Goal: Task Accomplishment & Management: Use online tool/utility

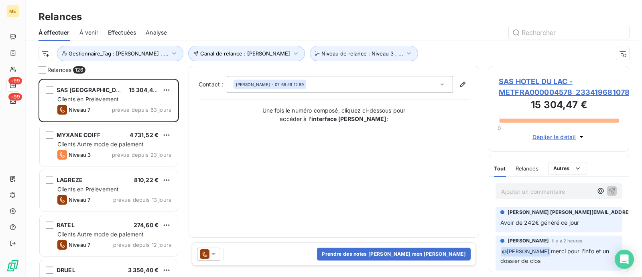
scroll to position [190, 132]
click at [270, 129] on div "Contact : [PERSON_NAME] - 07 66 59 12 89 Une fois le numéro composé, cliquez ci…" at bounding box center [334, 151] width 271 height 151
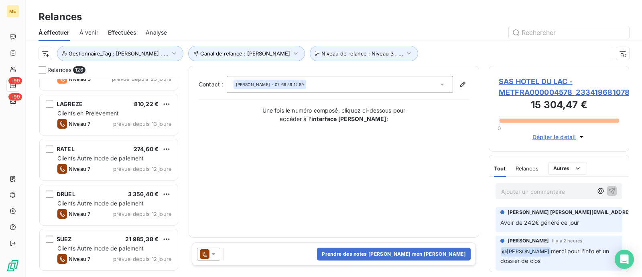
scroll to position [0, 0]
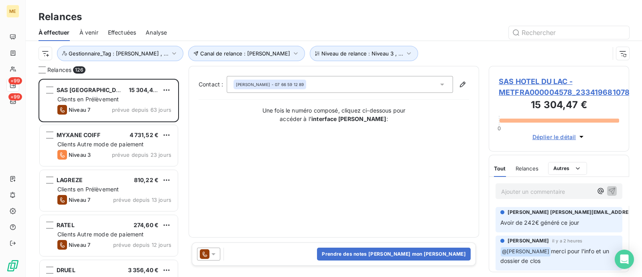
click at [230, 116] on div "Une fois le numéro composé, cliquez ci-dessous pour accéder à l’ interface [PER…" at bounding box center [334, 114] width 271 height 17
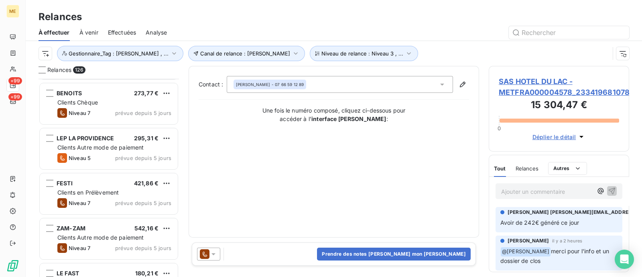
scroll to position [2308, 0]
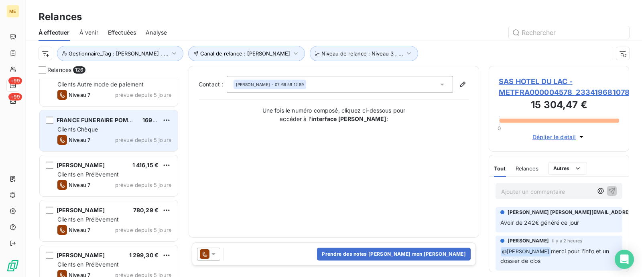
click at [149, 136] on span "prévue depuis 5 jours" at bounding box center [143, 139] width 56 height 6
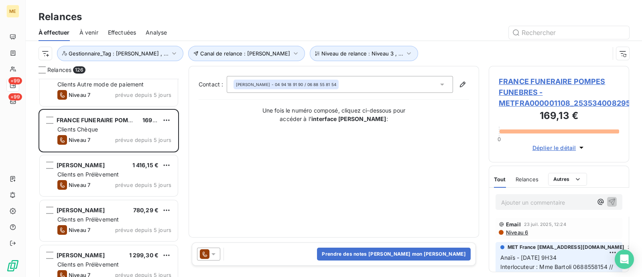
click at [523, 83] on span "FRANCE FUNERAIRE POMPES FUNEBRES - METFRA000001108_25353400829559" at bounding box center [559, 92] width 120 height 33
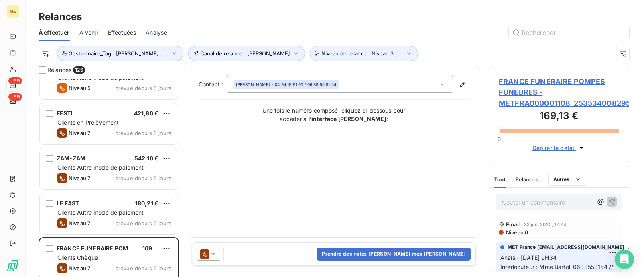
scroll to position [2105, 0]
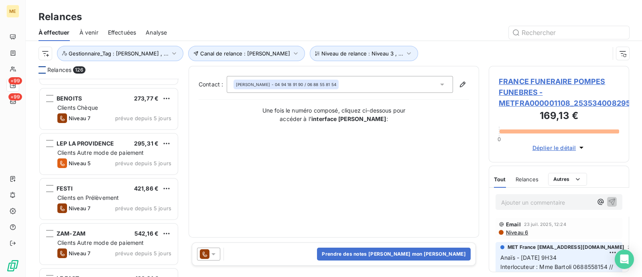
click at [42, 69] on div at bounding box center [42, 69] width 7 height 7
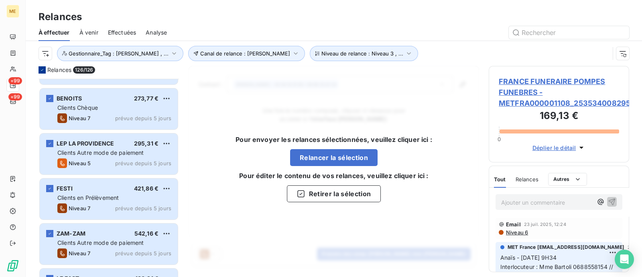
click at [42, 71] on icon at bounding box center [42, 69] width 5 height 5
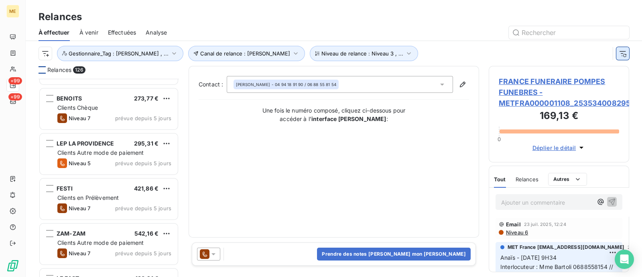
click at [619, 54] on icon "button" at bounding box center [623, 53] width 8 height 8
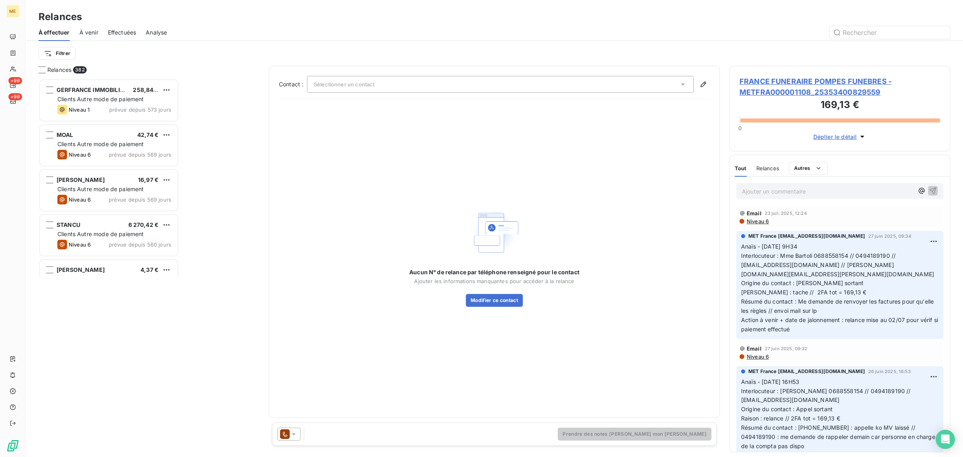
scroll to position [371, 213]
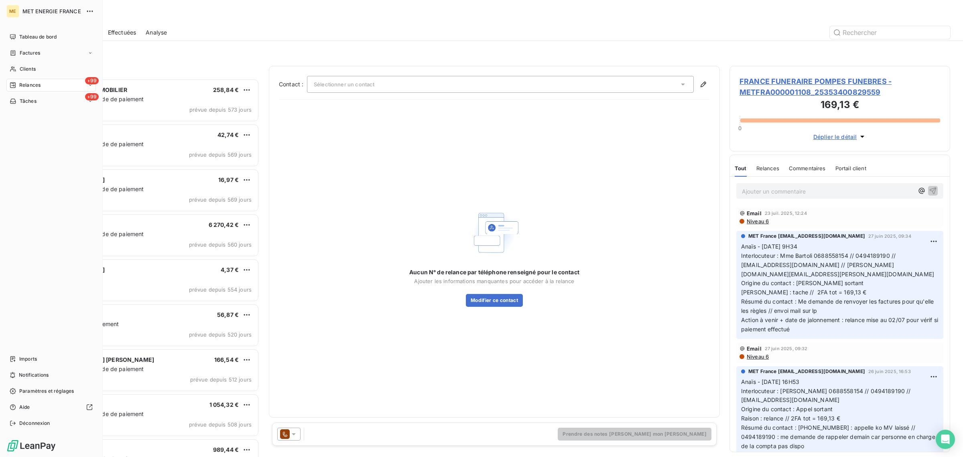
click at [4, 71] on div "ME MET ENERGIE FRANCE Tableau de bord Factures Clients +99 Relances +99 Tâches …" at bounding box center [51, 228] width 103 height 457
click at [21, 72] on span "Clients" at bounding box center [28, 68] width 16 height 7
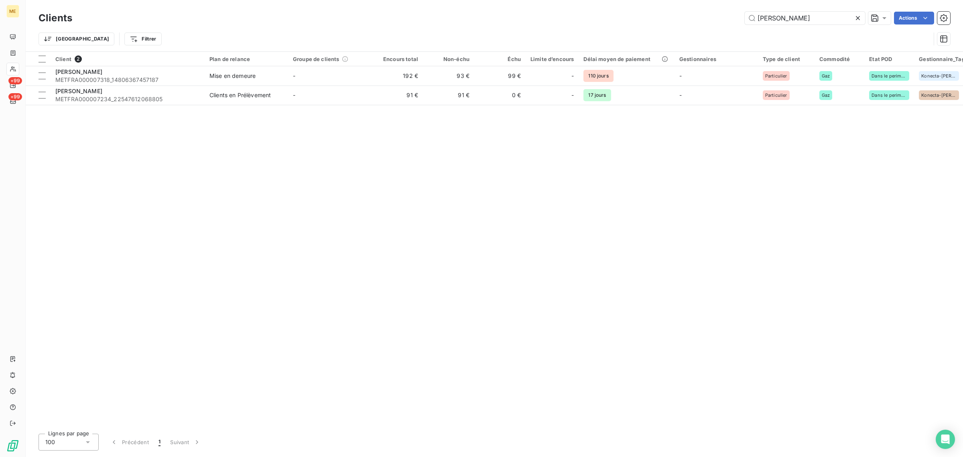
drag, startPoint x: 838, startPoint y: 18, endPoint x: 723, endPoint y: 18, distance: 114.4
click at [642, 18] on div "[PERSON_NAME] Actions" at bounding box center [516, 18] width 869 height 13
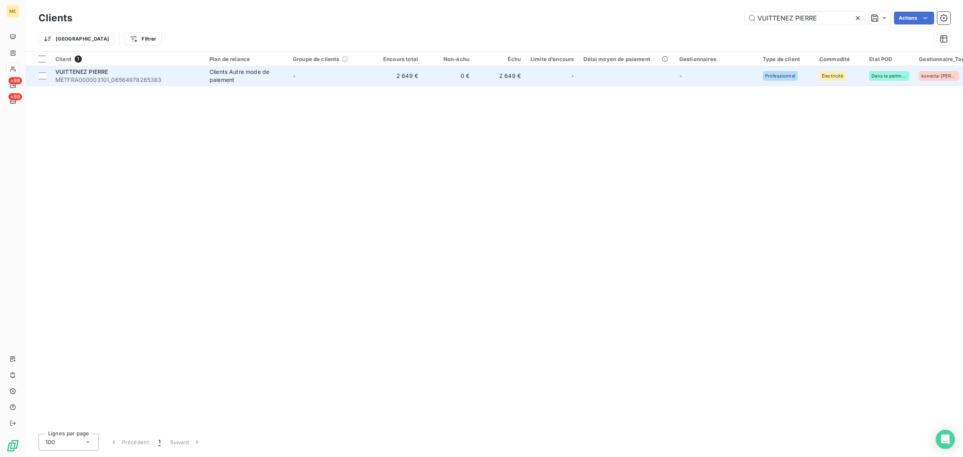
type input "VUITTENEZ PIERRE"
click at [310, 73] on td "-" at bounding box center [330, 75] width 84 height 19
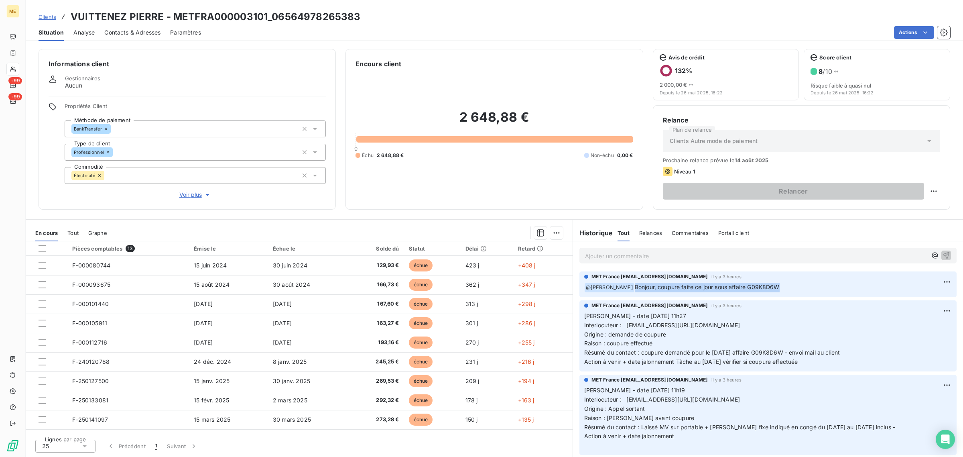
drag, startPoint x: 786, startPoint y: 285, endPoint x: 627, endPoint y: 285, distance: 158.6
click at [627, 276] on p "﻿ @ [PERSON_NAME], coupure faite ce jour sous affaire G09K8D6W" at bounding box center [769, 288] width 368 height 10
click at [642, 276] on div "MET France [EMAIL_ADDRESS][DOMAIN_NAME] il y a 3 heures" at bounding box center [769, 276] width 368 height 7
drag, startPoint x: 784, startPoint y: 287, endPoint x: 626, endPoint y: 289, distance: 157.8
click at [626, 276] on p "﻿ @ [PERSON_NAME], coupure faite ce jour sous affaire G09K8D6W" at bounding box center [769, 288] width 368 height 10
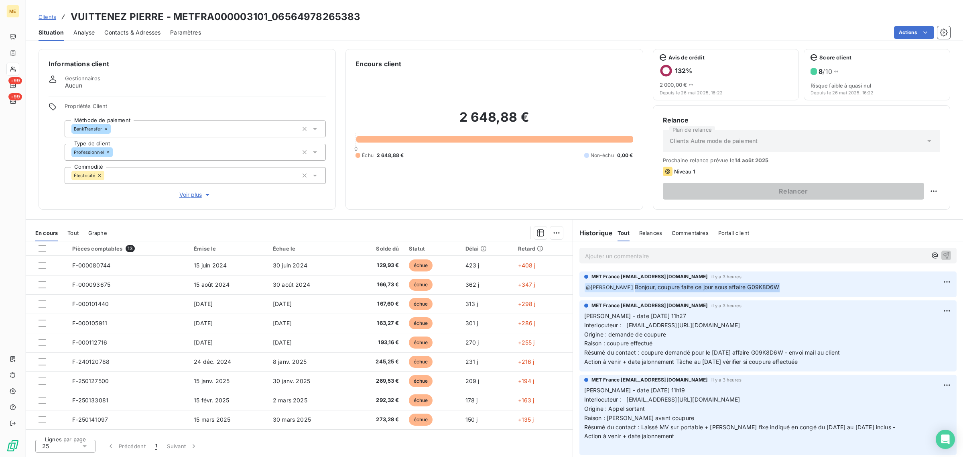
click at [642, 276] on p "﻿ @ [PERSON_NAME], coupure faite ce jour sous affaire G09K8D6W" at bounding box center [769, 288] width 368 height 10
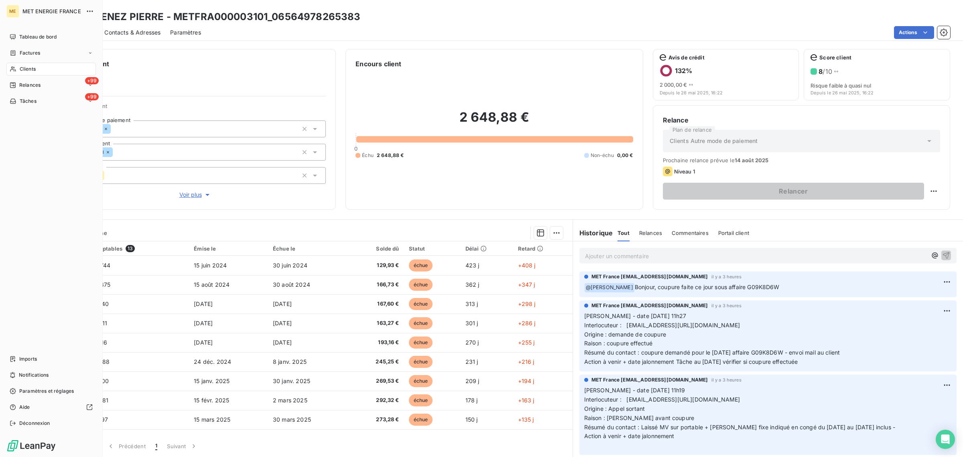
click at [20, 64] on div "Clients" at bounding box center [51, 69] width 90 height 13
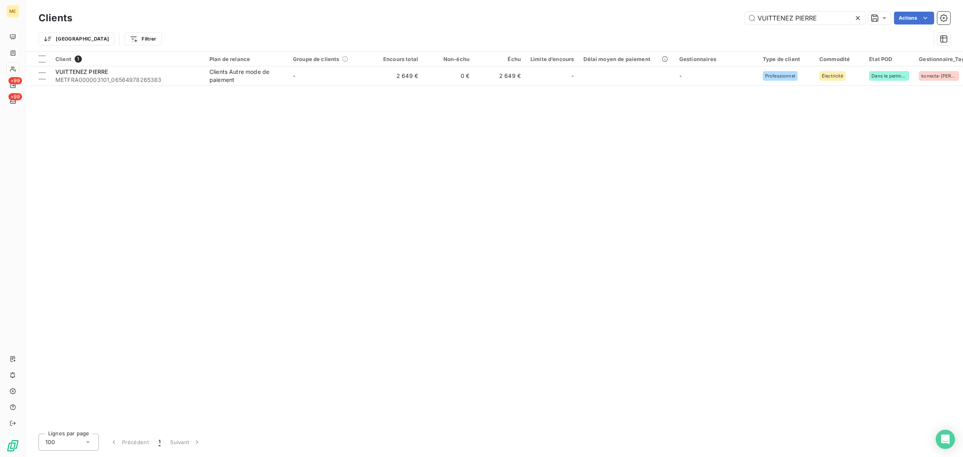
drag, startPoint x: 822, startPoint y: 19, endPoint x: 675, endPoint y: 21, distance: 147.3
click at [642, 21] on div "VUITTENEZ PIERRE Actions" at bounding box center [516, 18] width 869 height 13
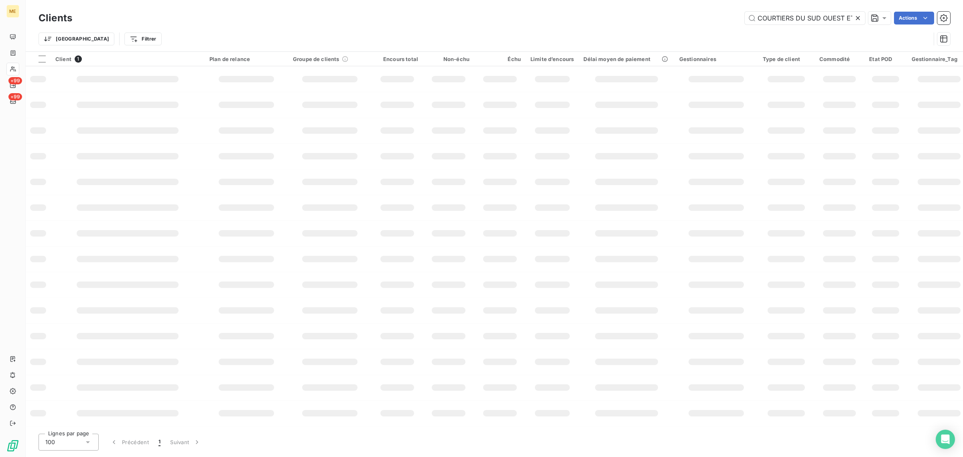
scroll to position [0, 35]
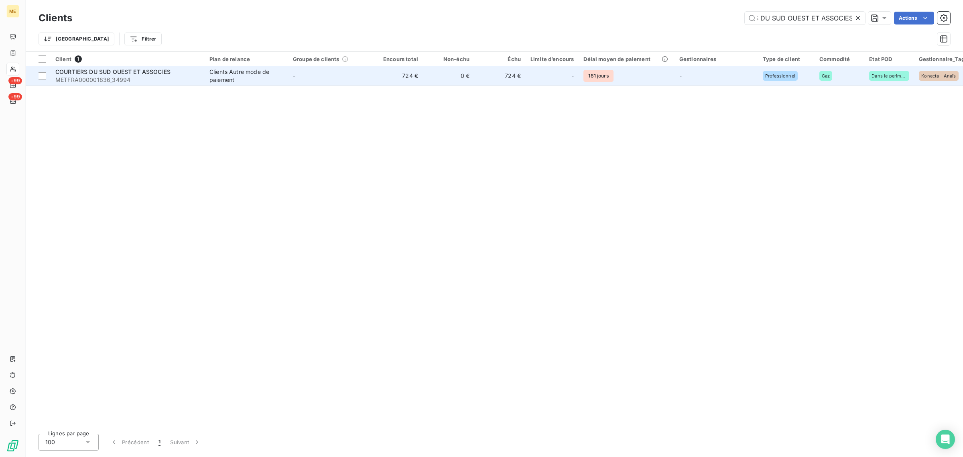
type input "COURTIERS DU SUD OUEST ET ASSOCIES"
click at [347, 71] on td "-" at bounding box center [330, 75] width 84 height 19
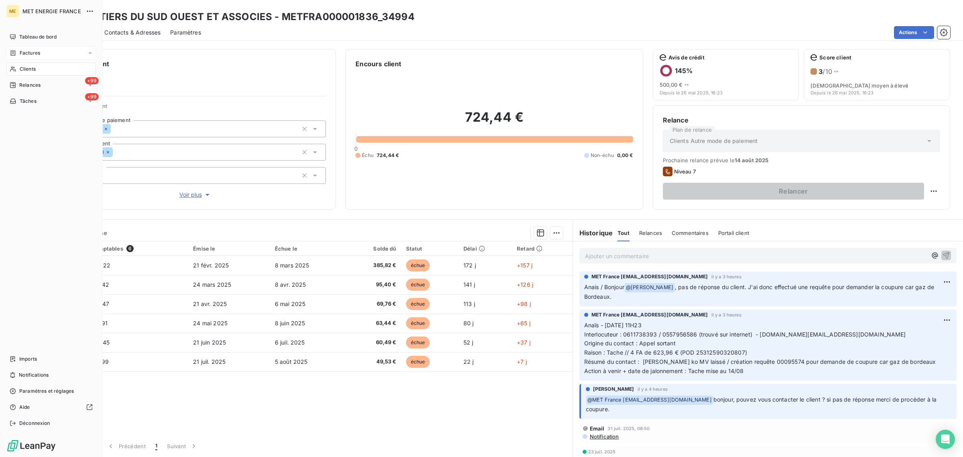
click at [16, 56] on div "Factures" at bounding box center [25, 52] width 31 height 7
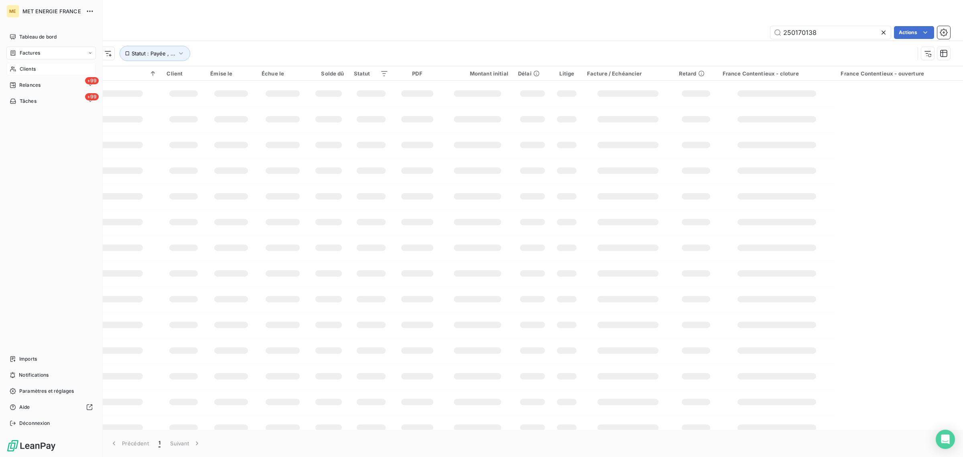
click at [29, 67] on span "Clients" at bounding box center [28, 68] width 16 height 7
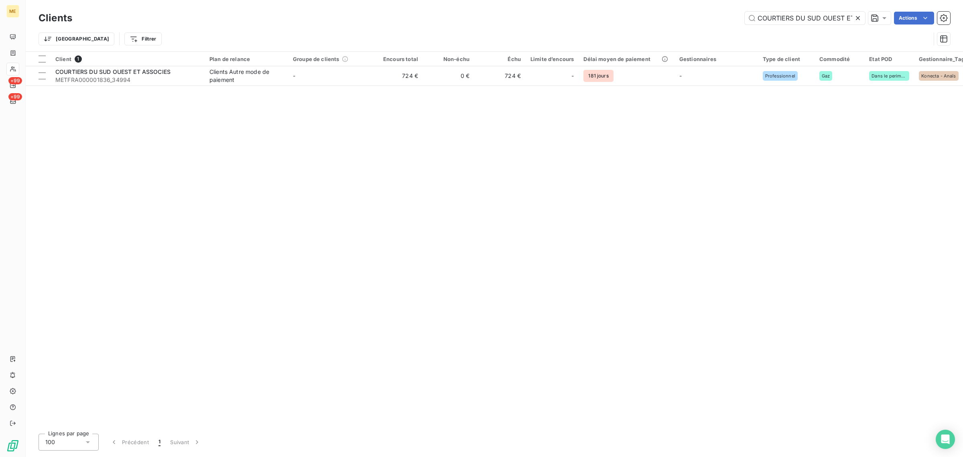
click at [642, 15] on icon at bounding box center [858, 18] width 8 height 8
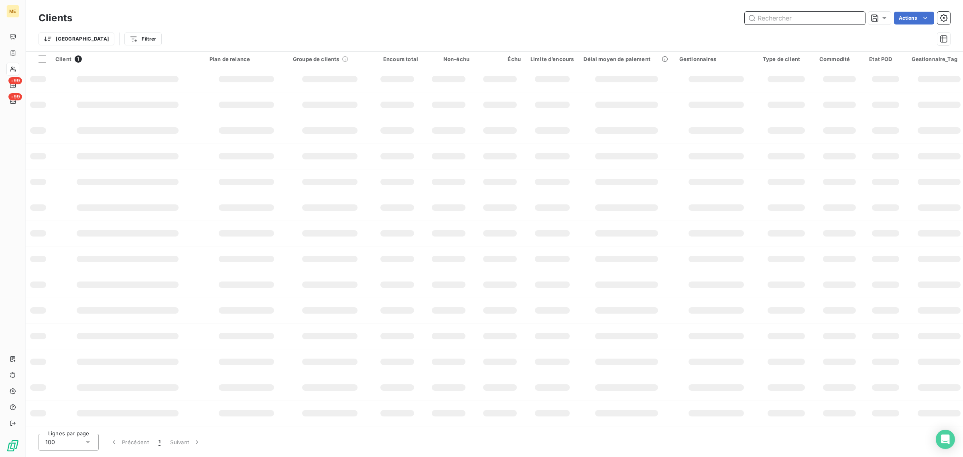
click at [642, 15] on input "text" at bounding box center [805, 18] width 120 height 13
paste input "SAS [GEOGRAPHIC_DATA]"
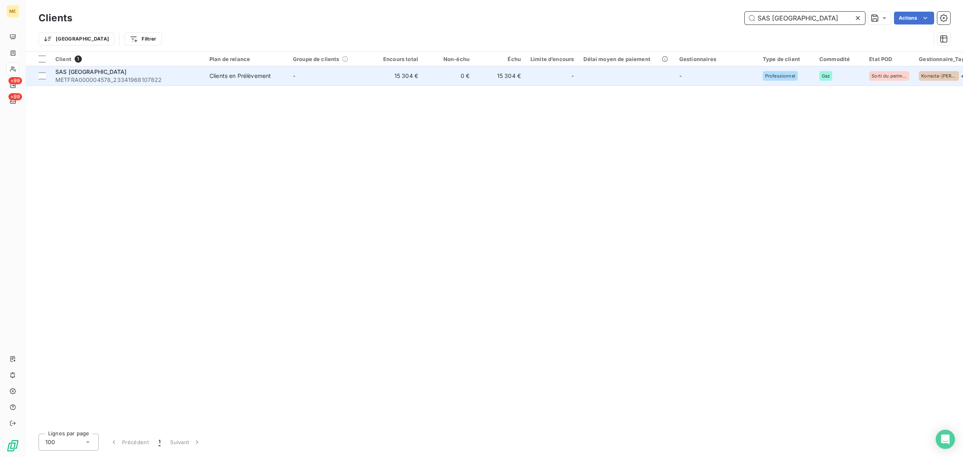
type input "SAS [GEOGRAPHIC_DATA]"
click at [351, 76] on td "-" at bounding box center [330, 75] width 84 height 19
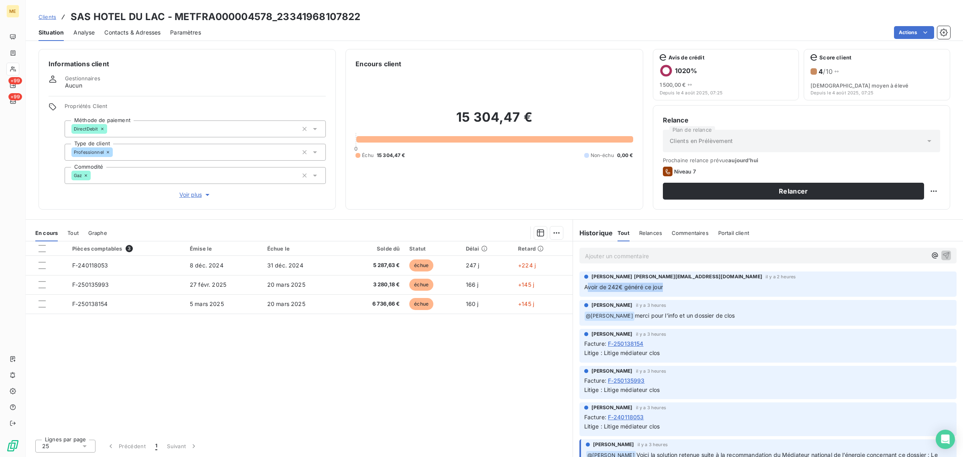
drag, startPoint x: 587, startPoint y: 289, endPoint x: 675, endPoint y: 292, distance: 88.8
click at [642, 276] on div "[PERSON_NAME] [PERSON_NAME][EMAIL_ADDRESS][DOMAIN_NAME] il y a 2 heures Avoir d…" at bounding box center [768, 283] width 377 height 25
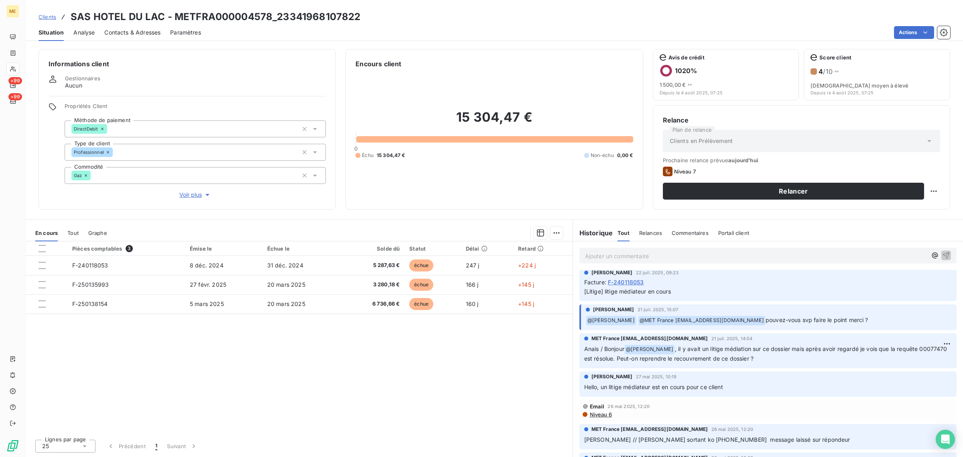
scroll to position [452, 0]
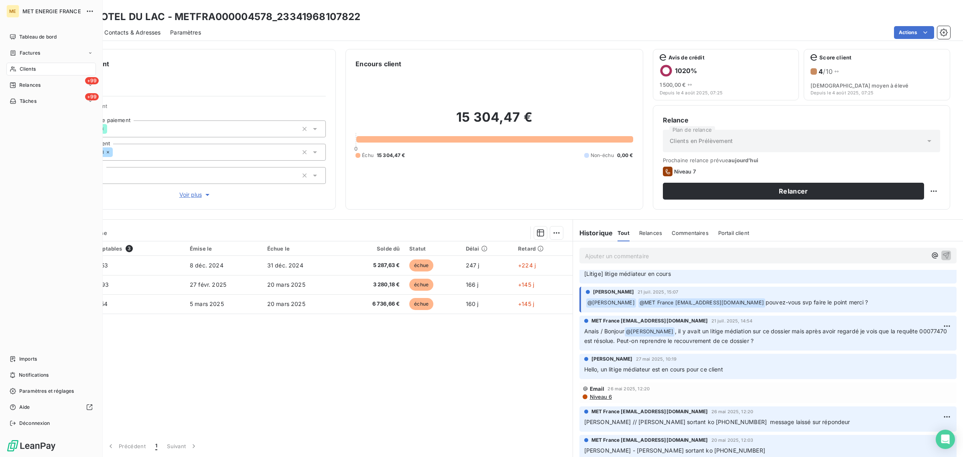
click at [16, 65] on div "Clients" at bounding box center [51, 69] width 90 height 13
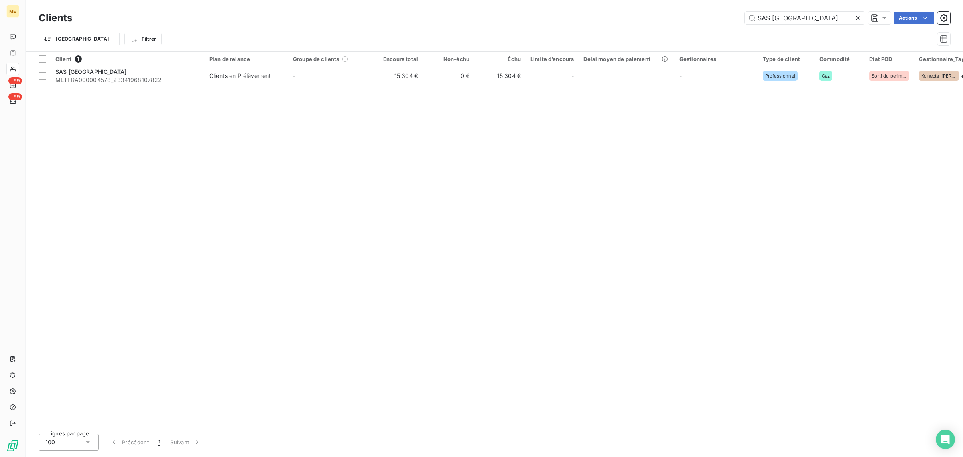
drag, startPoint x: 824, startPoint y: 20, endPoint x: 713, endPoint y: 19, distance: 110.8
click at [642, 19] on div "SAS HOTEL DU LAC Actions" at bounding box center [516, 18] width 869 height 13
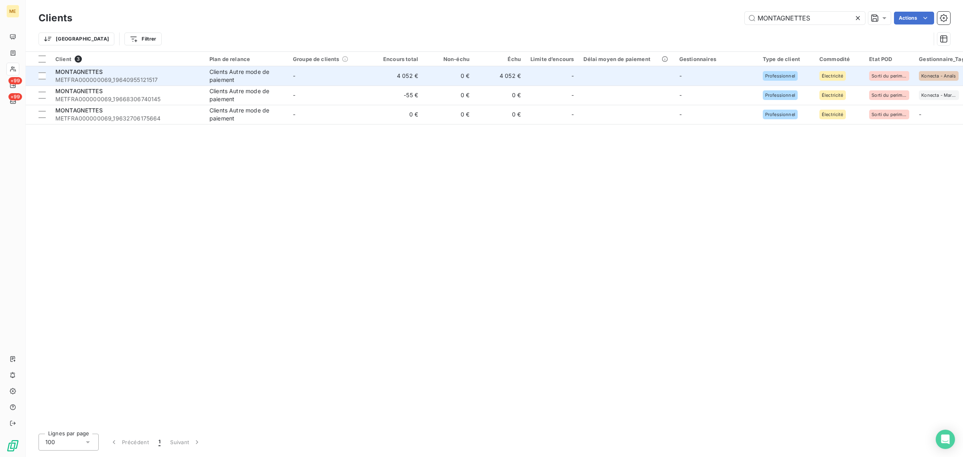
type input "MONTAGNETTES"
click at [284, 82] on td "Clients Autre mode de paiement" at bounding box center [247, 75] width 84 height 19
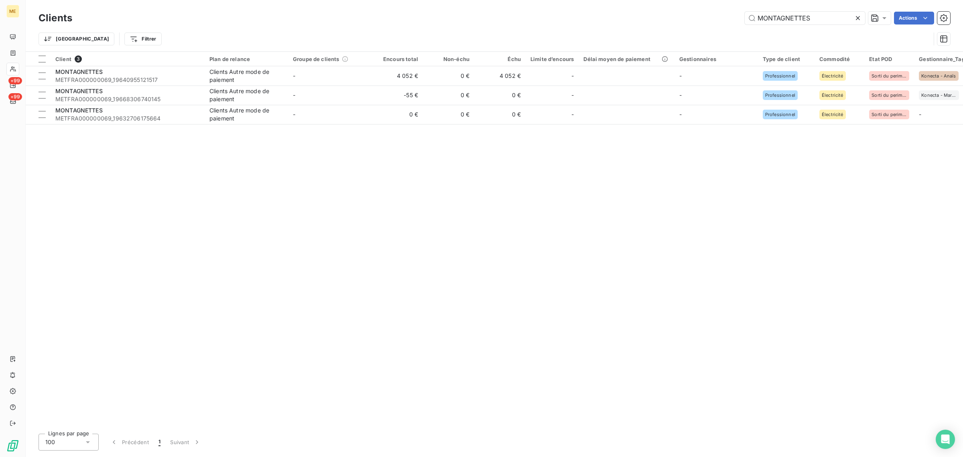
click at [642, 18] on icon at bounding box center [858, 18] width 8 height 8
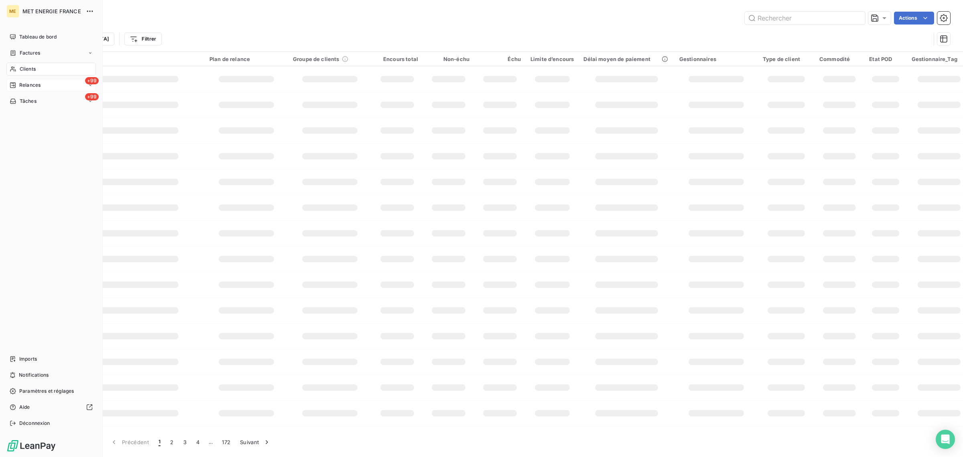
click at [43, 83] on div "+99 Relances" at bounding box center [51, 85] width 90 height 13
click at [52, 87] on div "+99 Relances" at bounding box center [51, 85] width 90 height 13
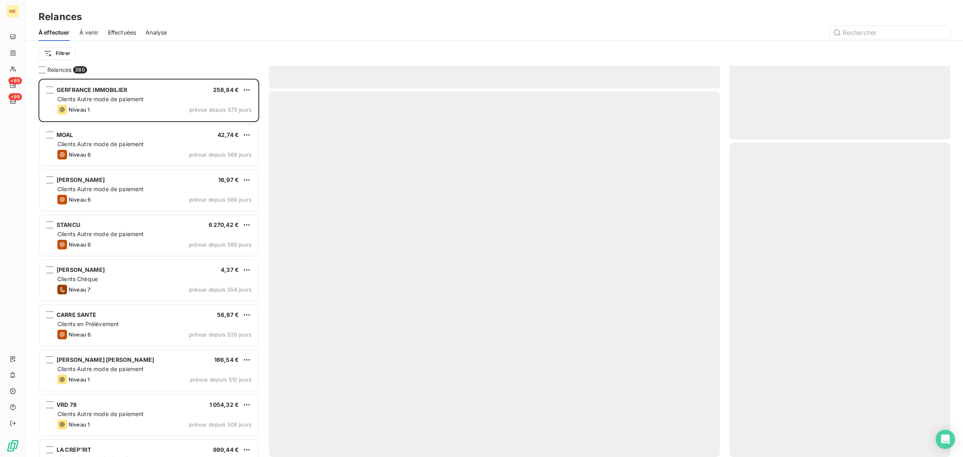
scroll to position [371, 213]
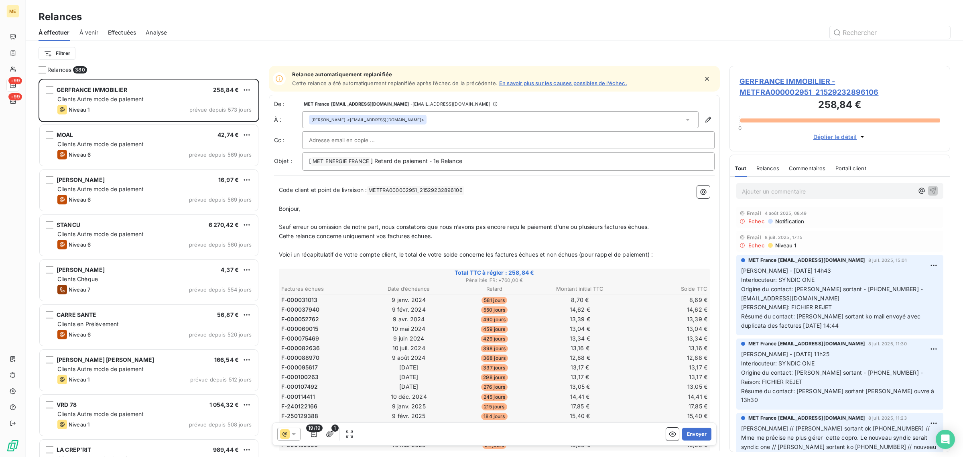
drag, startPoint x: 147, startPoint y: 53, endPoint x: 69, endPoint y: 51, distance: 77.9
click at [147, 53] on div "Filtrer" at bounding box center [495, 53] width 912 height 15
click at [58, 51] on html "ME +99 +99 Relances À effectuer À venir Effectuées Analyse Filtrer Relances 380…" at bounding box center [481, 228] width 963 height 457
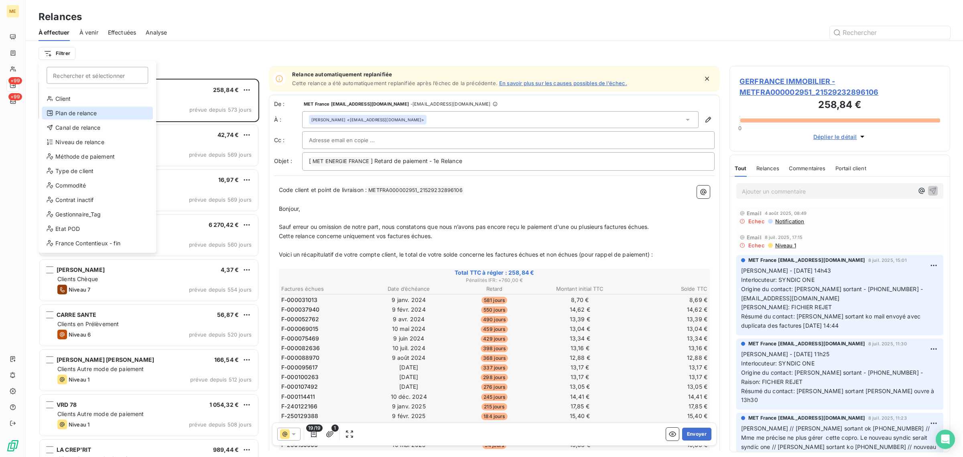
click at [83, 113] on div "Plan de relance" at bounding box center [97, 113] width 111 height 13
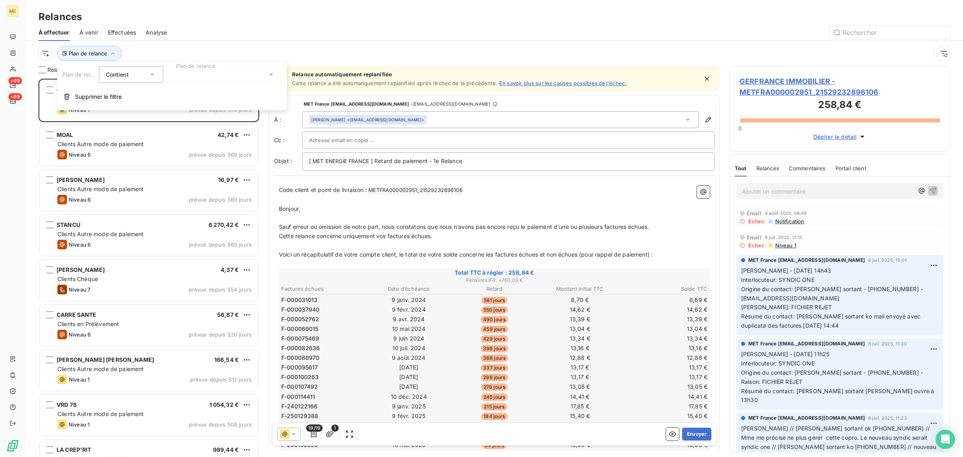
scroll to position [7, 8]
click at [208, 77] on div at bounding box center [225, 74] width 116 height 17
click at [106, 51] on span "Plan de relance" at bounding box center [88, 53] width 39 height 6
click at [85, 54] on span "Plan de relance" at bounding box center [88, 53] width 39 height 6
click at [103, 101] on button "Supprimer le filtre" at bounding box center [172, 97] width 230 height 18
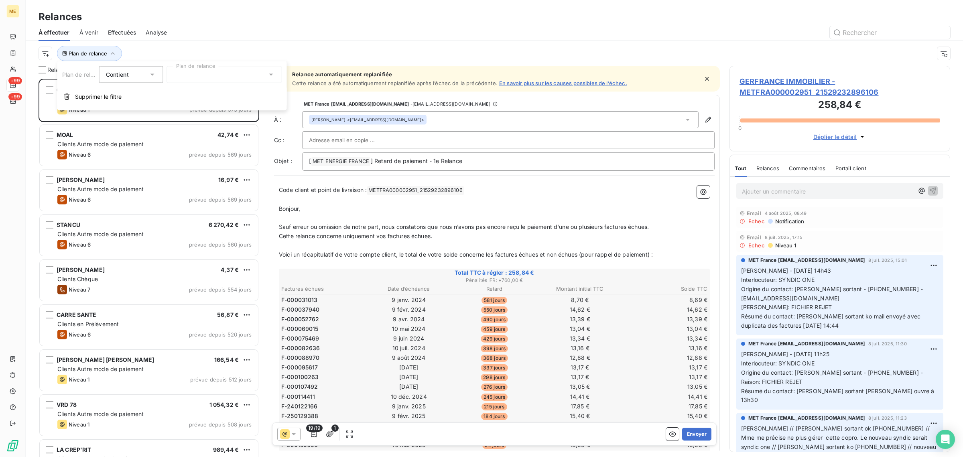
scroll to position [8, 8]
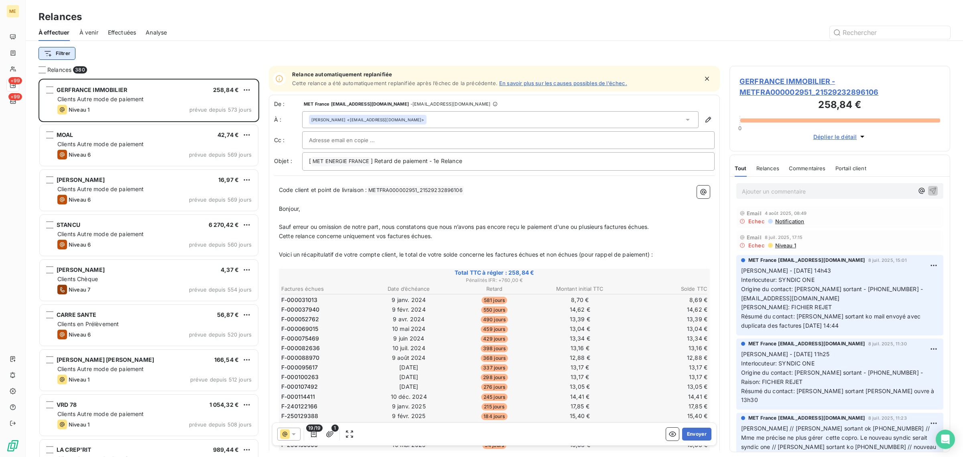
click at [59, 55] on html "ME +99 +99 Relances À effectuer À venir Effectuées Analyse Filtrer Relances 380…" at bounding box center [481, 228] width 963 height 457
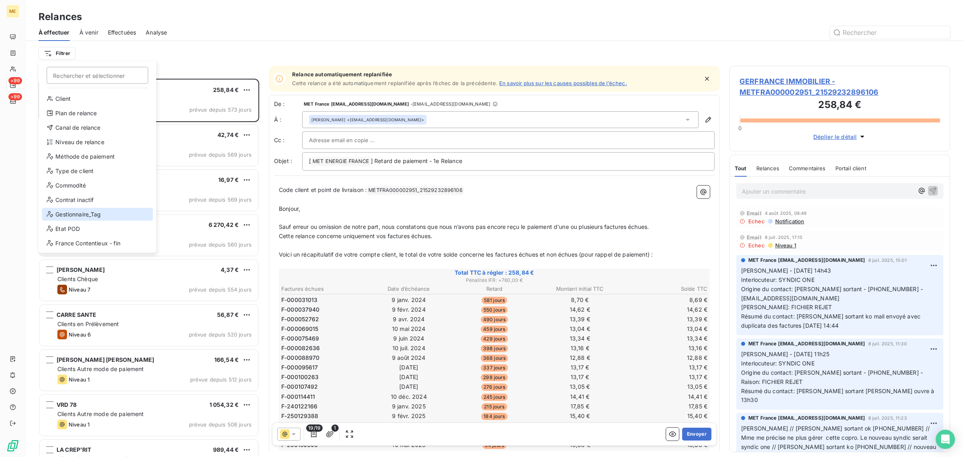
click at [64, 210] on div "Gestionnaire_Tag" at bounding box center [97, 214] width 111 height 13
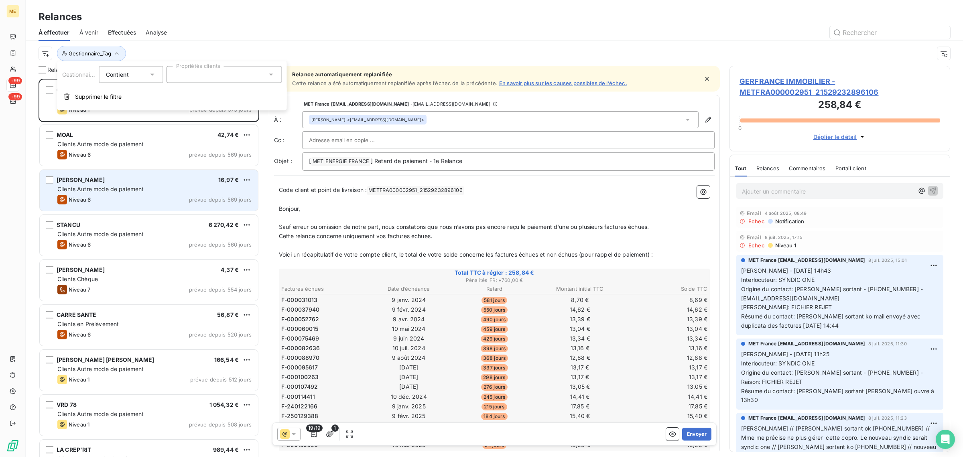
scroll to position [7, 8]
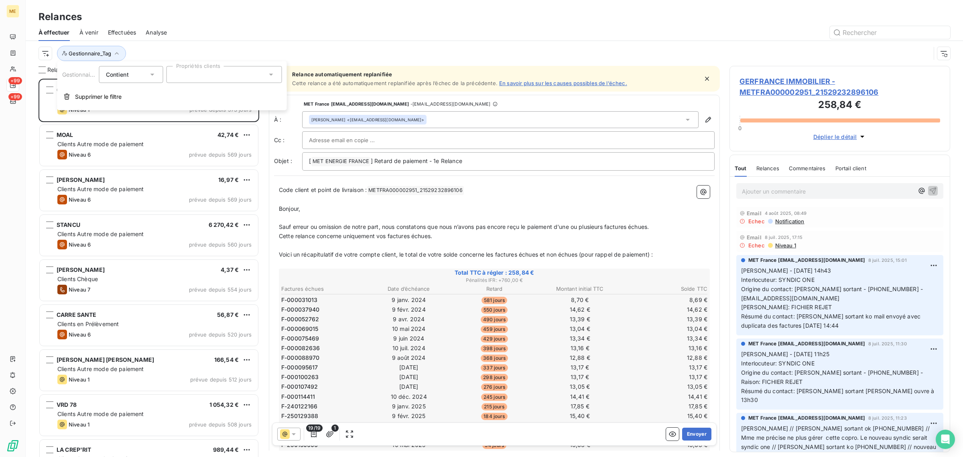
click at [204, 67] on div at bounding box center [225, 74] width 116 height 17
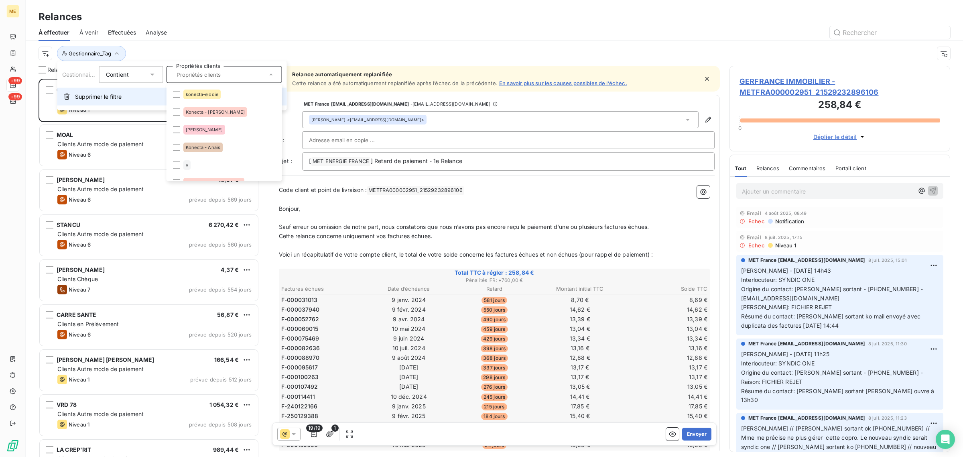
click at [75, 99] on span "Supprimer le filtre" at bounding box center [98, 97] width 47 height 8
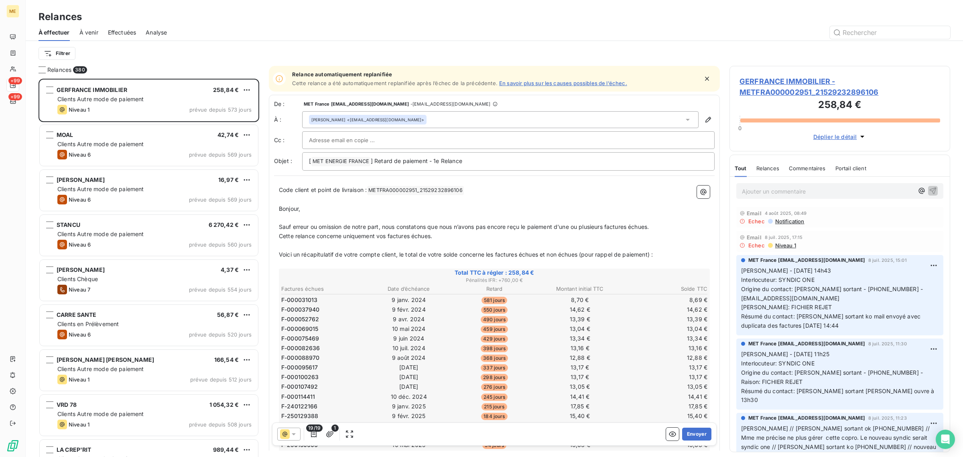
scroll to position [8, 8]
click at [60, 55] on html "ME +99 +99 Relances À effectuer À venir Effectuées Analyse Filtrer Relances 380…" at bounding box center [481, 228] width 963 height 457
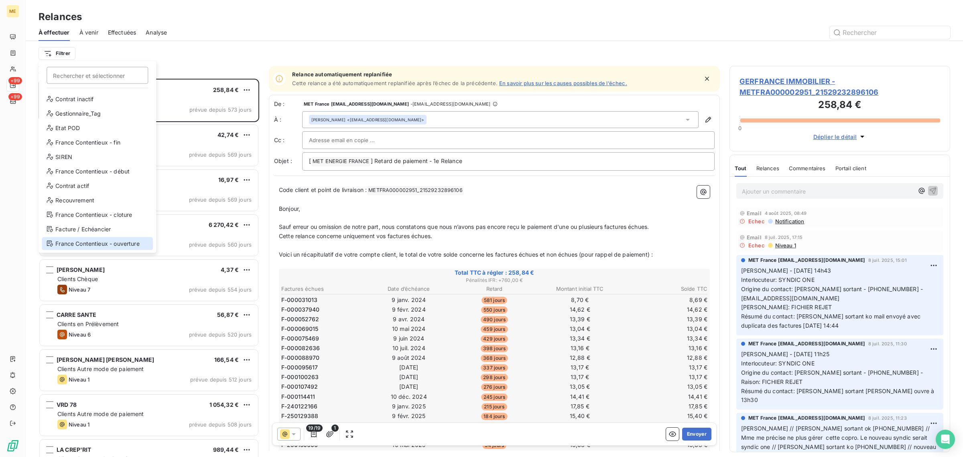
scroll to position [0, 0]
click at [72, 126] on div "Canal de relance" at bounding box center [97, 127] width 111 height 13
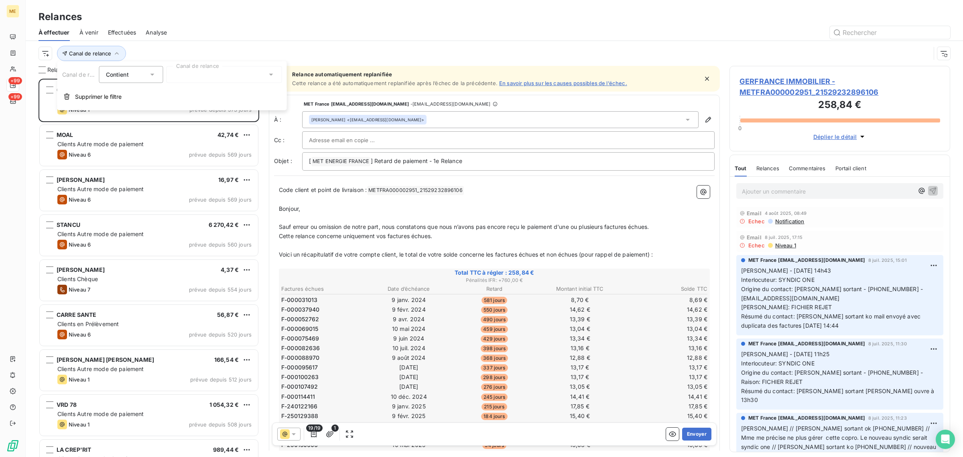
scroll to position [7, 8]
click at [196, 69] on div at bounding box center [225, 74] width 116 height 17
click at [200, 140] on li "Appel" at bounding box center [225, 135] width 116 height 14
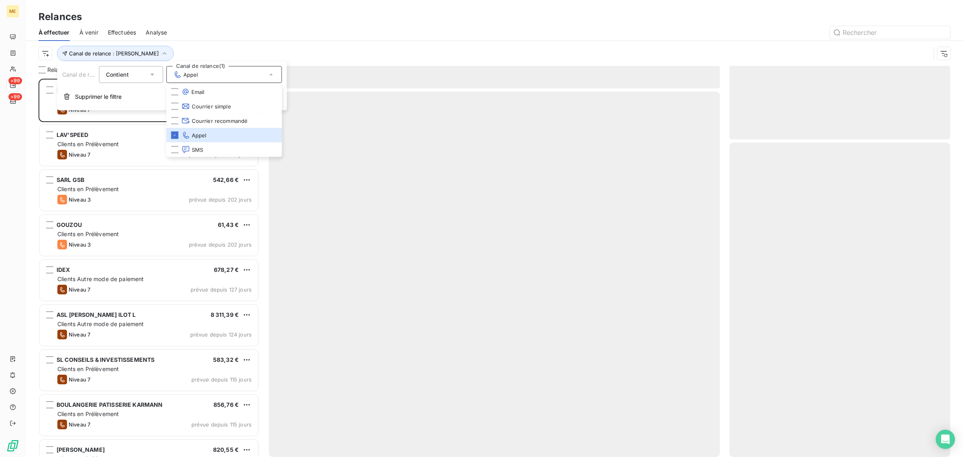
scroll to position [371, 213]
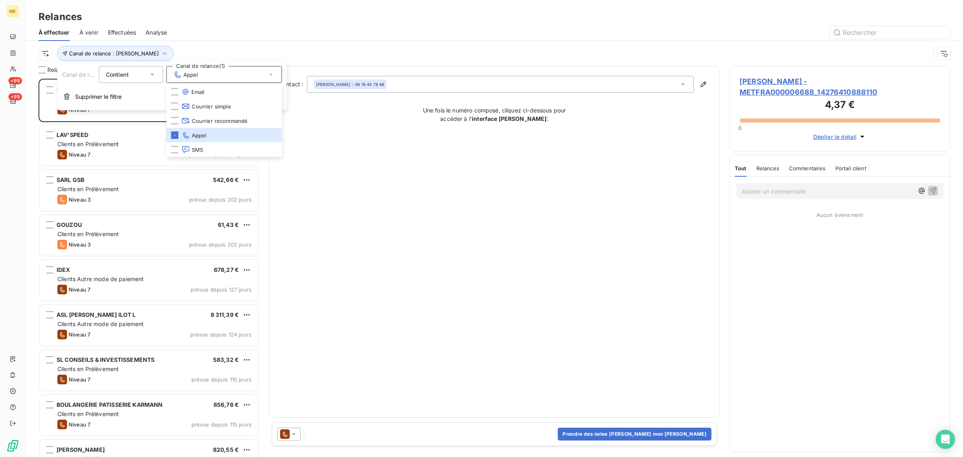
click at [316, 49] on div "Canal de relance : [PERSON_NAME]" at bounding box center [485, 53] width 892 height 15
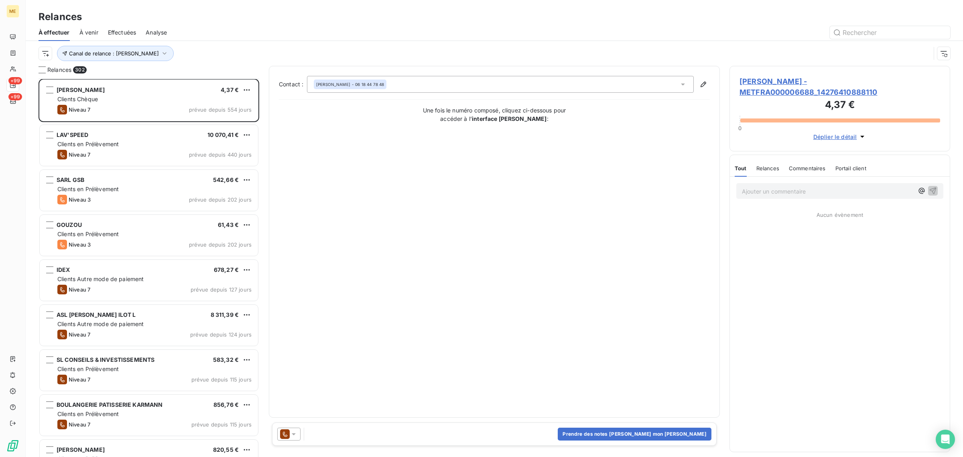
scroll to position [0, 0]
click at [43, 53] on html "ME +99 +99 Relances À effectuer À venir Effectuées Analyse Canal de relance : […" at bounding box center [481, 228] width 963 height 457
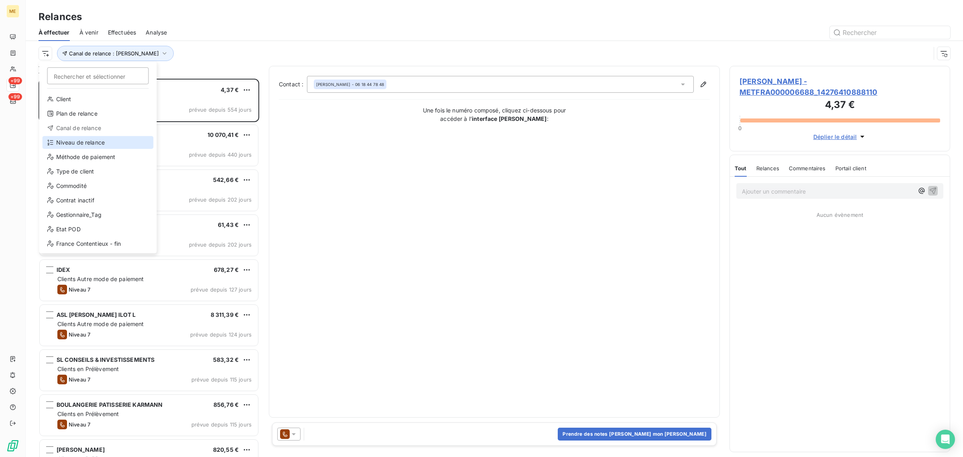
click at [82, 146] on div "Niveau de relance" at bounding box center [98, 142] width 111 height 13
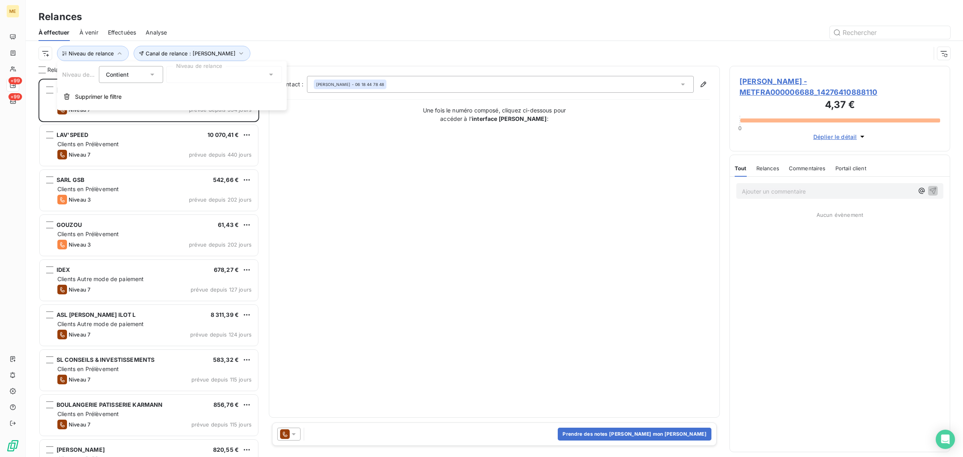
click at [220, 81] on div at bounding box center [225, 74] width 116 height 17
click at [209, 131] on li "Niveau 3" at bounding box center [225, 135] width 116 height 14
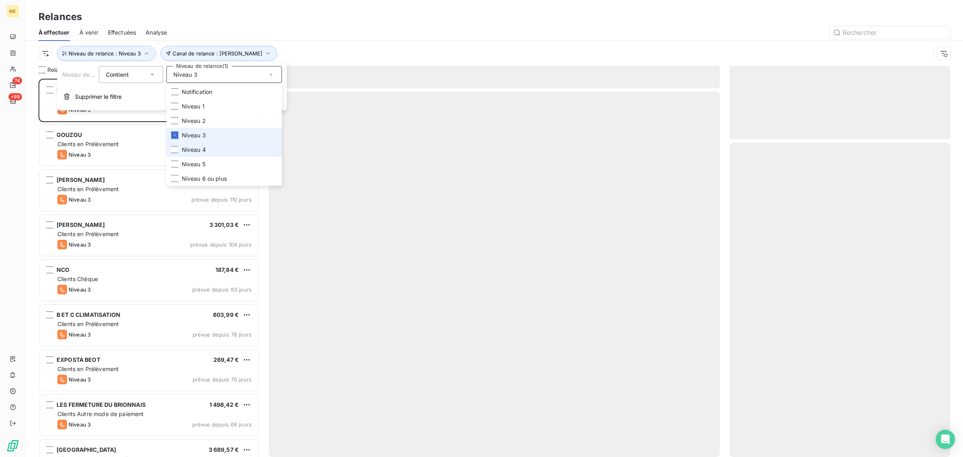
scroll to position [371, 213]
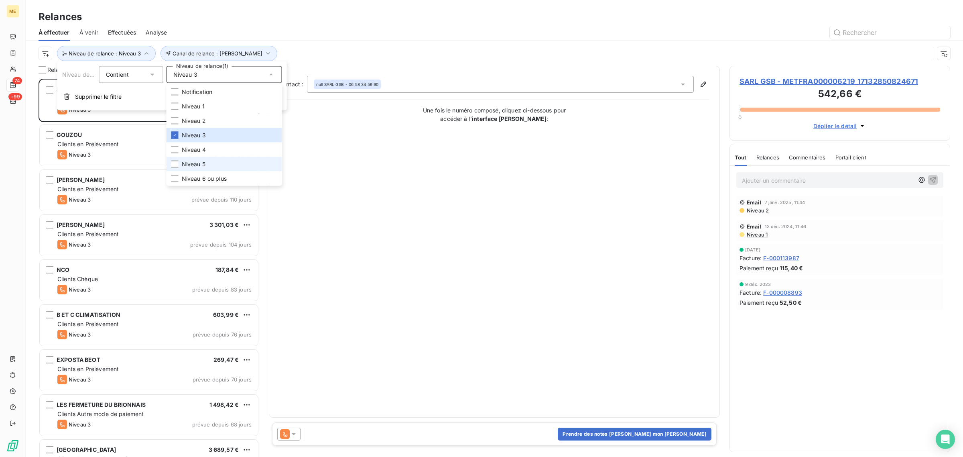
click at [198, 164] on span "Niveau 5" at bounding box center [194, 164] width 24 height 8
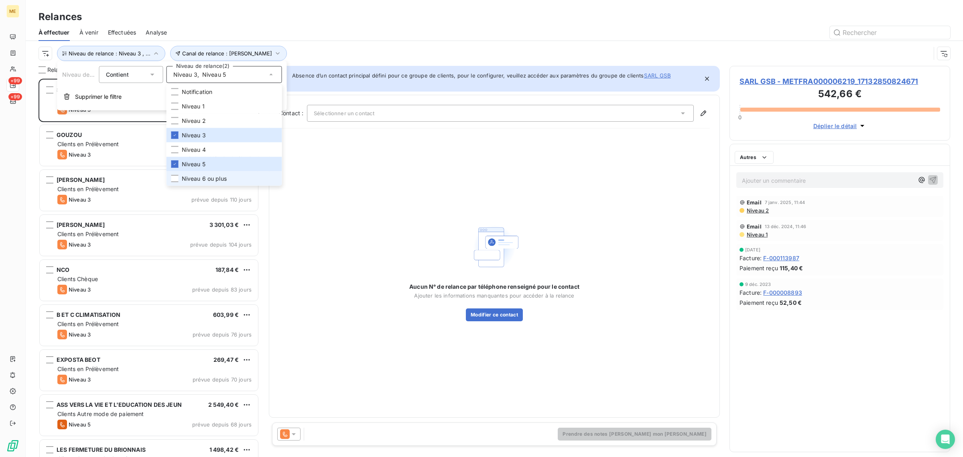
click at [197, 177] on span "Niveau 6 ou plus" at bounding box center [204, 179] width 45 height 8
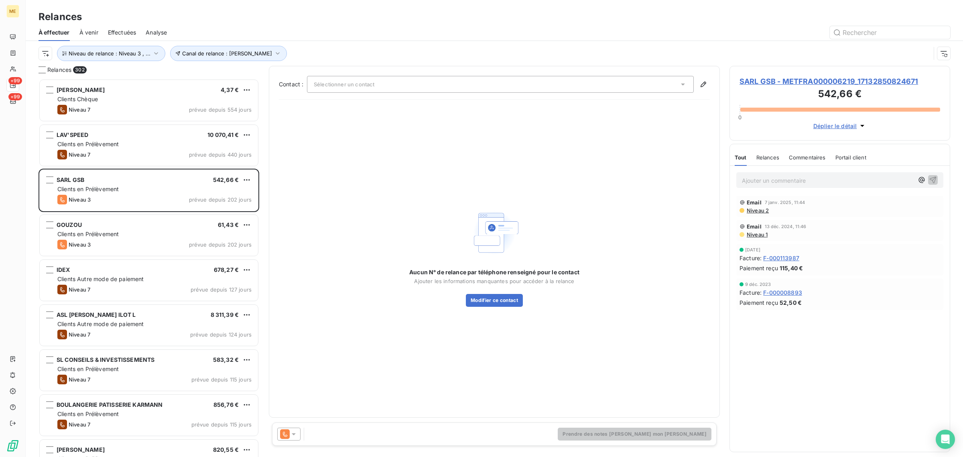
click at [280, 53] on div "Canal de relance : [PERSON_NAME] Niveau de relance : Niveau 3 , ..." at bounding box center [485, 53] width 892 height 15
click at [49, 57] on html "ME +99 +99 Relances À effectuer À venir Effectuées Analyse Canal de relance : […" at bounding box center [481, 228] width 963 height 457
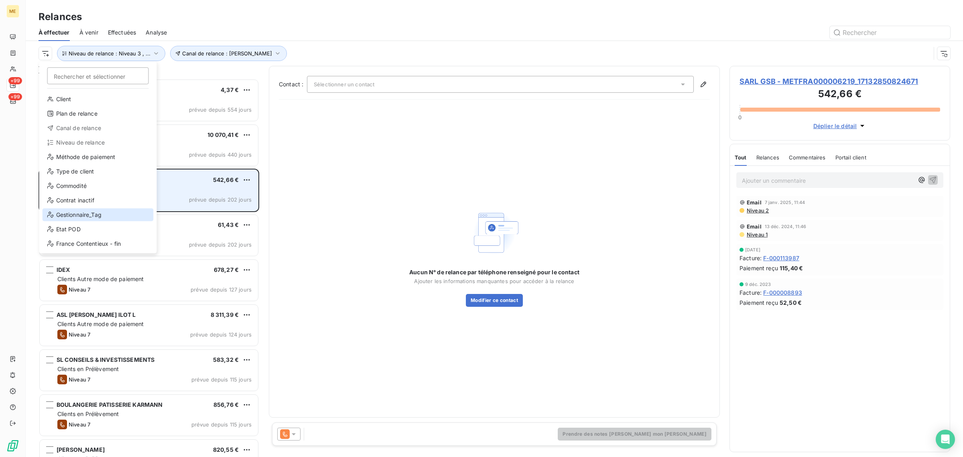
click at [73, 209] on div "Gestionnaire_Tag" at bounding box center [98, 214] width 111 height 13
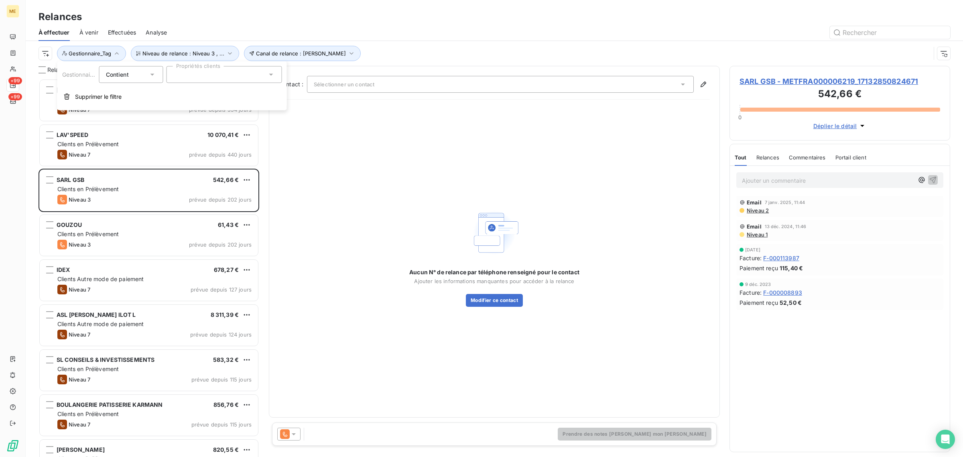
click at [237, 74] on div at bounding box center [225, 74] width 116 height 17
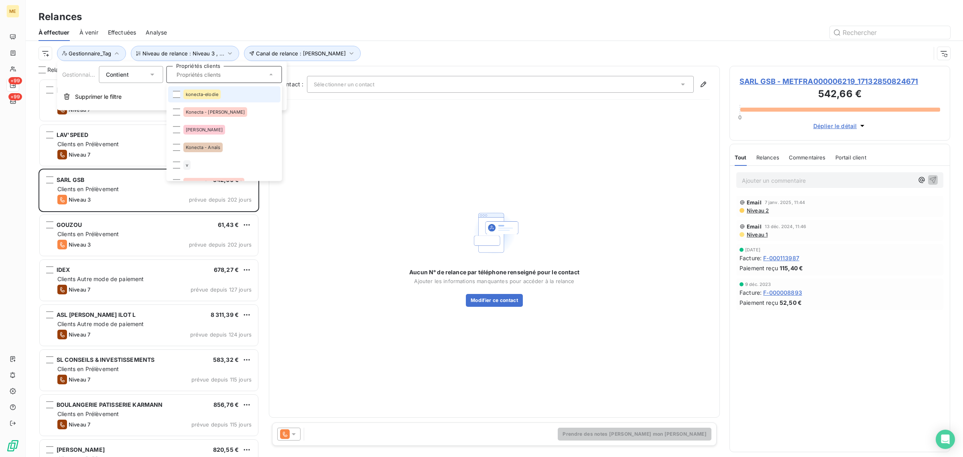
click at [223, 94] on li "konecta-elodie" at bounding box center [224, 94] width 112 height 16
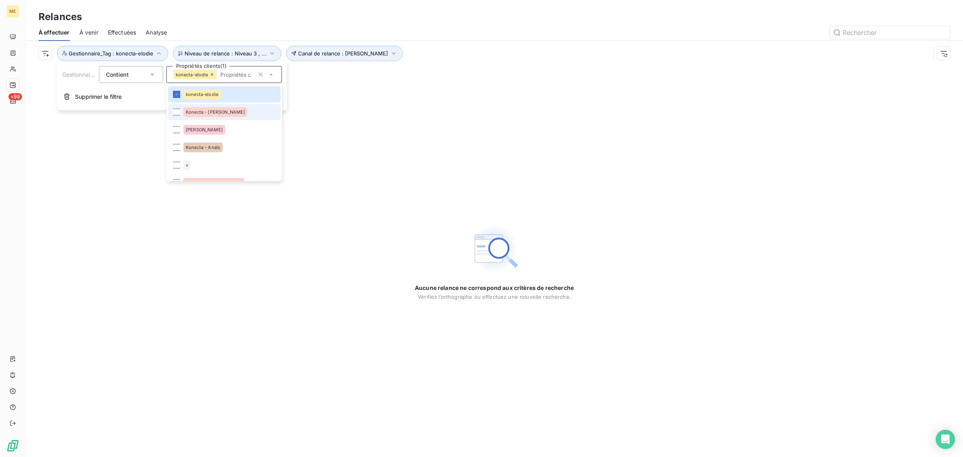
click at [222, 111] on div "Konecta - [PERSON_NAME]" at bounding box center [215, 112] width 64 height 10
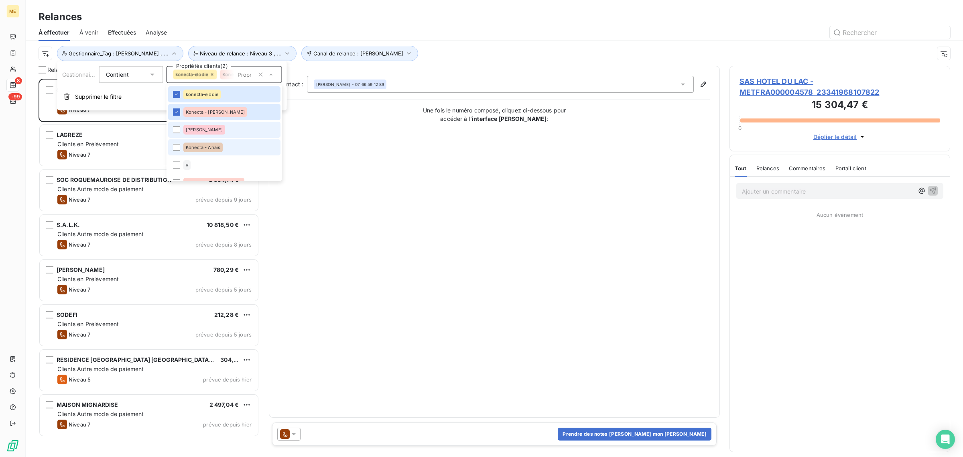
scroll to position [371, 213]
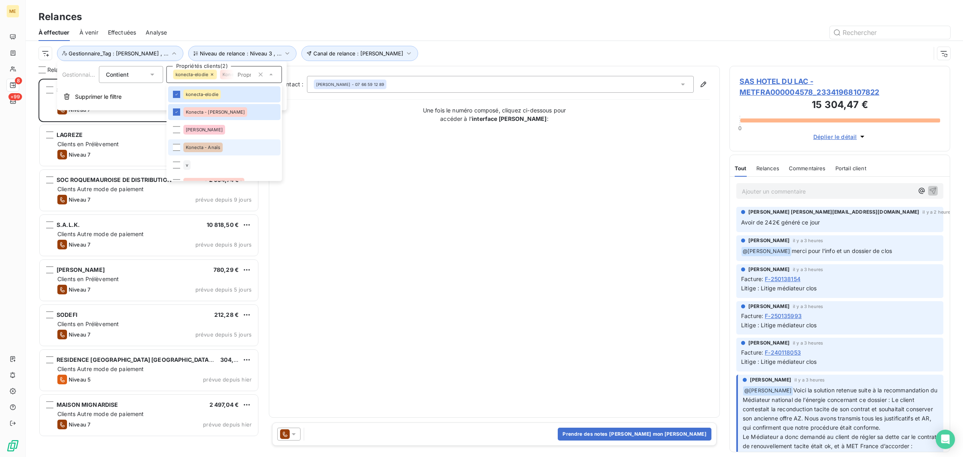
click at [216, 145] on span "Konecta - Anaïs" at bounding box center [203, 147] width 35 height 5
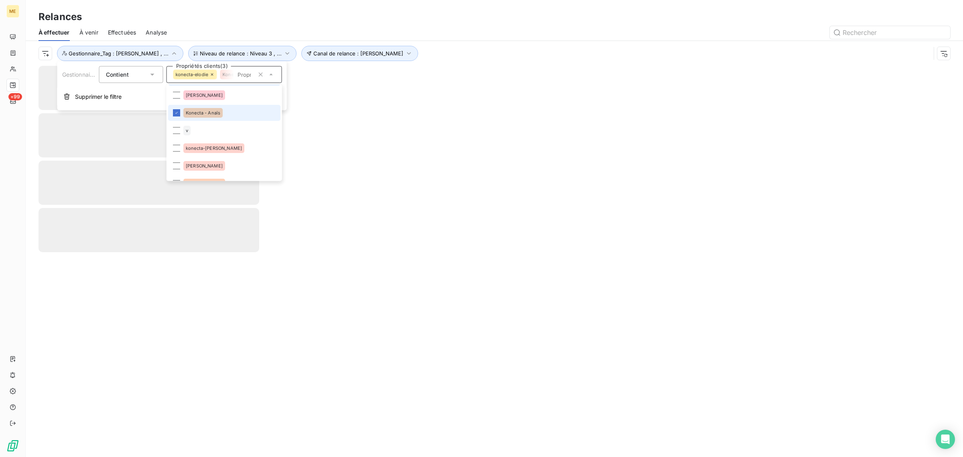
scroll to position [50, 0]
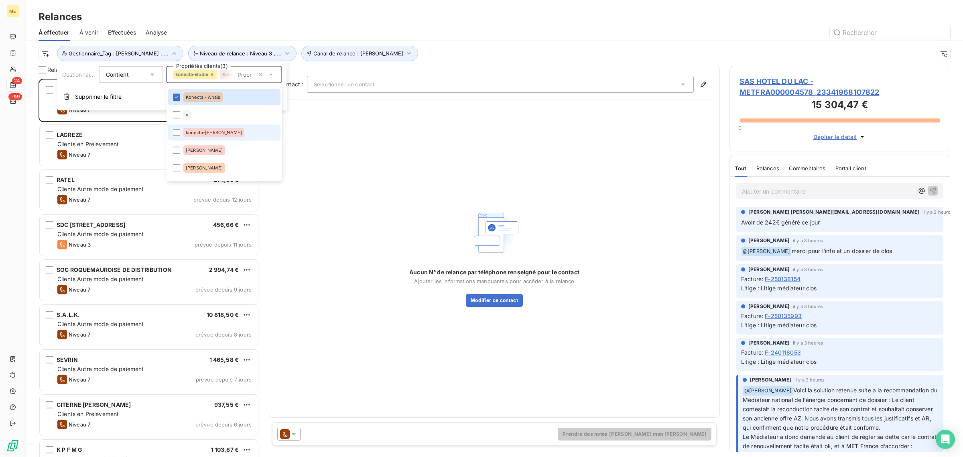
click at [212, 132] on span "konecta-[PERSON_NAME]" at bounding box center [214, 132] width 56 height 5
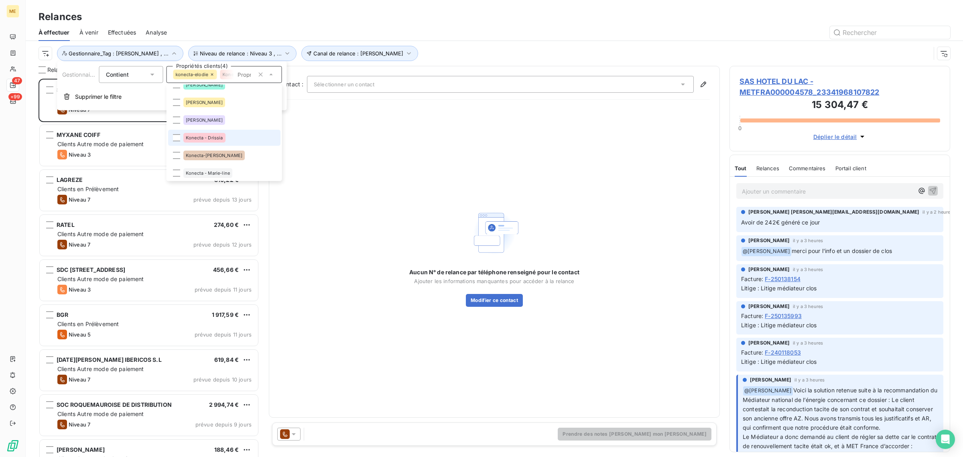
click at [213, 139] on span "Konecta - Drissia" at bounding box center [204, 138] width 37 height 5
click at [214, 153] on span "Konecta-[PERSON_NAME]" at bounding box center [214, 155] width 57 height 5
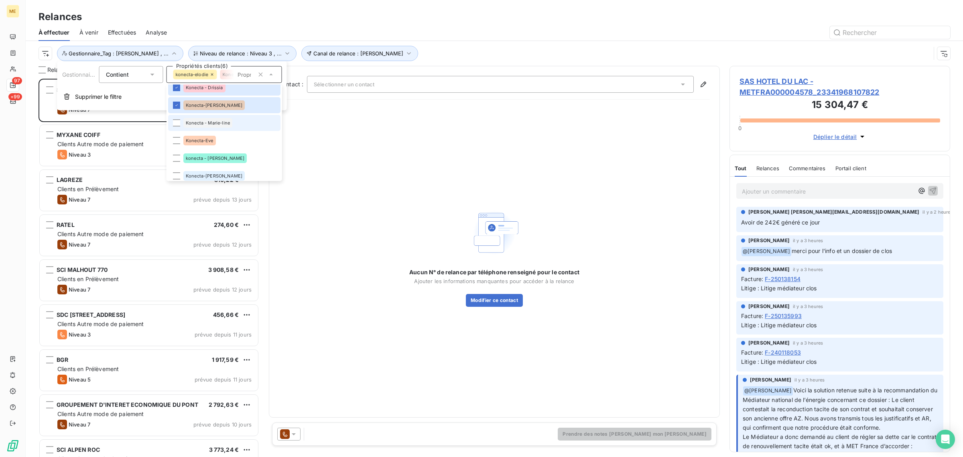
click at [206, 127] on div "Konecta - Marie-line" at bounding box center [207, 123] width 49 height 10
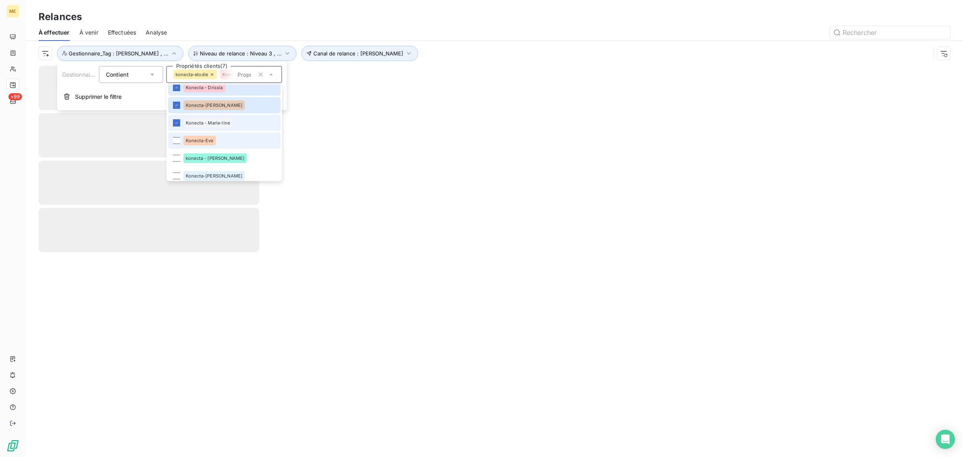
click at [207, 136] on div "Konecta-Eve" at bounding box center [199, 141] width 33 height 10
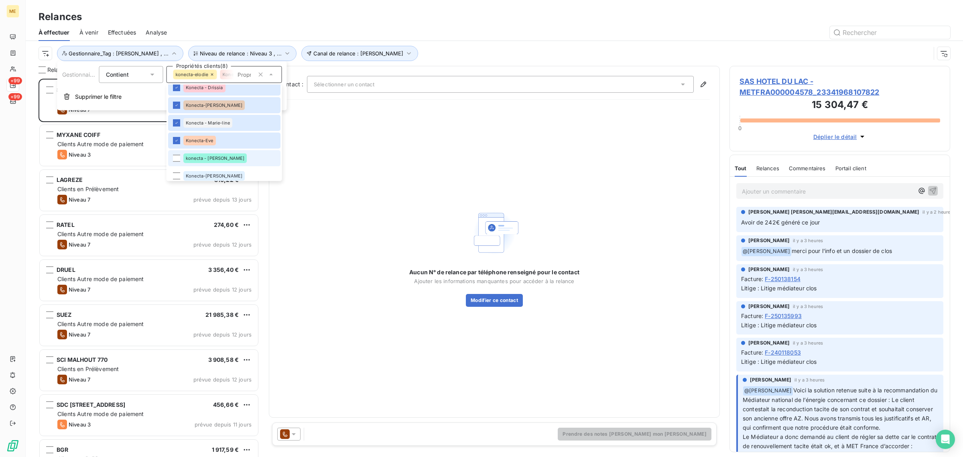
click at [210, 154] on div "konecta - [PERSON_NAME]" at bounding box center [214, 159] width 63 height 10
click at [205, 169] on li "Konecta-[PERSON_NAME]" at bounding box center [224, 173] width 112 height 16
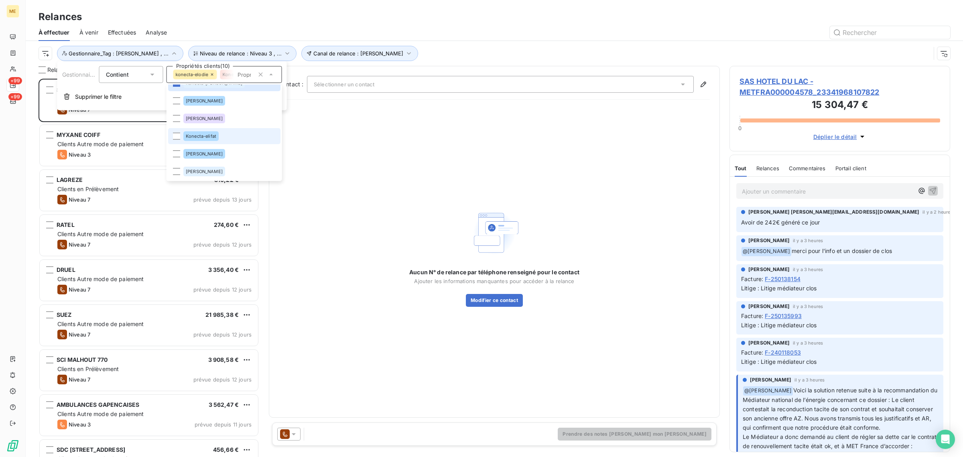
click at [204, 139] on div "Konecta-elifat" at bounding box center [200, 137] width 35 height 10
click at [373, 37] on div at bounding box center [564, 32] width 774 height 13
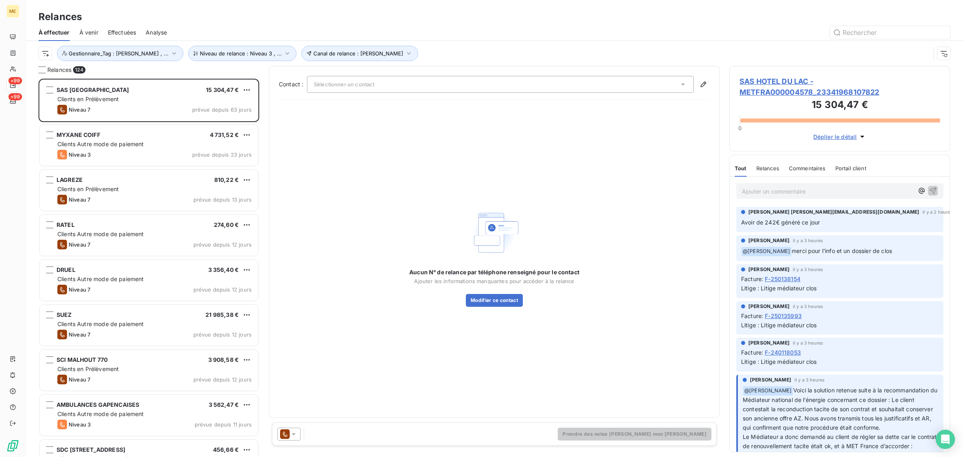
click at [91, 33] on span "À venir" at bounding box center [88, 33] width 19 height 8
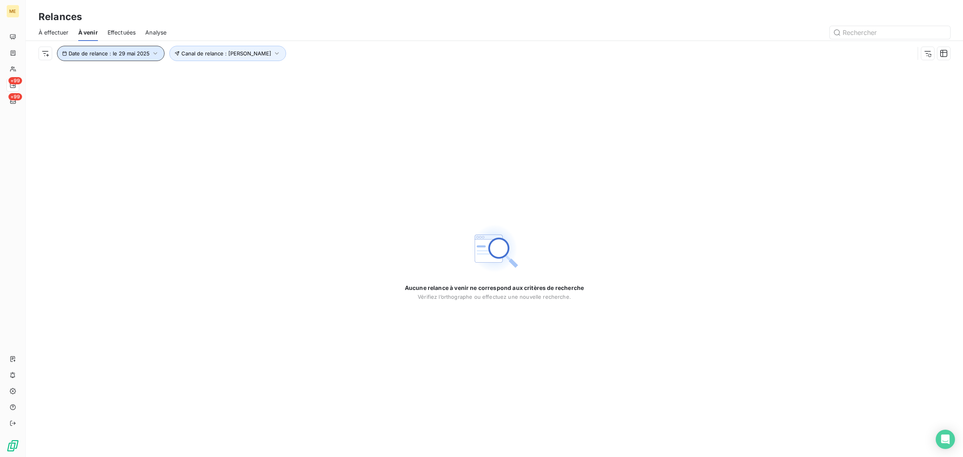
click at [95, 55] on span "Date de relance : le 29 mai 2025" at bounding box center [109, 53] width 81 height 6
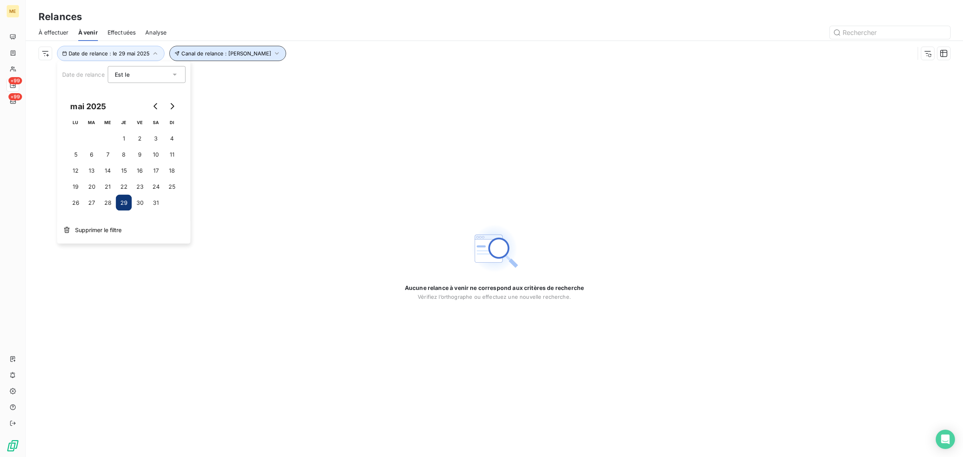
click at [199, 55] on span "Canal de relance : [PERSON_NAME]" at bounding box center [226, 53] width 90 height 6
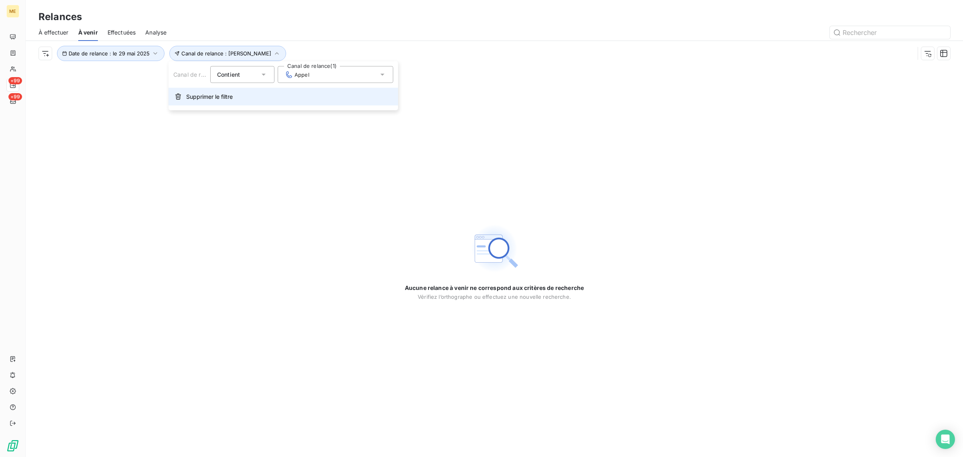
click at [238, 90] on button "Supprimer le filtre" at bounding box center [284, 97] width 230 height 18
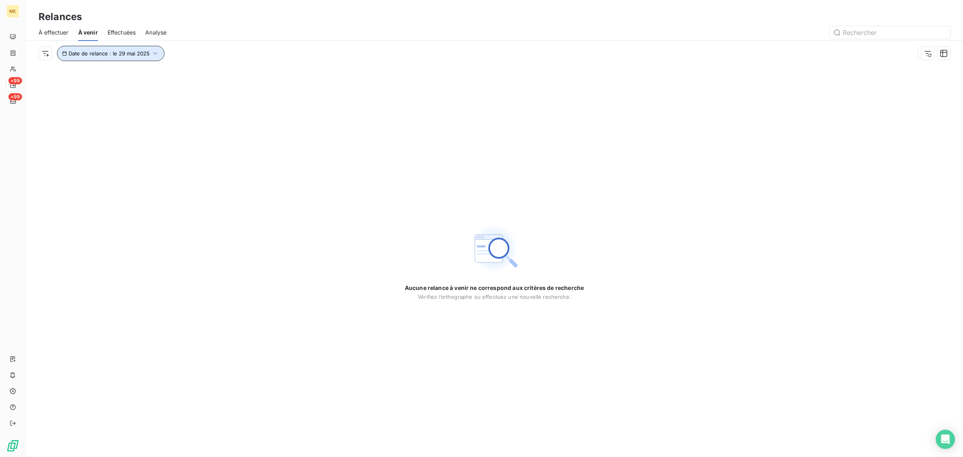
click at [128, 55] on span "Date de relance : le 29 mai 2025" at bounding box center [109, 53] width 81 height 6
click at [135, 32] on span "Effectuées" at bounding box center [122, 33] width 29 height 8
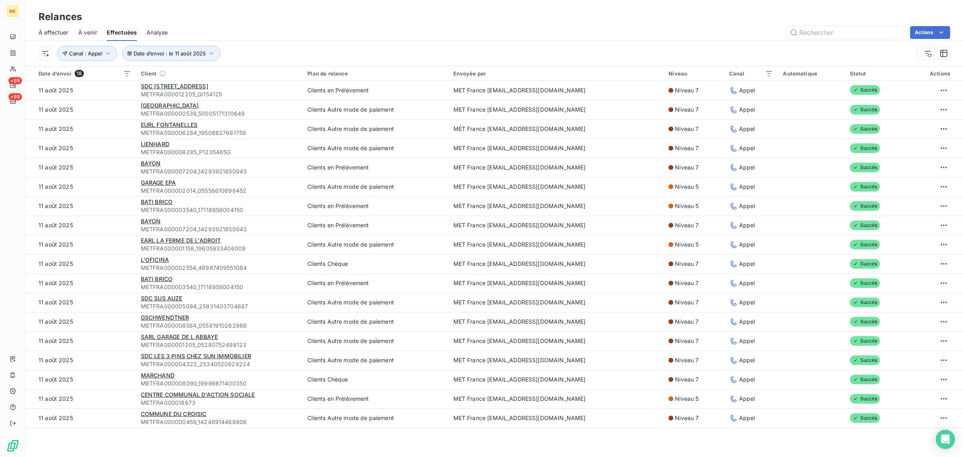
click at [173, 29] on div "À effectuer À venir Effectuées Analyse Actions" at bounding box center [495, 32] width 938 height 17
click at [165, 29] on span "Analyse" at bounding box center [157, 33] width 21 height 8
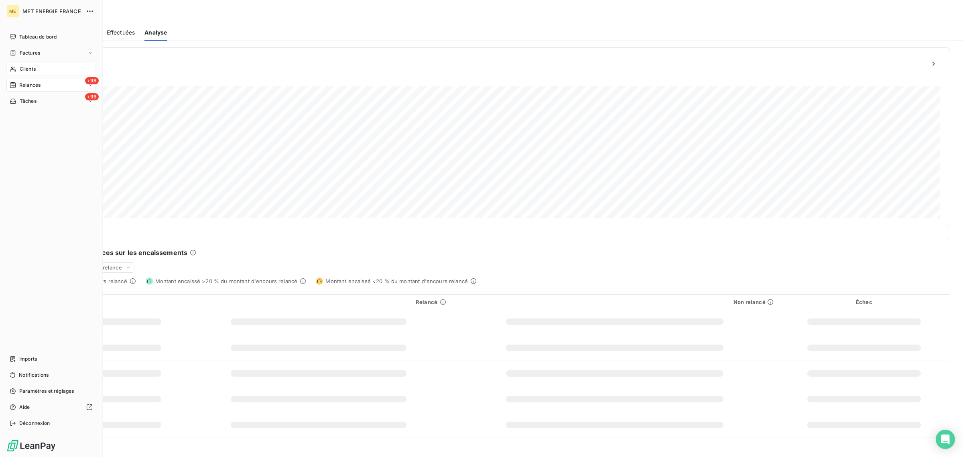
click at [15, 69] on icon at bounding box center [13, 69] width 6 height 5
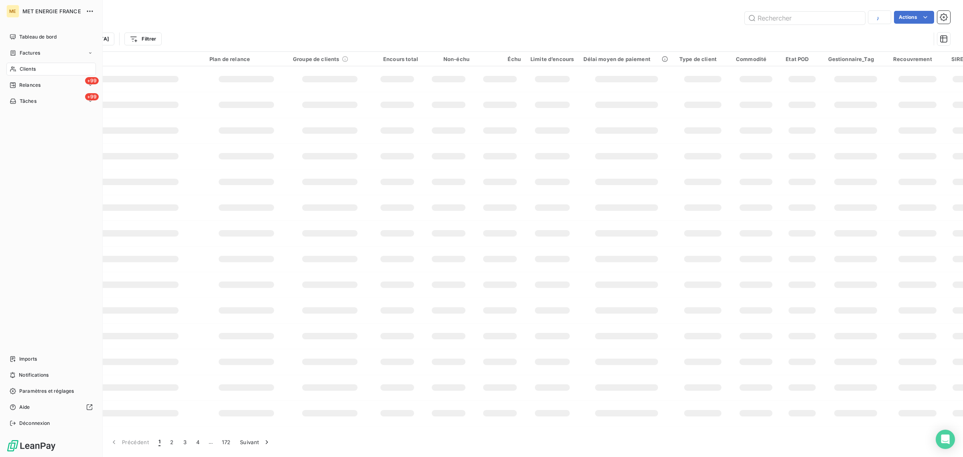
click at [556, 27] on div "Trier Filtrer" at bounding box center [495, 38] width 912 height 25
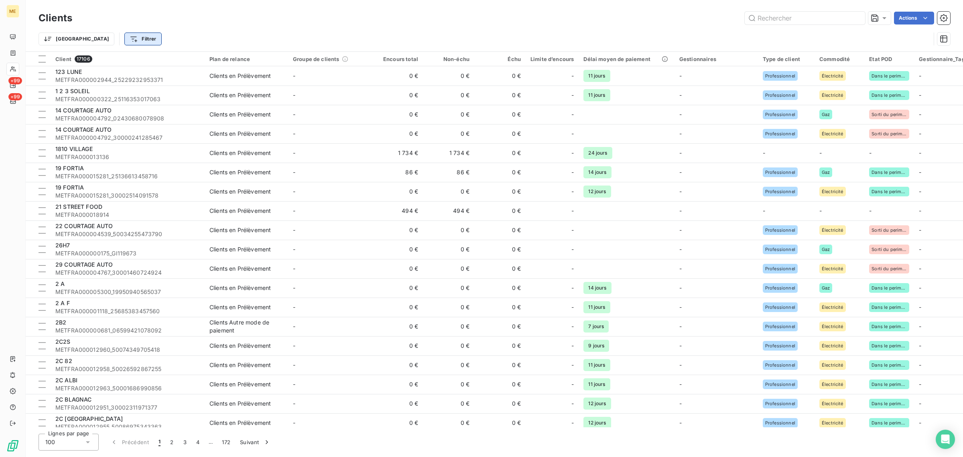
click at [106, 43] on html "ME +99 +99 Clients Actions Trier Filtrer Client 17106 Plan de relance Groupe de…" at bounding box center [481, 228] width 963 height 457
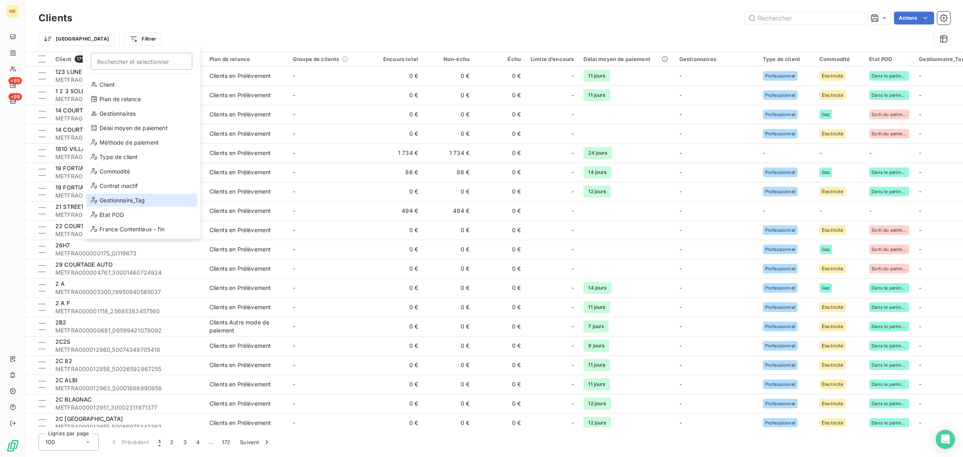
click at [107, 200] on div "Gestionnaire_Tag" at bounding box center [141, 200] width 111 height 13
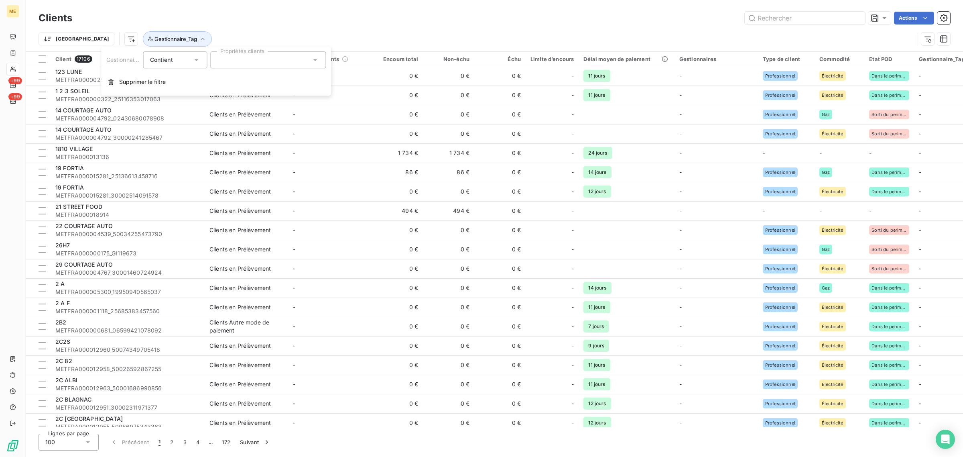
click at [222, 54] on div at bounding box center [269, 59] width 116 height 17
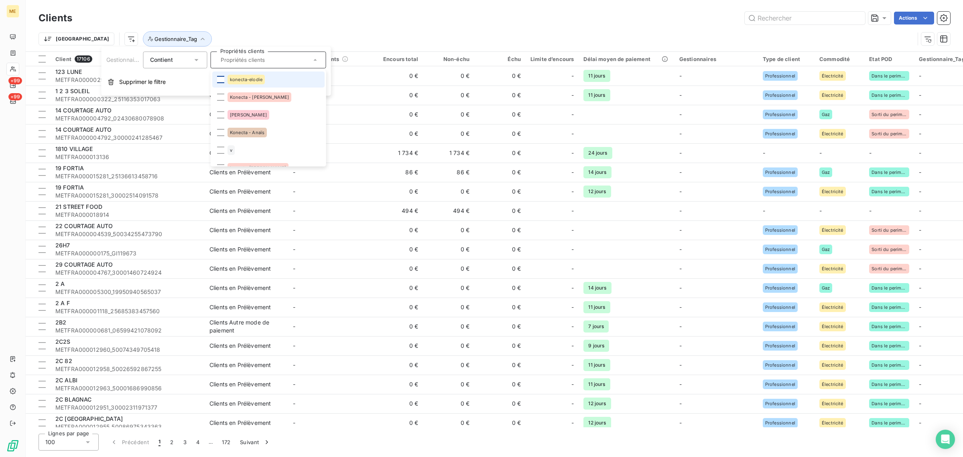
click at [223, 79] on div at bounding box center [220, 79] width 7 height 7
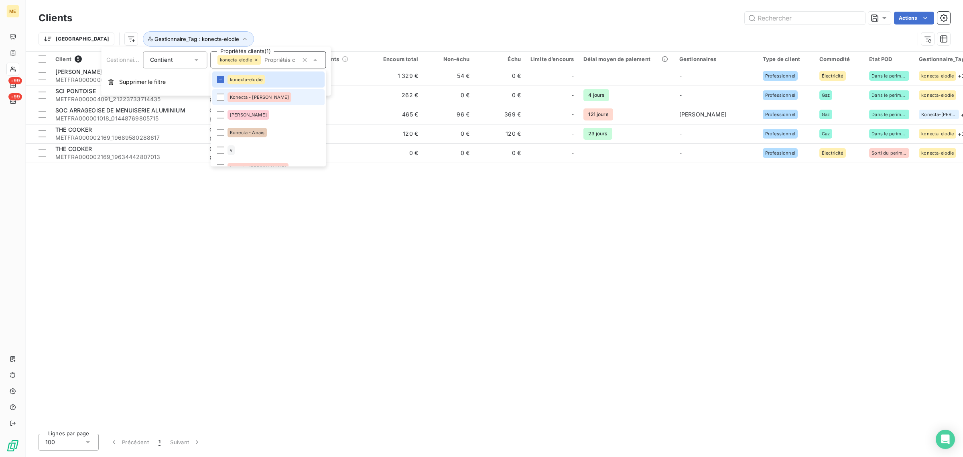
click at [222, 102] on li "Konecta - [PERSON_NAME]" at bounding box center [268, 97] width 112 height 16
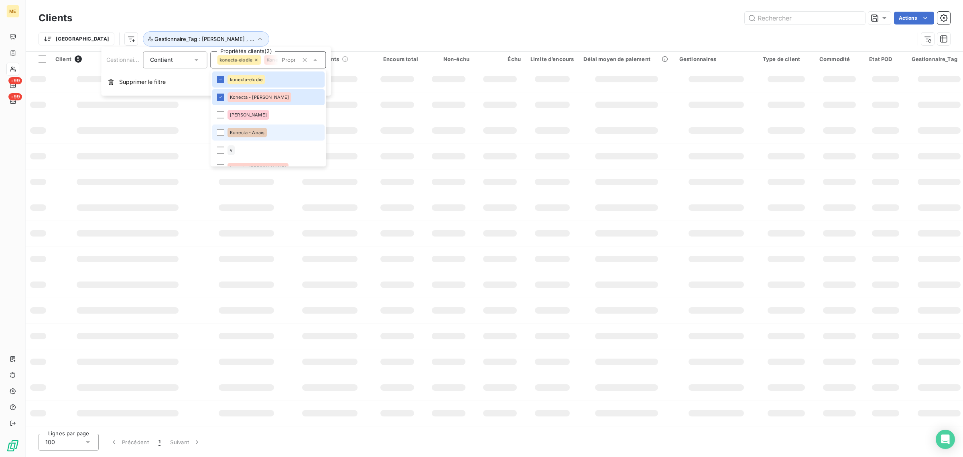
click at [224, 124] on li "Konecta - Anaïs" at bounding box center [268, 132] width 112 height 16
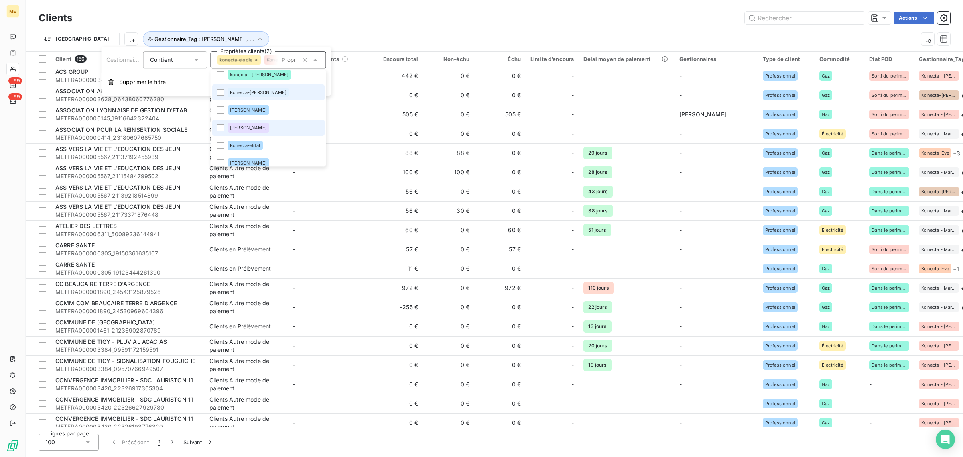
scroll to position [293, 0]
click at [247, 121] on span "Konecta-elifat" at bounding box center [245, 121] width 31 height 5
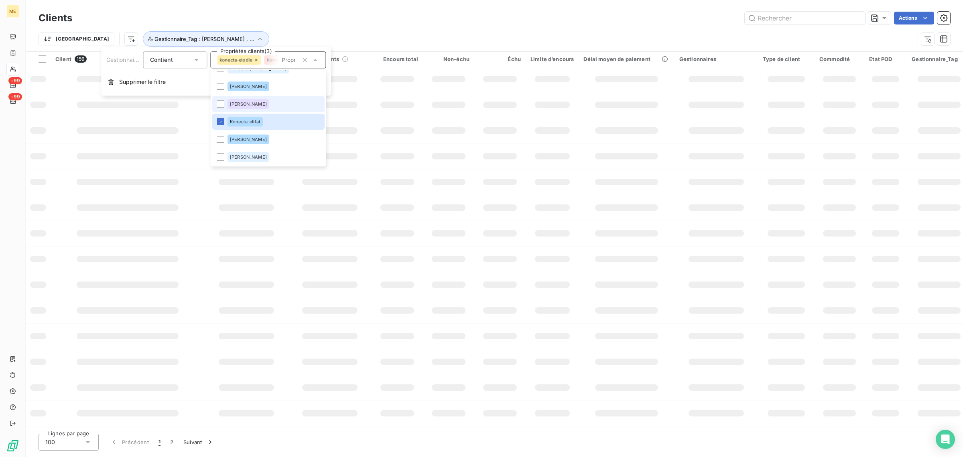
scroll to position [243, 0]
click at [250, 116] on span "Konecta-[PERSON_NAME]" at bounding box center [258, 118] width 57 height 5
click at [252, 116] on span "Konecta-[PERSON_NAME]" at bounding box center [258, 118] width 57 height 5
click at [218, 117] on div at bounding box center [220, 118] width 7 height 7
click at [220, 101] on div at bounding box center [220, 101] width 7 height 7
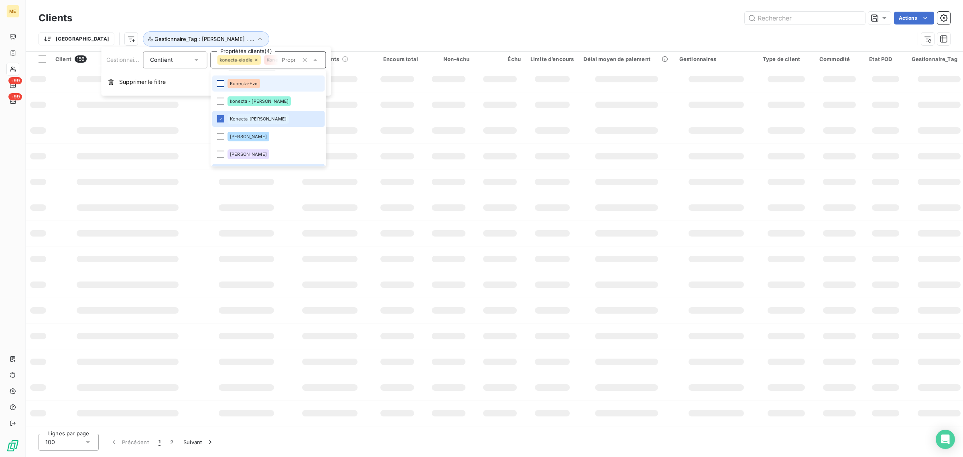
click at [219, 86] on div at bounding box center [220, 83] width 7 height 7
click at [225, 120] on li "Konecta-[PERSON_NAME]" at bounding box center [268, 119] width 112 height 16
click at [220, 116] on div at bounding box center [220, 118] width 7 height 7
click at [277, 118] on li "Konecta-[PERSON_NAME]" at bounding box center [268, 119] width 112 height 16
click at [149, 83] on span "Supprimer le filtre" at bounding box center [142, 82] width 47 height 8
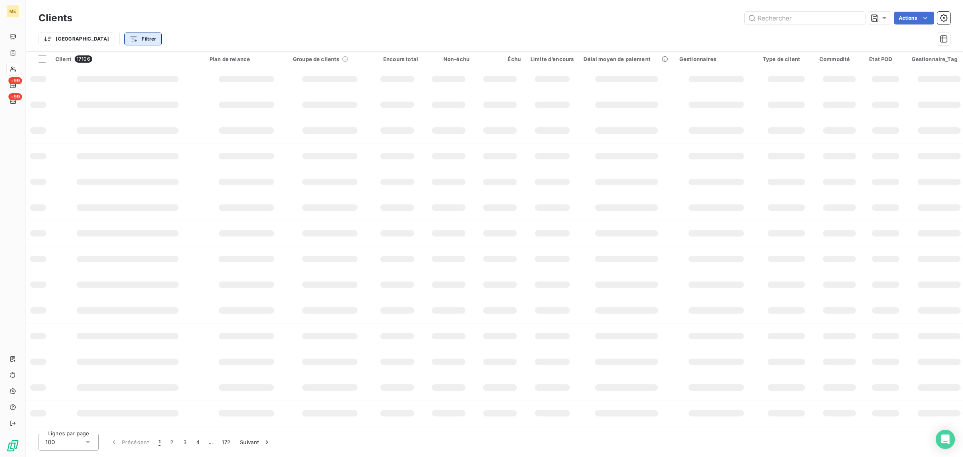
click at [110, 39] on html "ME +99 +99 Clients Actions Trier Filtrer Client 17106 Plan de relance Groupe de…" at bounding box center [481, 228] width 963 height 457
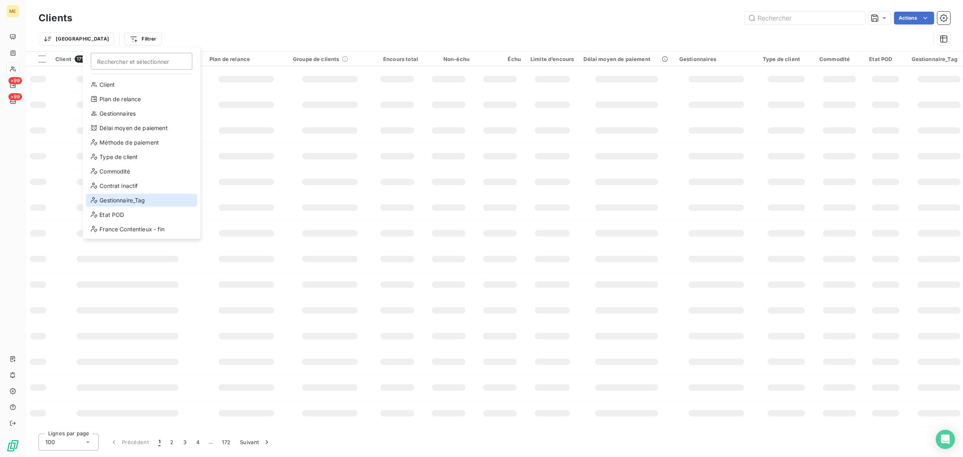
click at [127, 199] on div "Gestionnaire_Tag" at bounding box center [141, 200] width 111 height 13
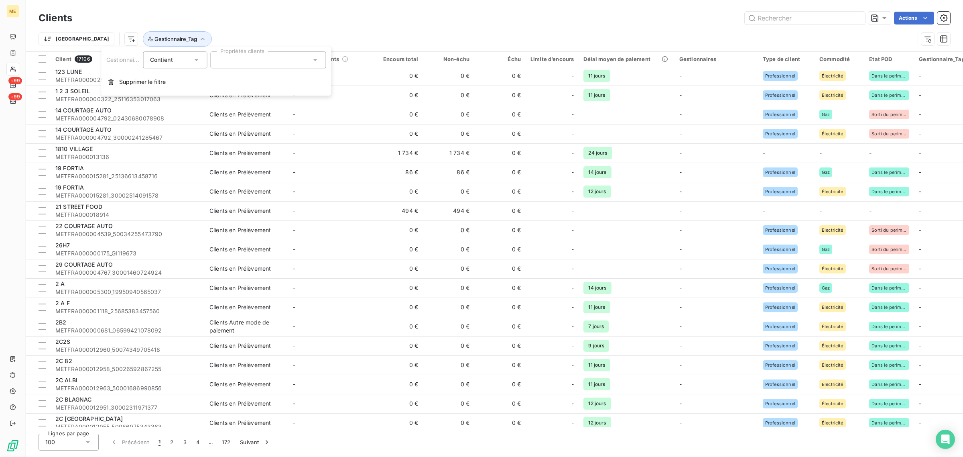
click at [237, 62] on div at bounding box center [269, 59] width 116 height 17
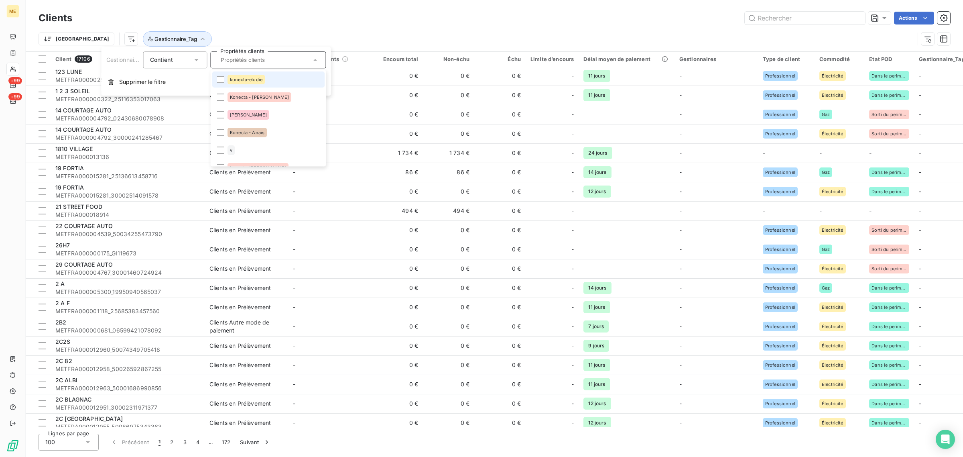
click at [235, 83] on div "konecta-elodie" at bounding box center [246, 80] width 37 height 10
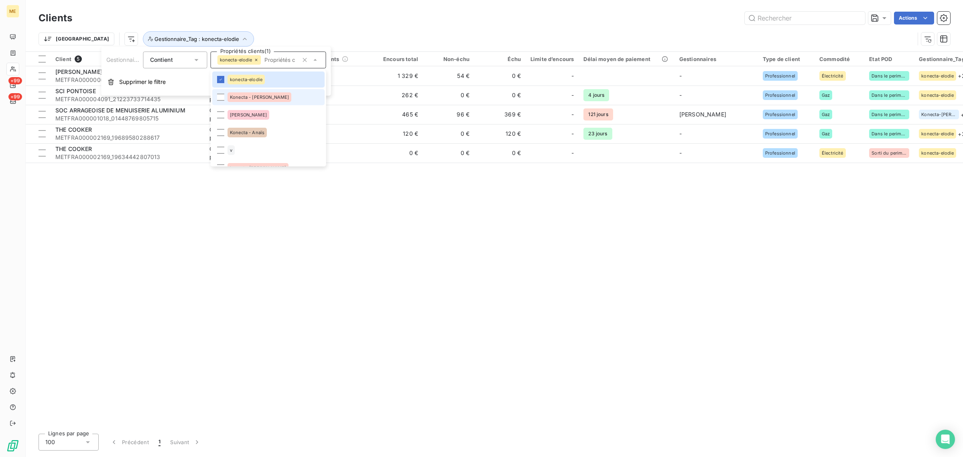
click at [240, 96] on span "Konecta - [PERSON_NAME]" at bounding box center [259, 97] width 59 height 5
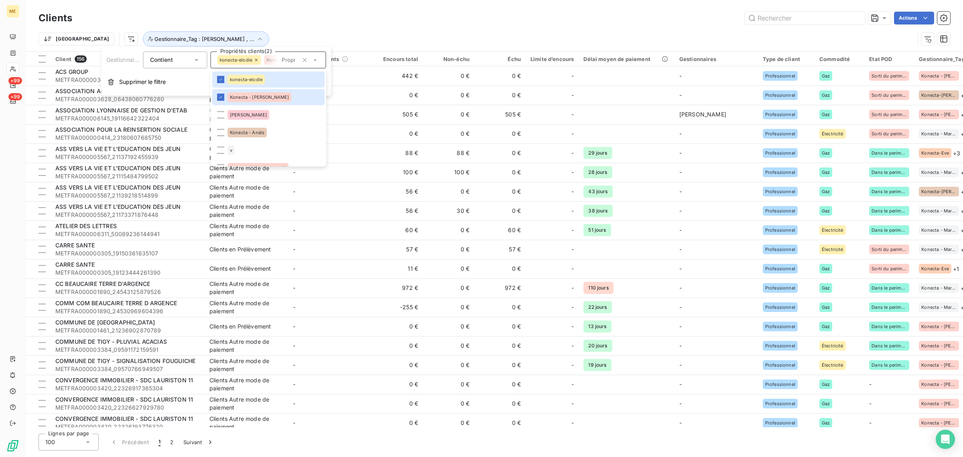
scroll to position [293, 0]
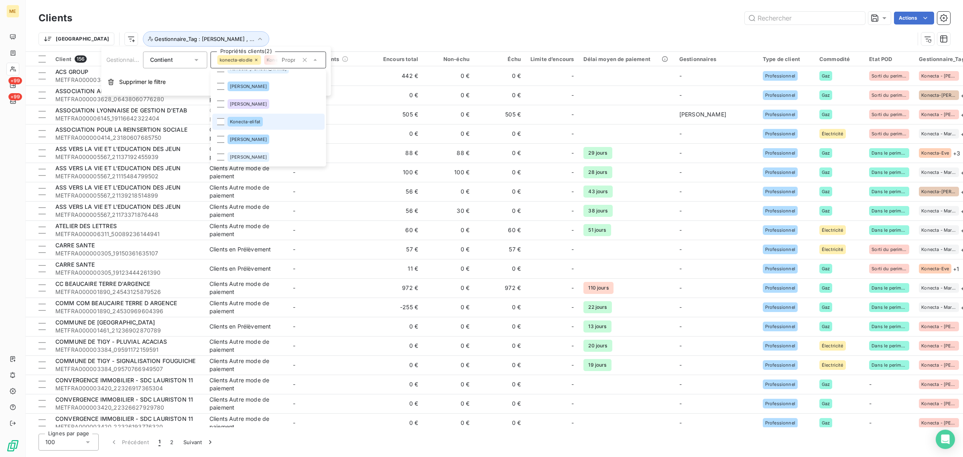
click at [249, 125] on div "Konecta-elifat" at bounding box center [245, 122] width 35 height 10
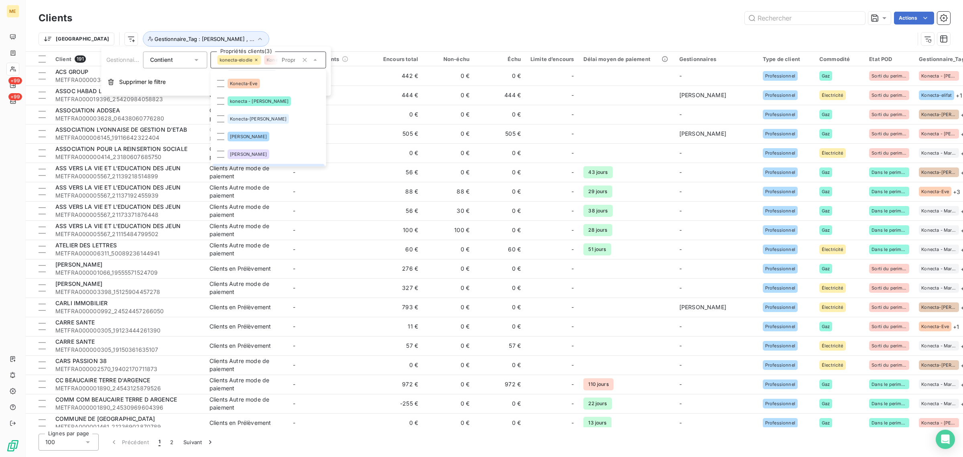
scroll to position [193, 0]
click at [240, 154] on div "konecta - [PERSON_NAME]" at bounding box center [259, 152] width 63 height 10
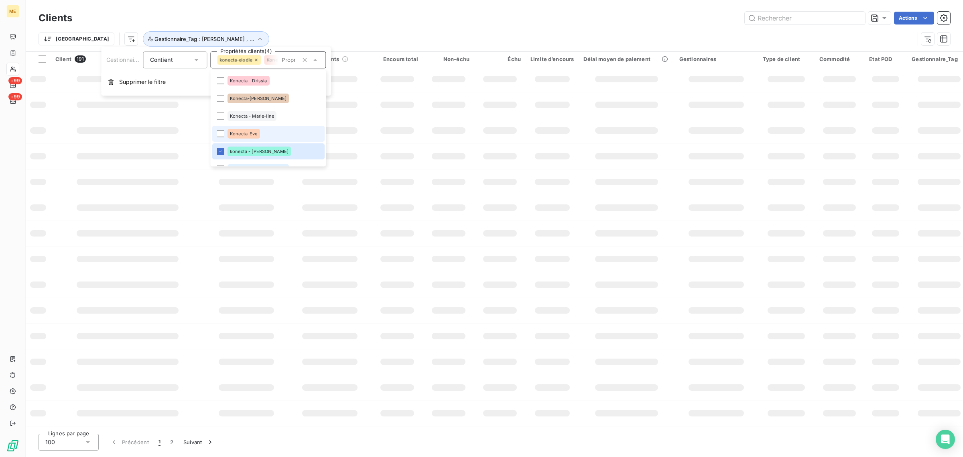
click at [238, 131] on span "Konecta-Eve" at bounding box center [244, 133] width 28 height 5
click at [247, 111] on div "Konecta - Marie-line" at bounding box center [252, 116] width 49 height 10
click at [249, 98] on span "Konecta-[PERSON_NAME]" at bounding box center [258, 98] width 57 height 5
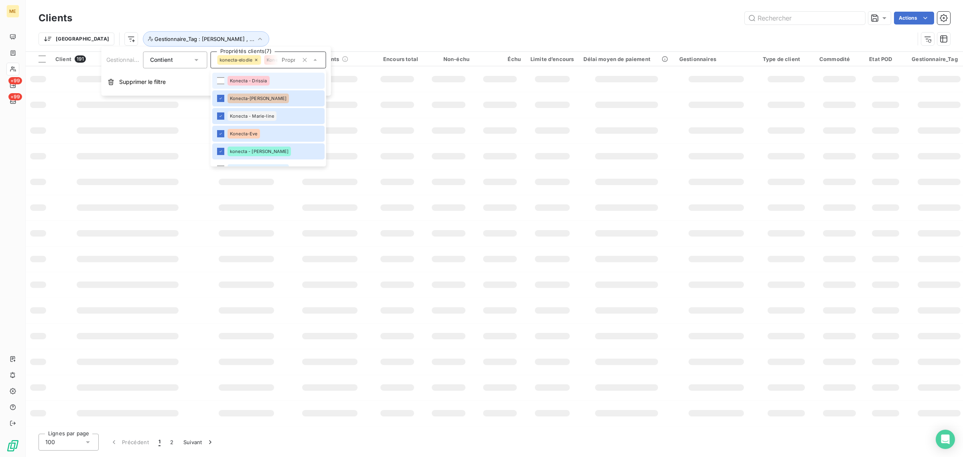
click at [248, 76] on div "Konecta - Drissia" at bounding box center [249, 81] width 42 height 10
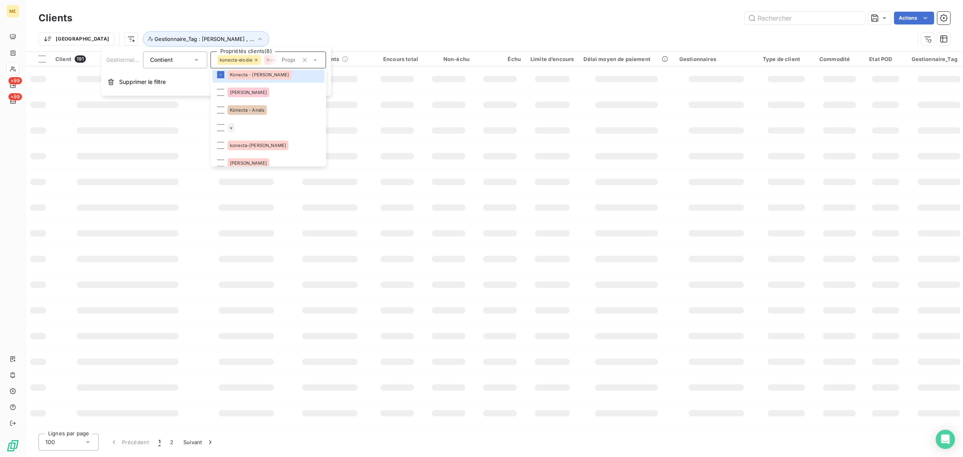
scroll to position [0, 0]
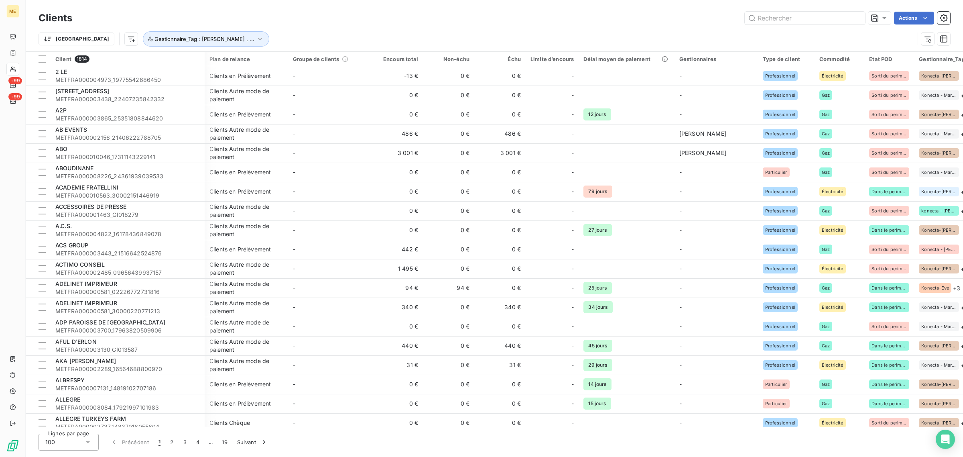
scroll to position [0, 32]
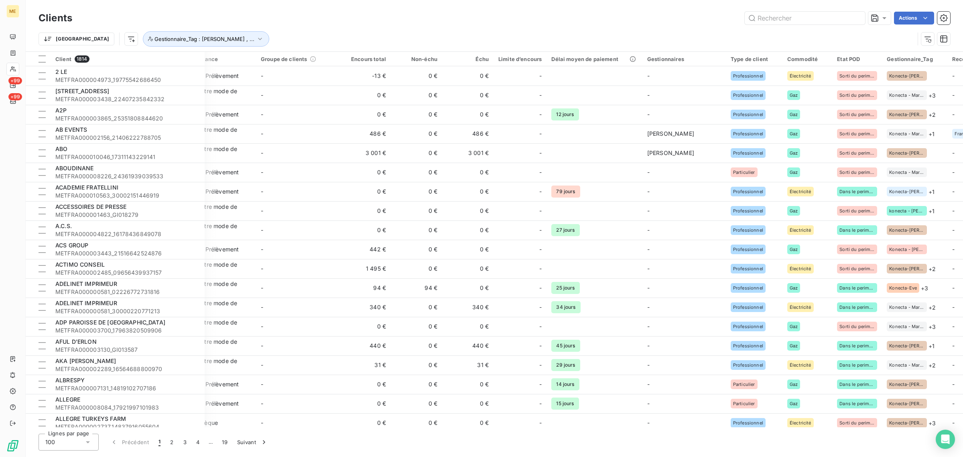
click at [69, 276] on div "100" at bounding box center [69, 442] width 60 height 17
click at [63, 276] on span "100" at bounding box center [60, 425] width 10 height 8
click at [302, 276] on div "Lignes par page 100 25 50 100 Précédent 1 2 3 4 … 19 Suivant" at bounding box center [495, 442] width 912 height 17
drag, startPoint x: 286, startPoint y: 428, endPoint x: 320, endPoint y: 428, distance: 34.1
click at [320, 276] on div "Clients Actions Trier Gestionnaire_Tag : konecta-elodie , ... Client 1814 Plan …" at bounding box center [495, 228] width 938 height 457
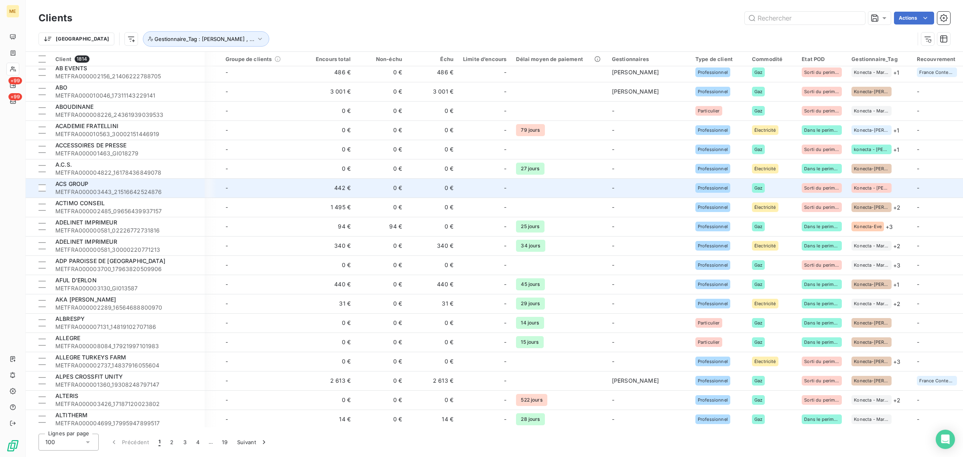
scroll to position [251, 67]
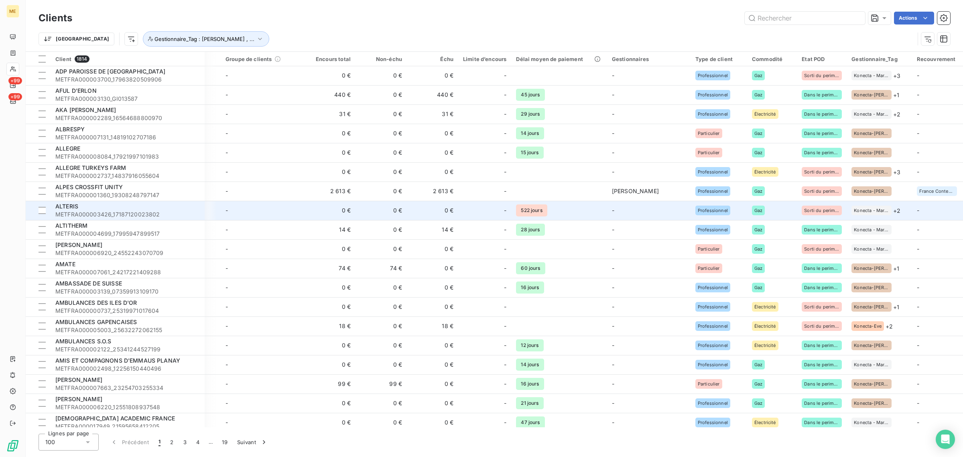
click at [642, 213] on span "Konecta - Marie-line" at bounding box center [871, 210] width 35 height 5
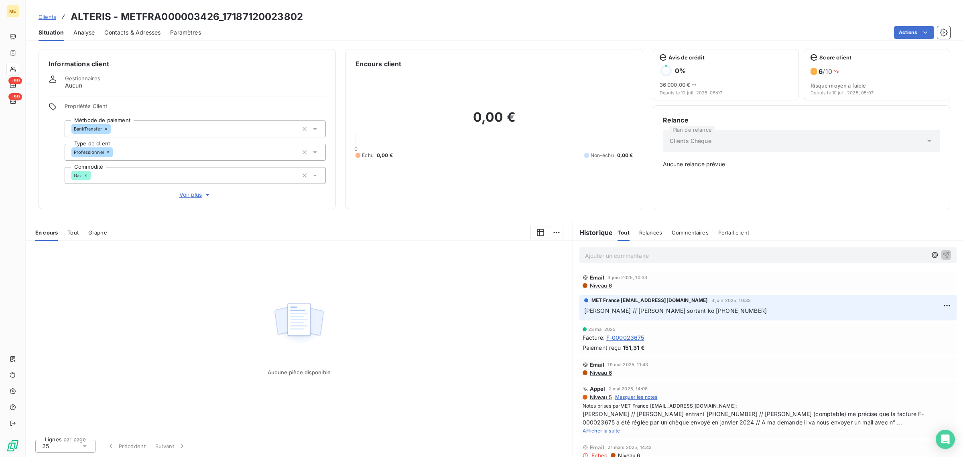
click at [202, 195] on span "Voir plus" at bounding box center [195, 195] width 32 height 8
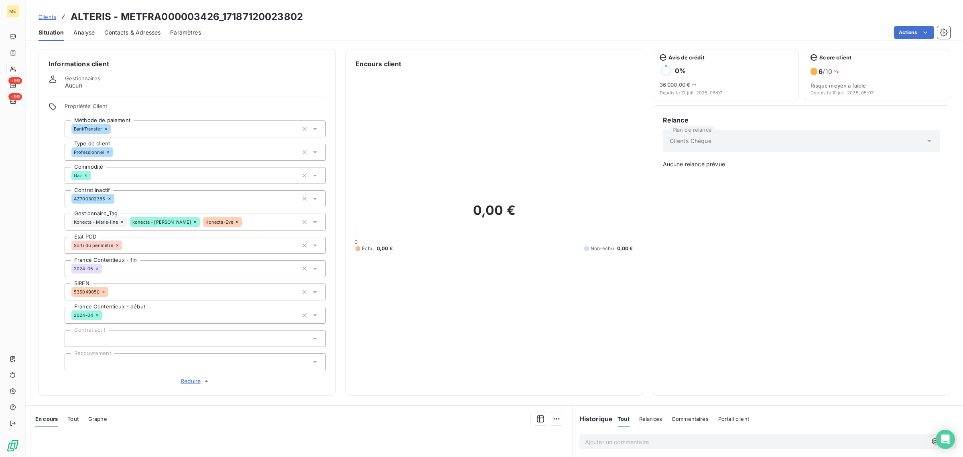
click at [236, 222] on icon at bounding box center [237, 222] width 2 height 2
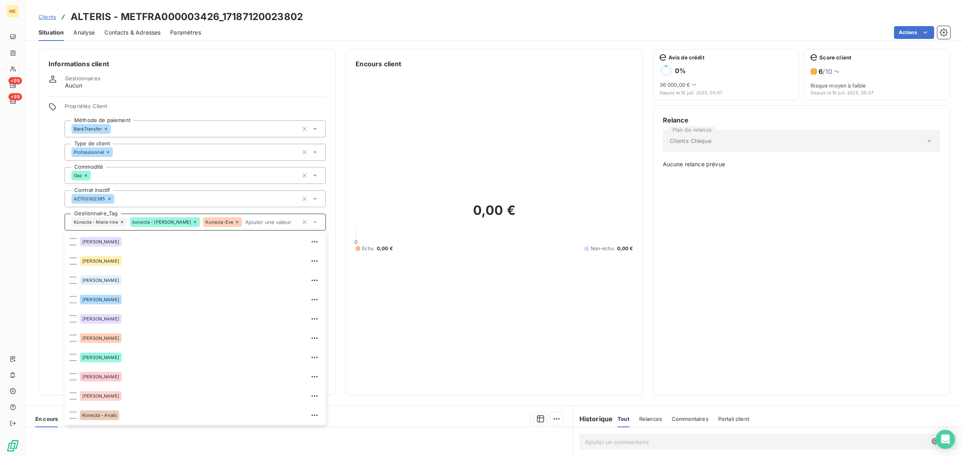
scroll to position [57, 0]
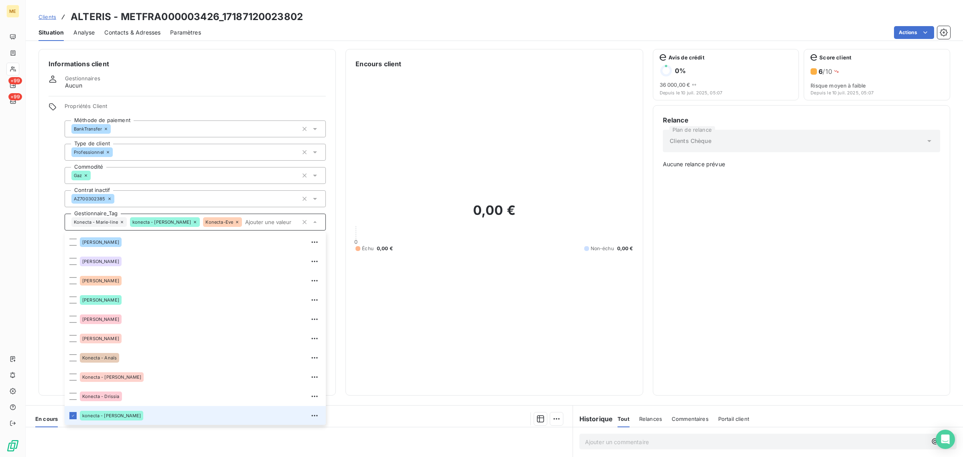
click at [72, 276] on icon at bounding box center [73, 416] width 2 height 2
click at [122, 221] on icon at bounding box center [122, 222] width 5 height 5
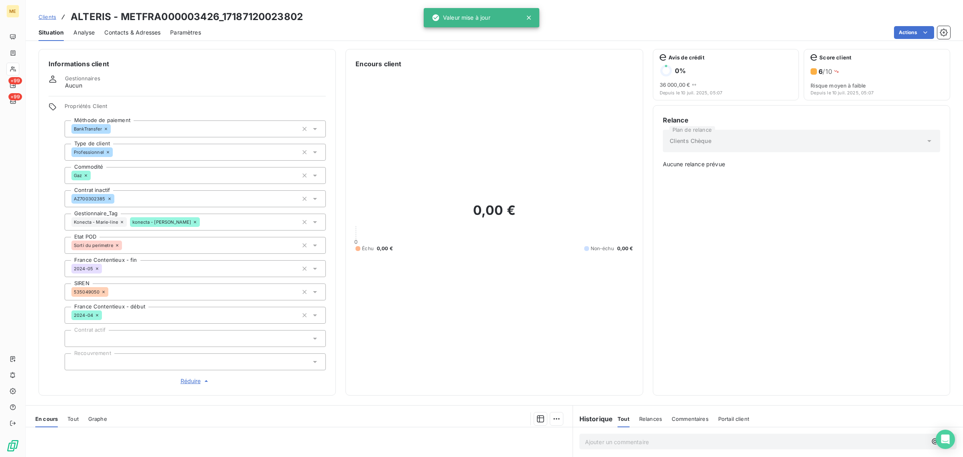
click at [122, 221] on icon at bounding box center [122, 222] width 5 height 5
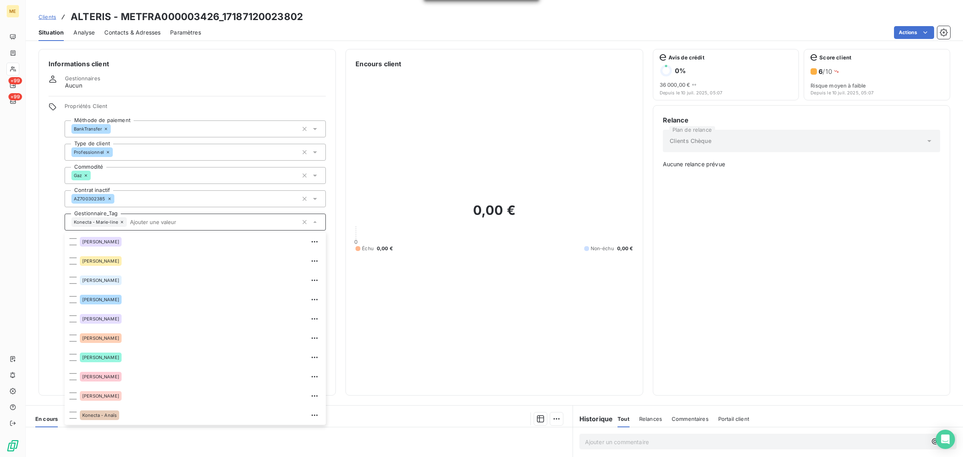
scroll to position [77, 0]
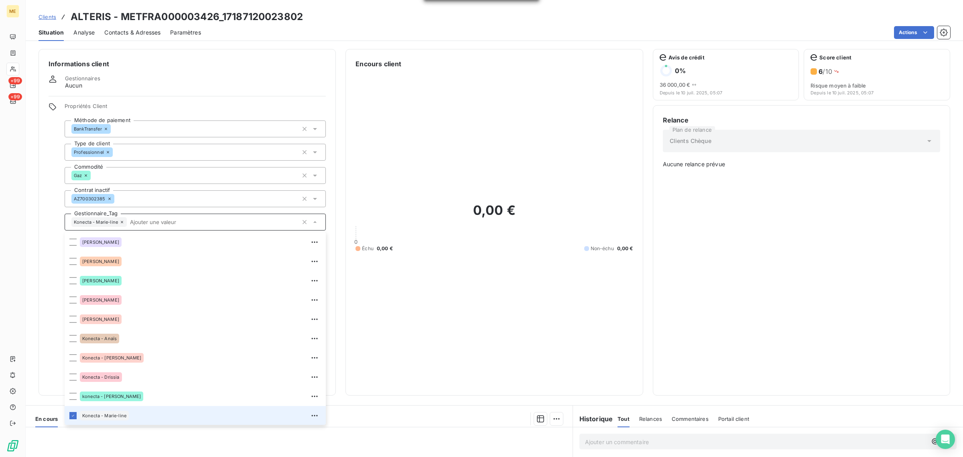
click at [122, 221] on icon at bounding box center [122, 222] width 5 height 5
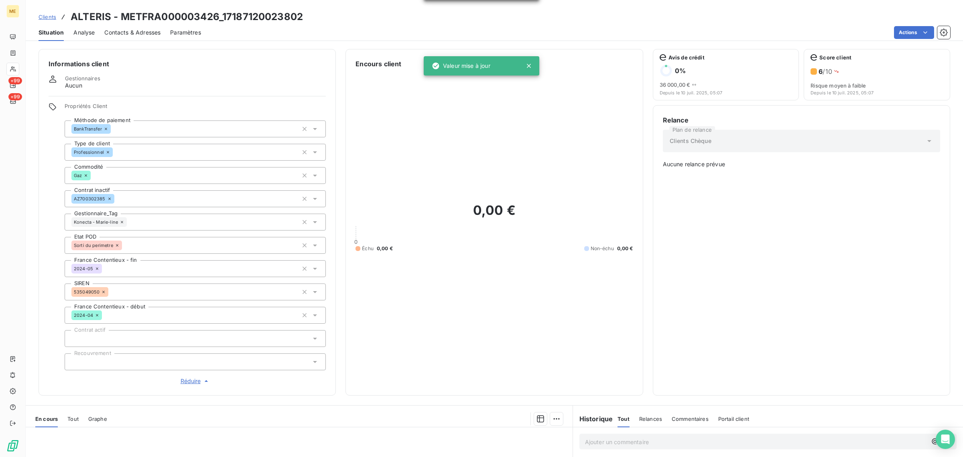
click at [122, 221] on icon at bounding box center [122, 222] width 5 height 5
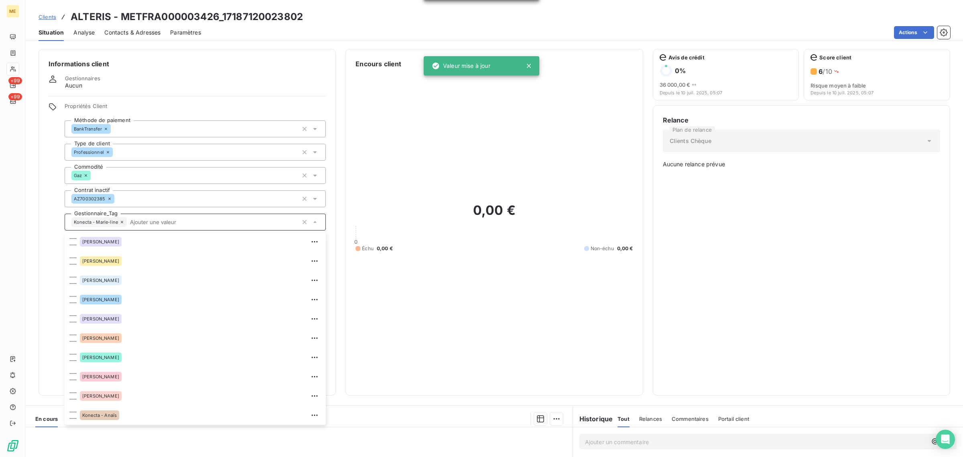
click at [122, 221] on icon at bounding box center [122, 222] width 5 height 5
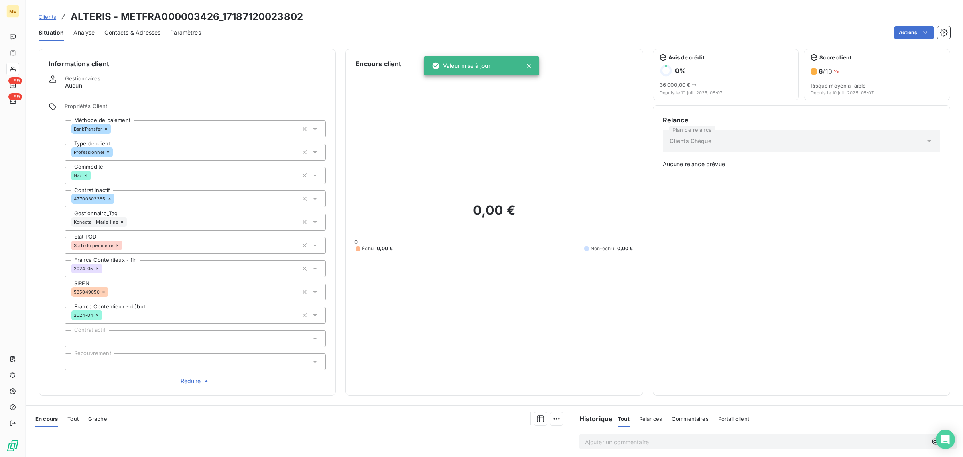
click at [122, 221] on icon at bounding box center [122, 222] width 5 height 5
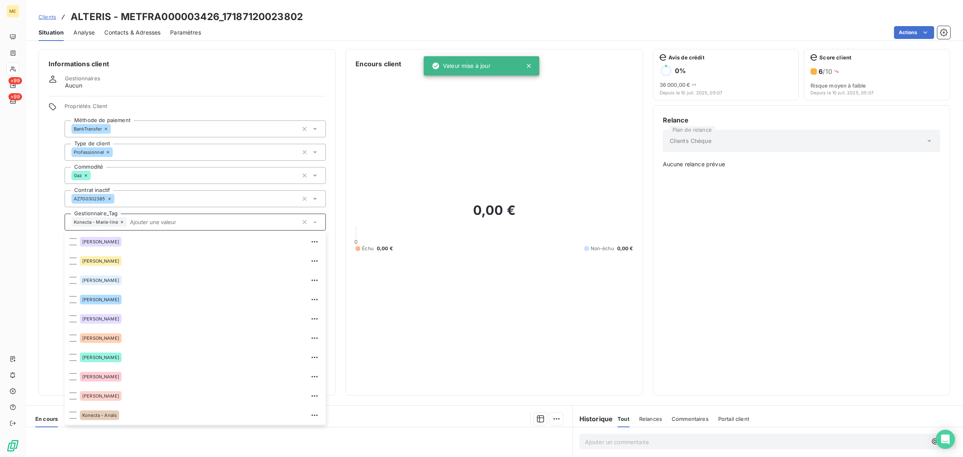
click at [122, 221] on icon at bounding box center [122, 222] width 5 height 5
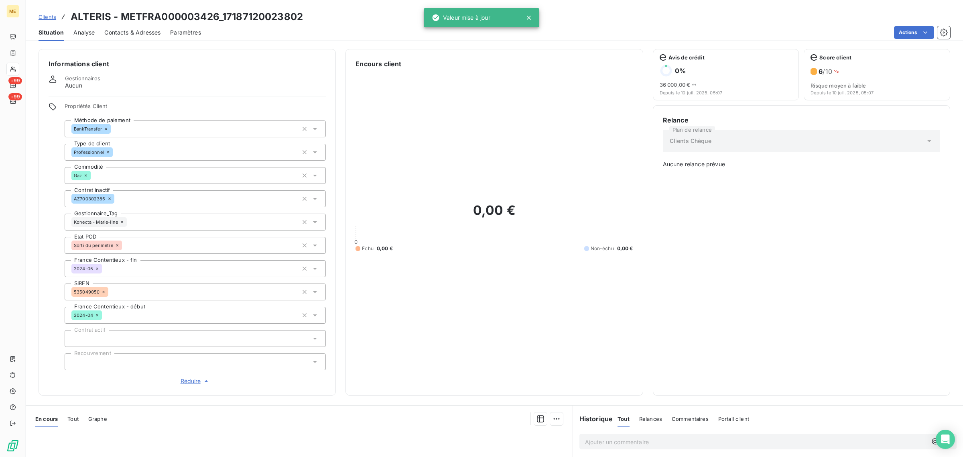
click at [122, 221] on icon at bounding box center [122, 222] width 5 height 5
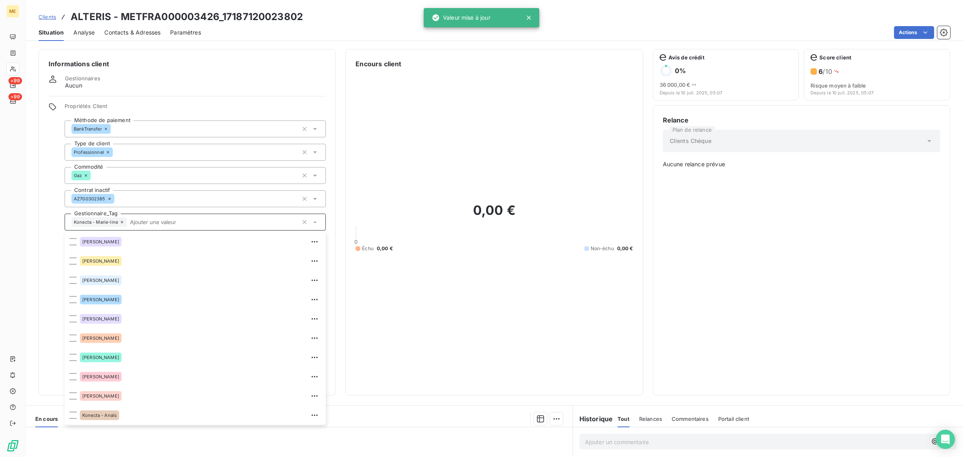
click at [122, 221] on icon at bounding box center [122, 222] width 5 height 5
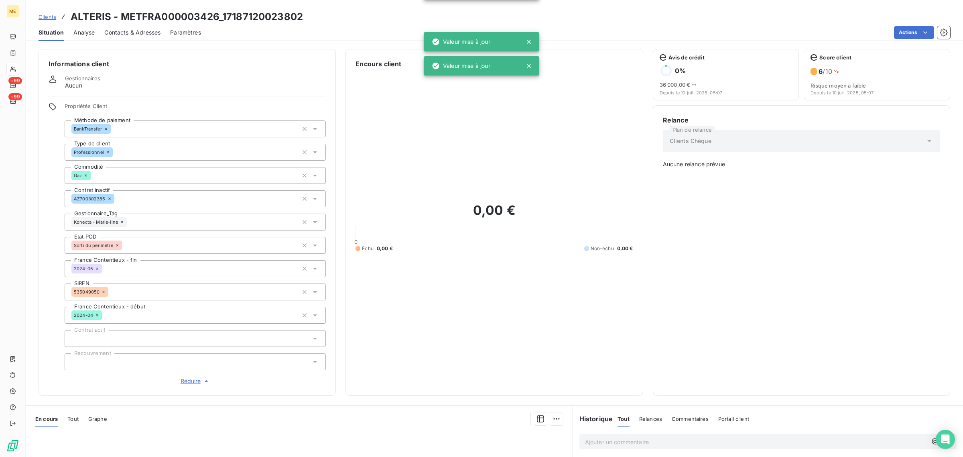
click at [121, 222] on icon at bounding box center [122, 222] width 5 height 5
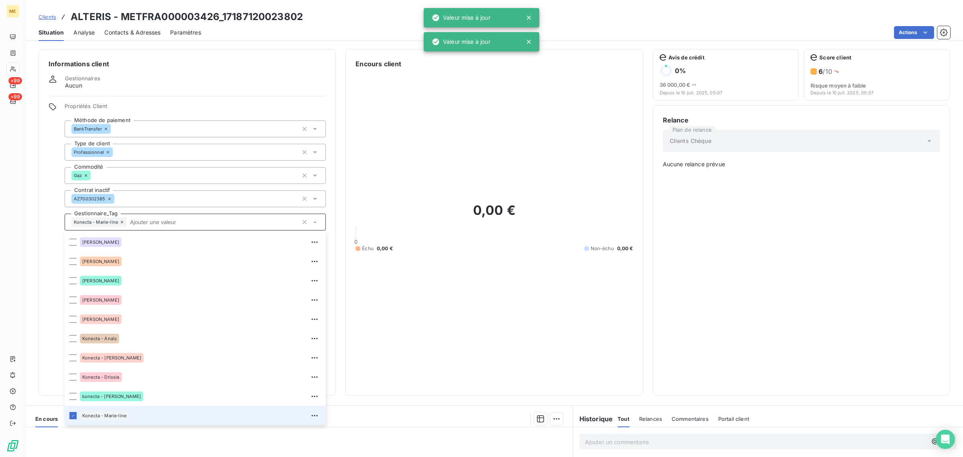
click at [188, 222] on input "text" at bounding box center [212, 221] width 171 height 7
click at [434, 104] on div "0,00 € 0 Échu 0,00 € Non-échu 0,00 €" at bounding box center [494, 227] width 277 height 317
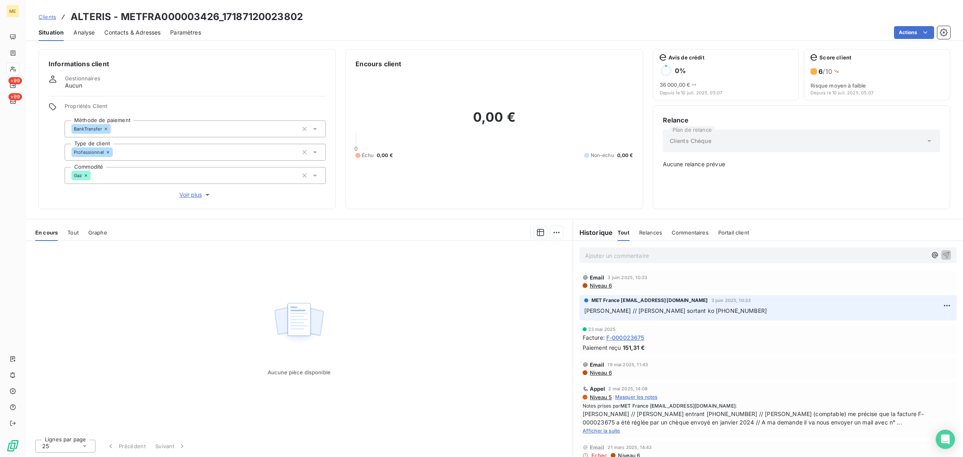
click at [721, 147] on div "Clients Chèque" at bounding box center [801, 141] width 277 height 22
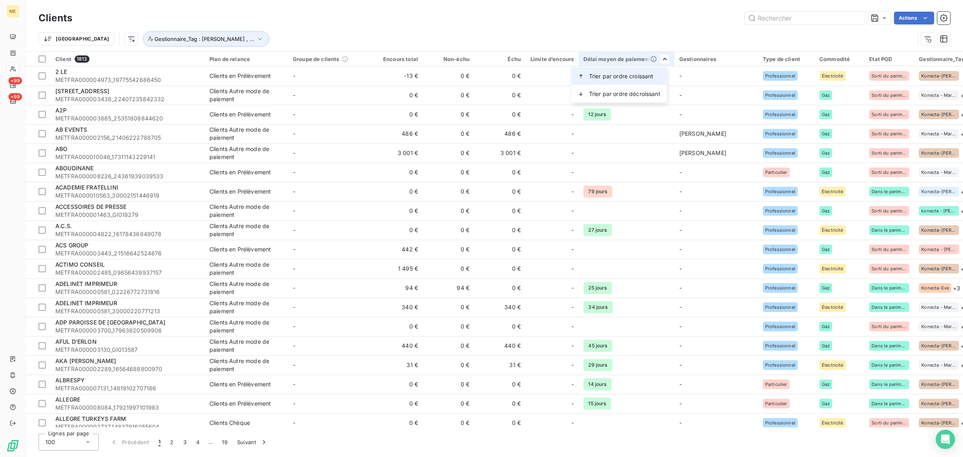
click at [599, 77] on span "Trier par ordre croissant" at bounding box center [621, 76] width 65 height 8
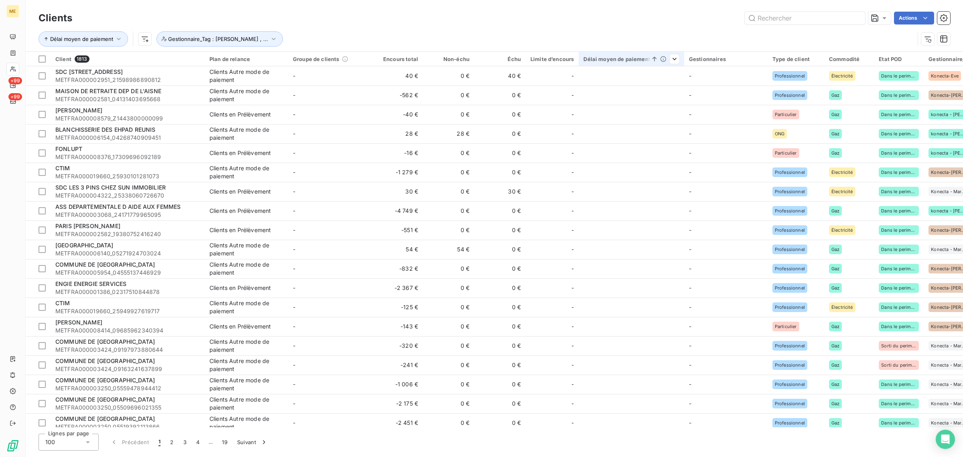
click at [665, 59] on div at bounding box center [664, 59] width 8 height 6
click at [651, 57] on icon at bounding box center [655, 59] width 8 height 8
click at [607, 96] on span "Trier par ordre décroissant" at bounding box center [612, 94] width 71 height 8
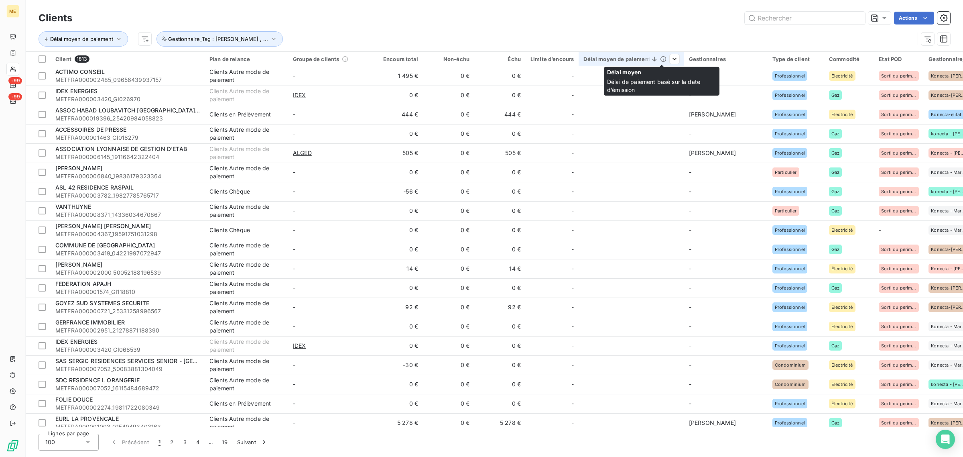
click at [661, 61] on icon at bounding box center [663, 59] width 6 height 6
click at [606, 133] on html "ME +99 +99 Clients Actions Délai moyen de paiement Gestionnaire_Tag : konecta-e…" at bounding box center [481, 228] width 963 height 457
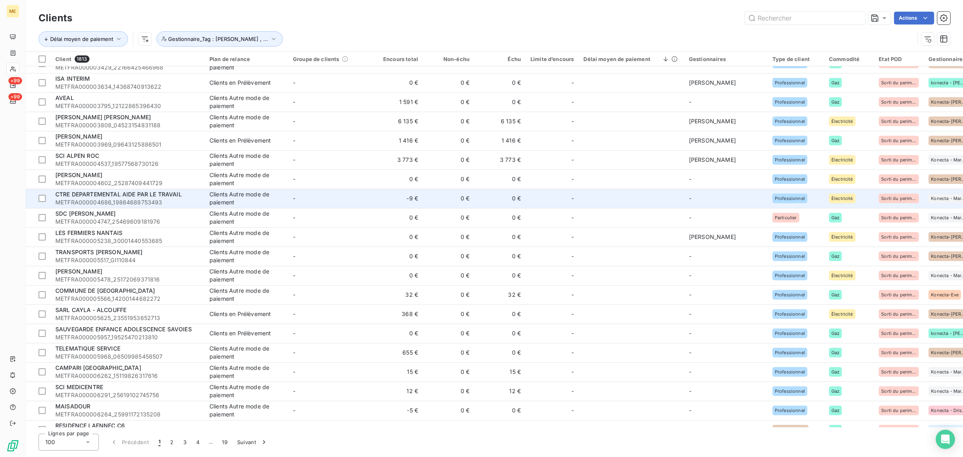
scroll to position [1568, 0]
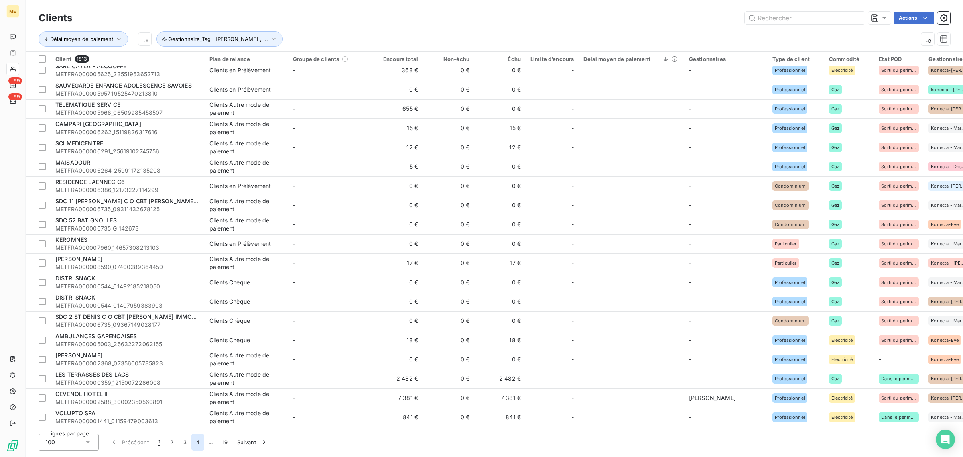
click at [202, 445] on button "4" at bounding box center [197, 442] width 13 height 17
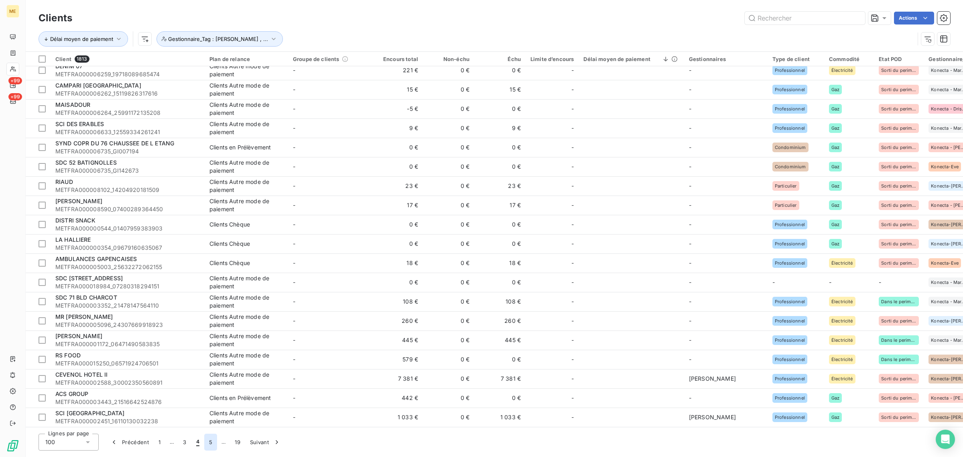
click at [211, 442] on button "5" at bounding box center [210, 442] width 13 height 17
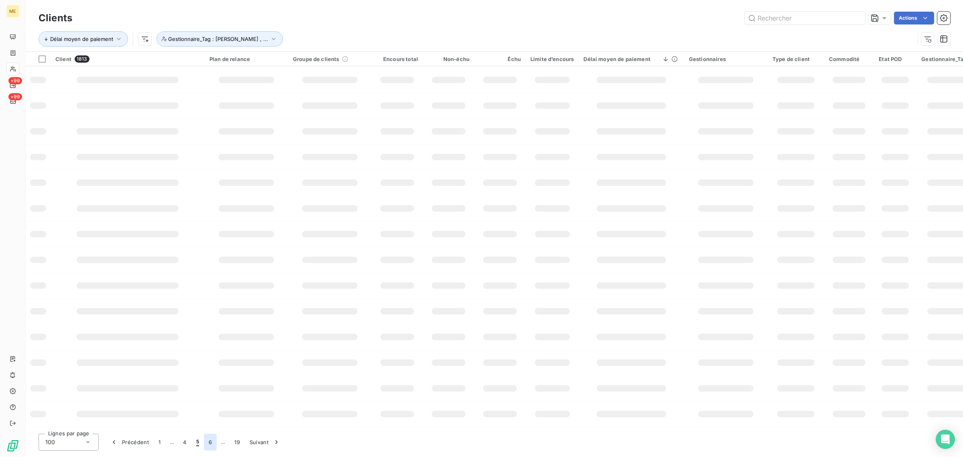
scroll to position [27, 0]
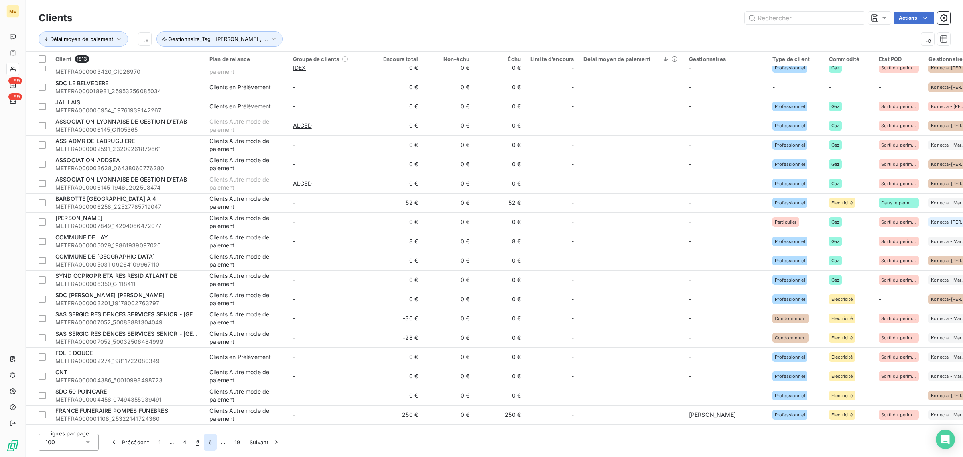
click at [211, 442] on button "6" at bounding box center [210, 442] width 13 height 17
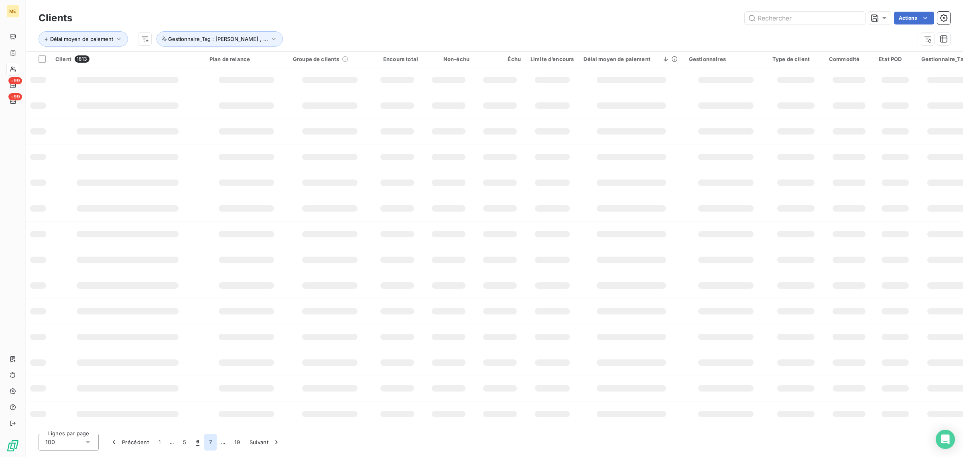
click at [211, 442] on button "7" at bounding box center [210, 442] width 12 height 17
click at [211, 442] on button "8" at bounding box center [210, 442] width 13 height 17
click at [211, 442] on button "9" at bounding box center [210, 442] width 13 height 17
click at [236, 443] on button "19" at bounding box center [239, 442] width 15 height 17
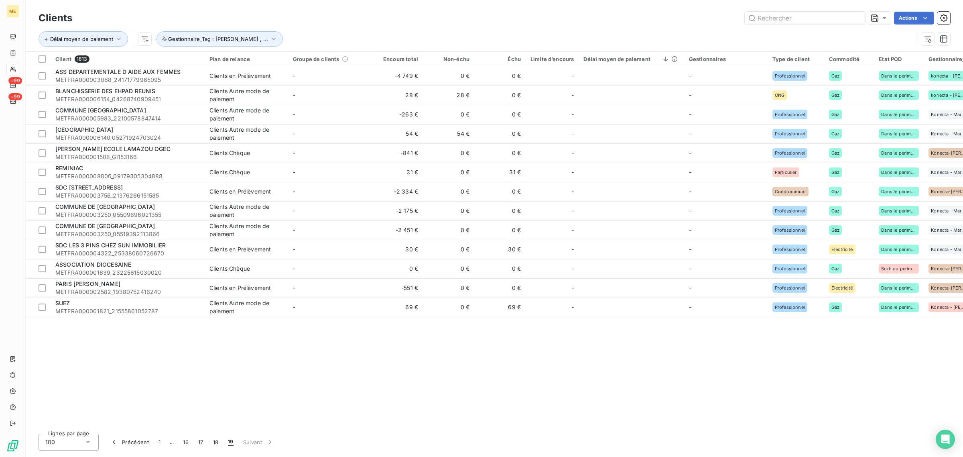
scroll to position [0, 0]
click at [218, 445] on button "18" at bounding box center [215, 442] width 15 height 17
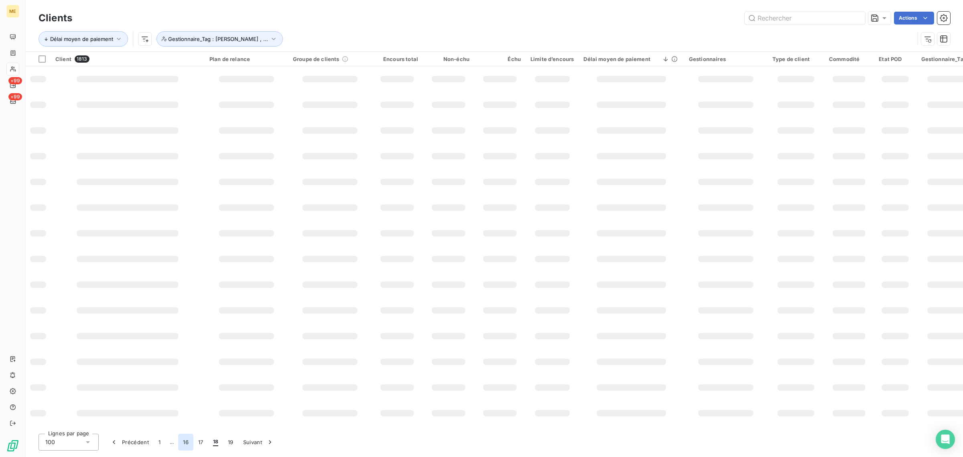
click at [191, 445] on button "16" at bounding box center [185, 442] width 15 height 17
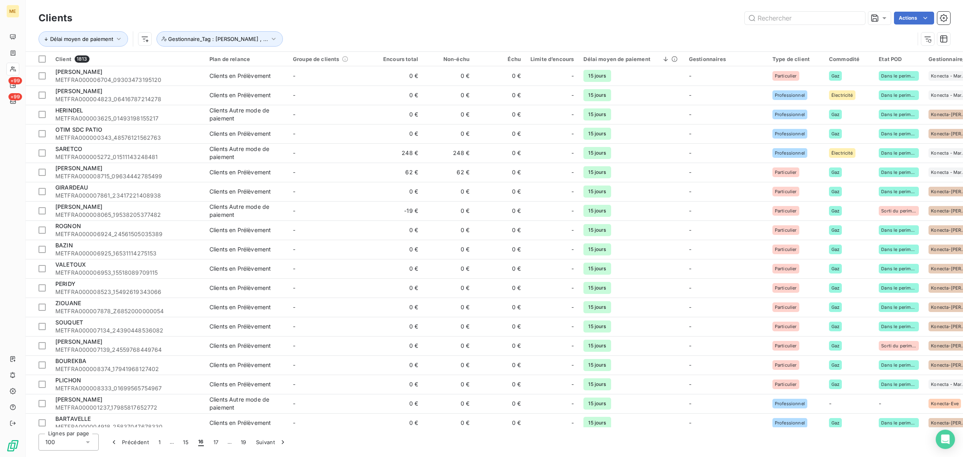
click at [85, 444] on icon at bounding box center [88, 442] width 8 height 8
click at [535, 35] on div "Délai moyen de paiement Gestionnaire_Tag : konecta-elodie , ..." at bounding box center [477, 38] width 876 height 15
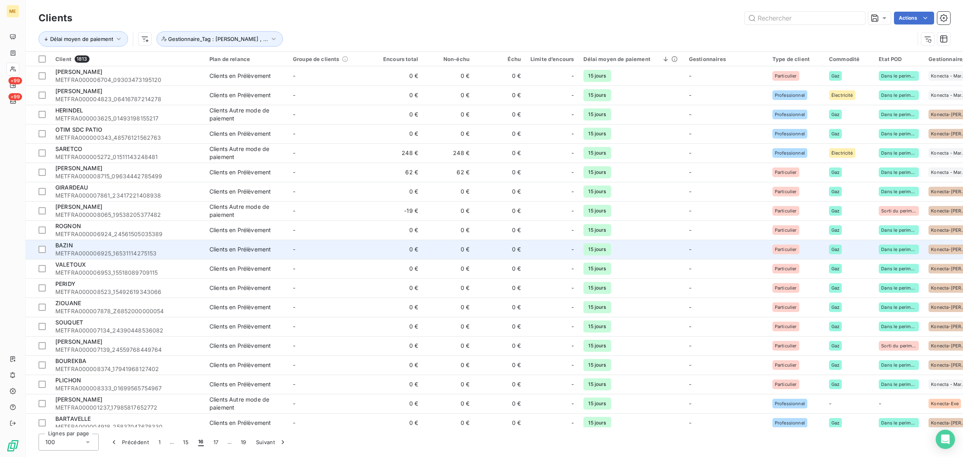
scroll to position [351, 0]
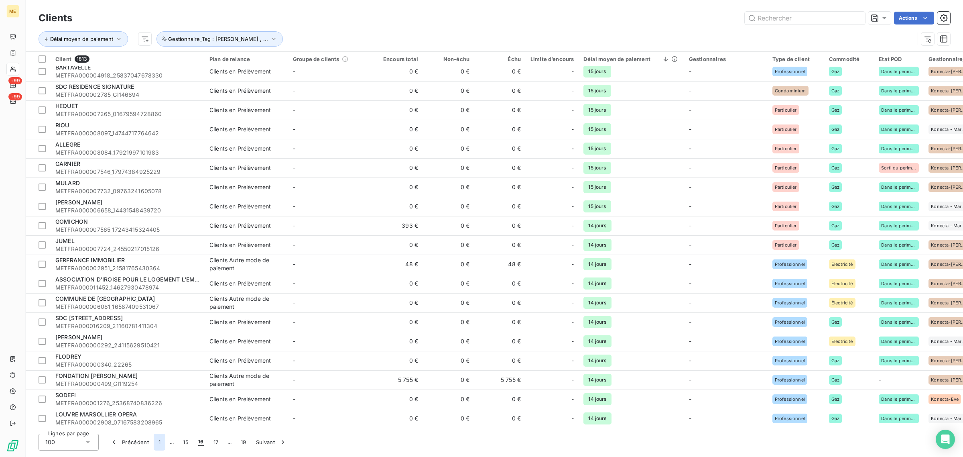
click at [157, 441] on button "1" at bounding box center [160, 442] width 12 height 17
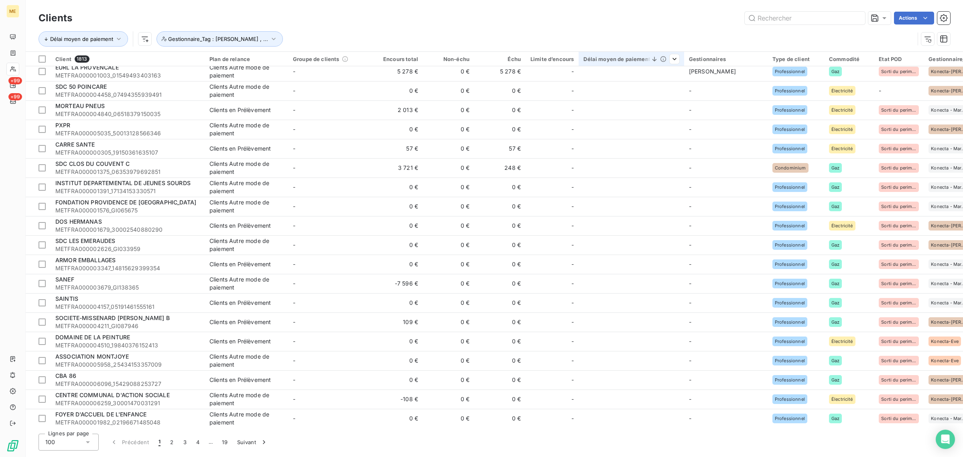
click at [665, 59] on icon at bounding box center [663, 59] width 6 height 6
click at [678, 59] on th "Délai moyen de paiement" at bounding box center [631, 59] width 105 height 14
click at [674, 66] on div at bounding box center [631, 66] width 105 height 0
click at [618, 91] on span "Supprimer le tri par ordre décroissant" at bounding box center [620, 94] width 101 height 8
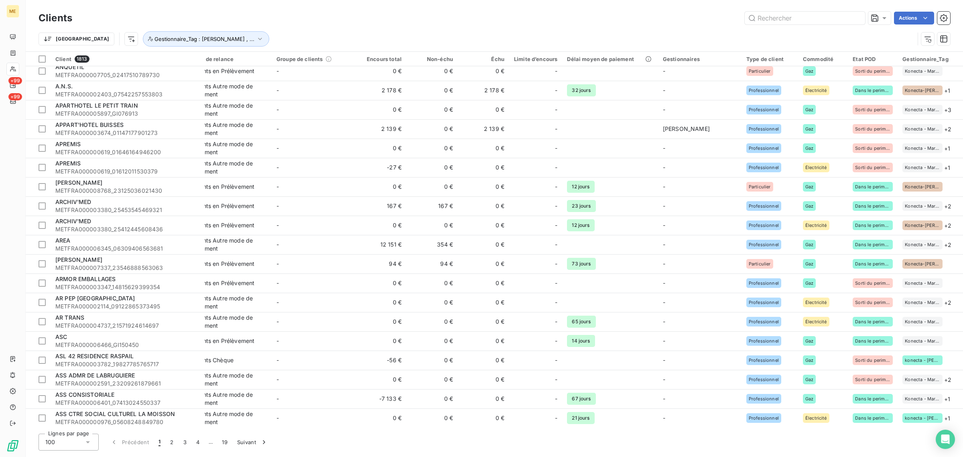
scroll to position [602, 0]
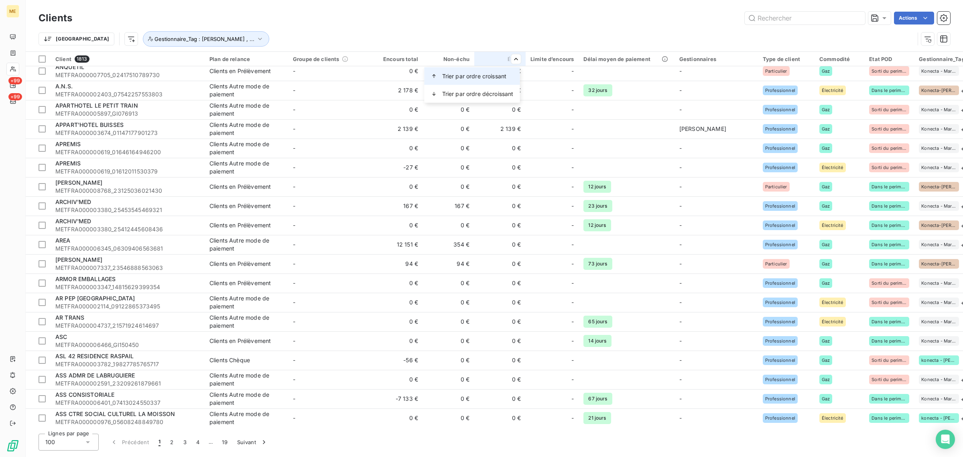
click at [484, 75] on span "Trier par ordre croissant" at bounding box center [474, 76] width 65 height 8
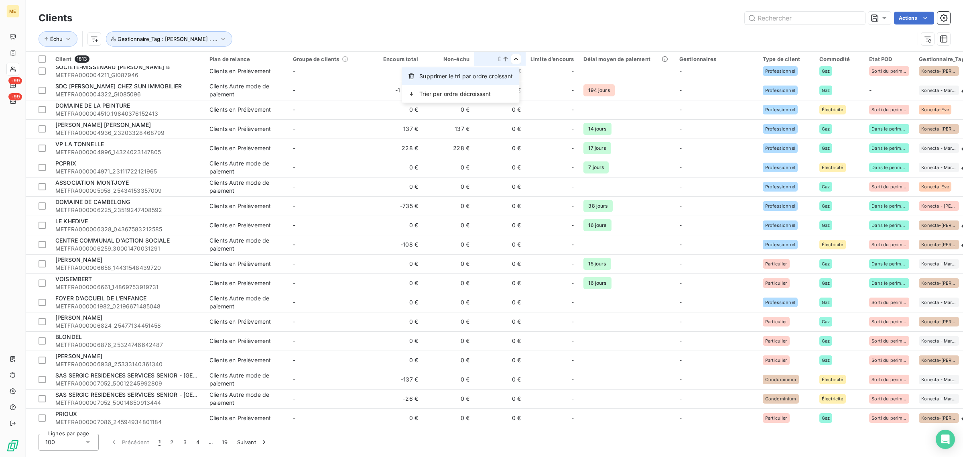
click at [496, 81] on div "Supprimer le tri par ordre croissant" at bounding box center [461, 76] width 118 height 18
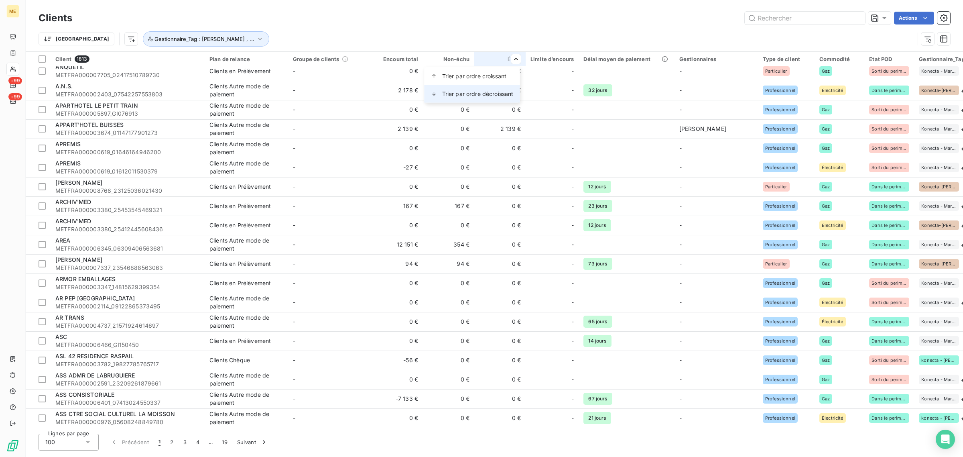
click at [502, 95] on span "Trier par ordre décroissant" at bounding box center [477, 94] width 71 height 8
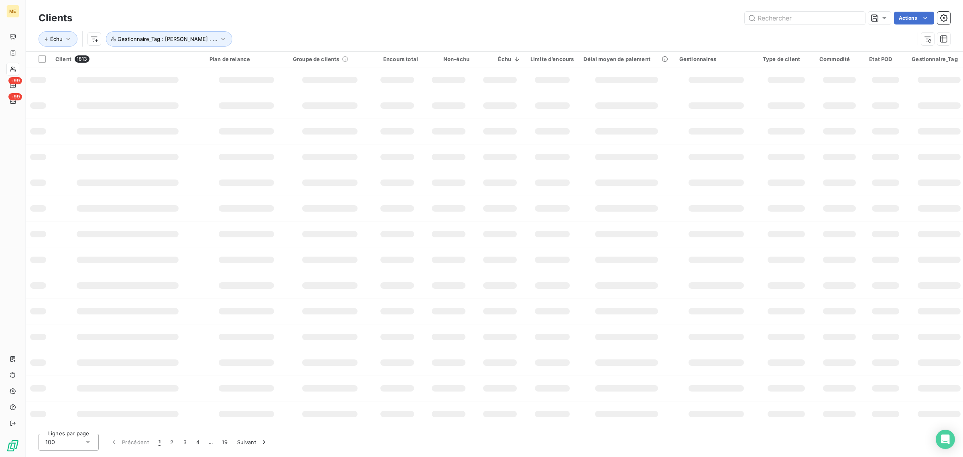
scroll to position [27, 0]
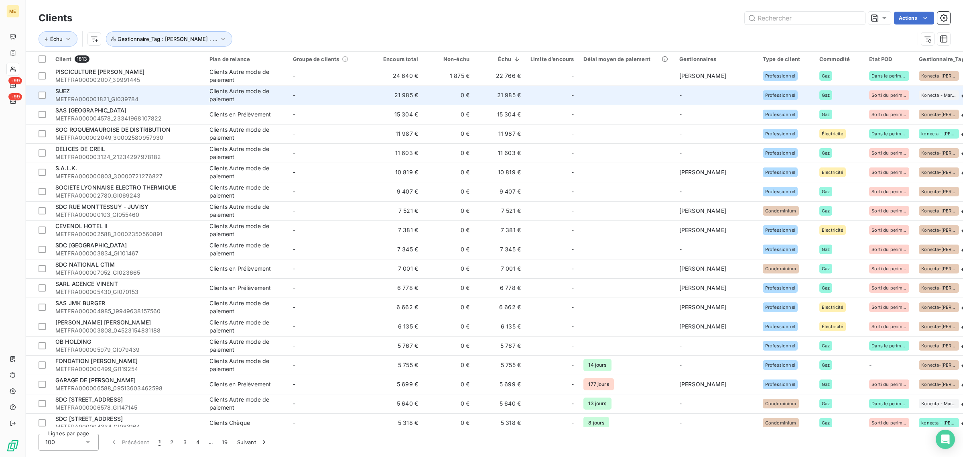
click at [496, 96] on td "21 985 €" at bounding box center [500, 95] width 51 height 19
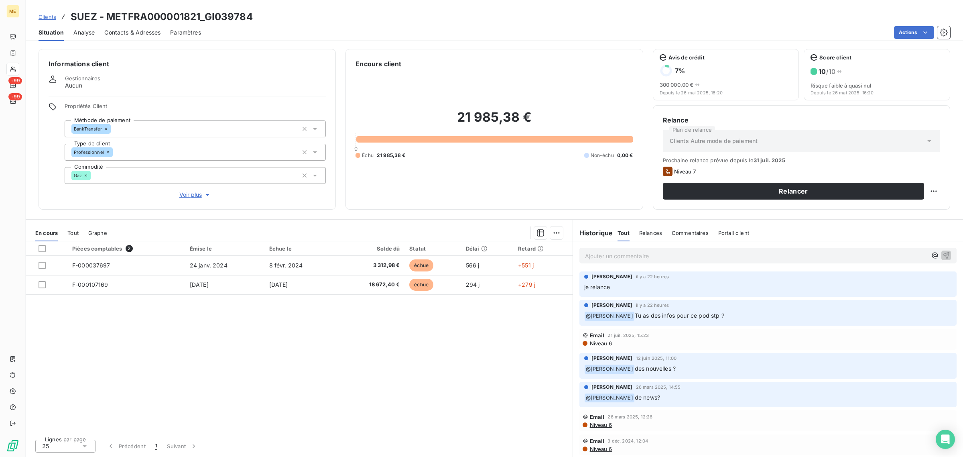
click at [185, 194] on span "Voir plus" at bounding box center [195, 195] width 32 height 8
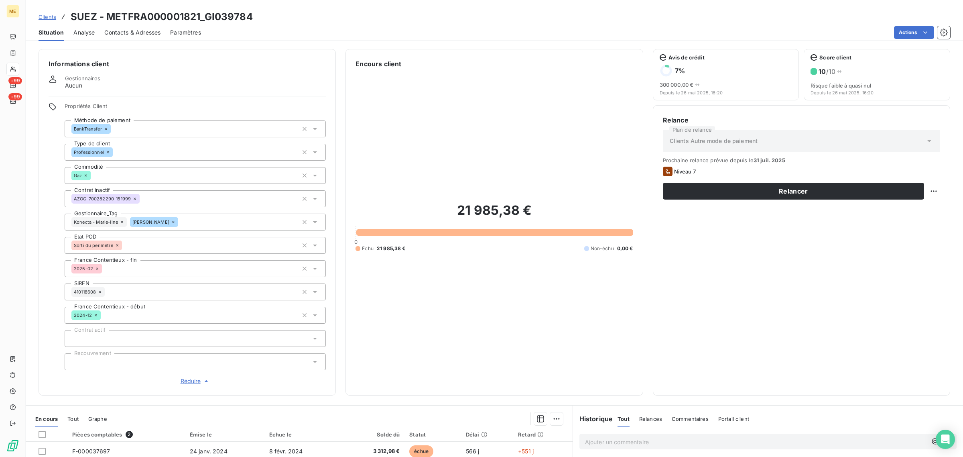
click at [121, 222] on icon at bounding box center [122, 222] width 5 height 5
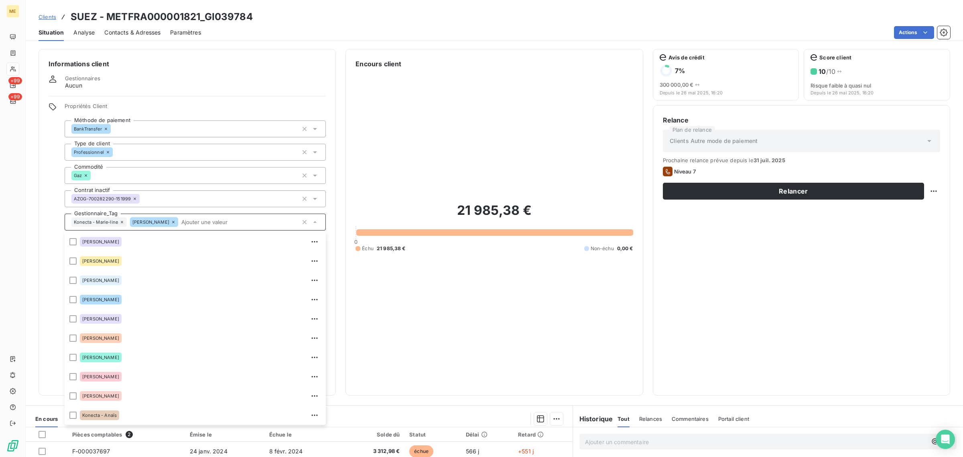
click at [696, 276] on div "Relance Plan de relance Clients Autre mode de paiement Prochaine relance prévue…" at bounding box center [801, 250] width 277 height 270
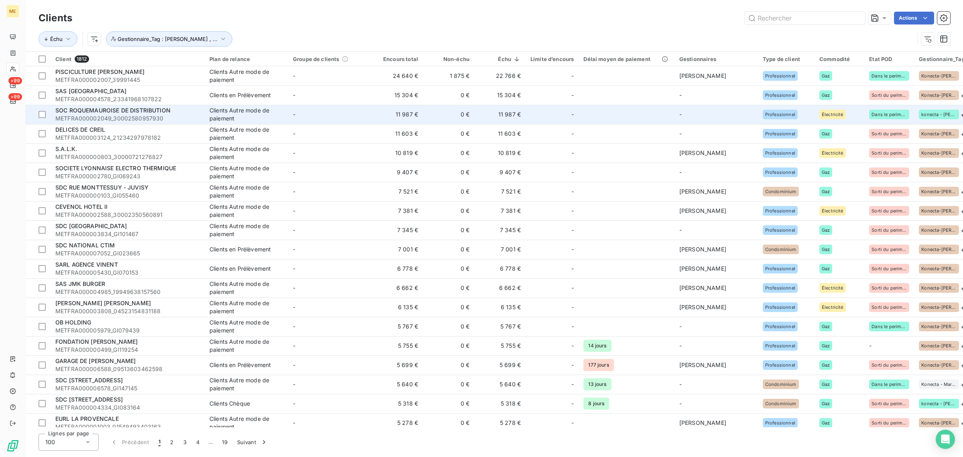
click at [481, 112] on td "11 987 €" at bounding box center [500, 114] width 51 height 19
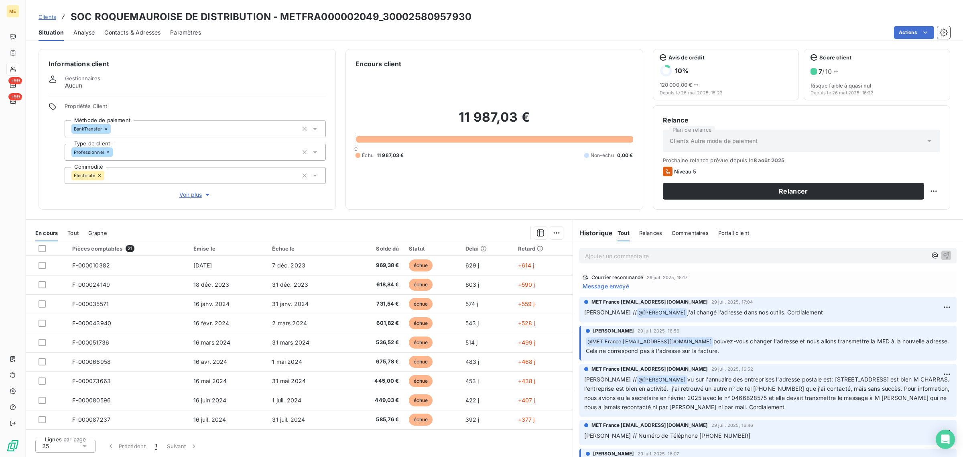
click at [195, 195] on span "Voir plus" at bounding box center [195, 195] width 32 height 8
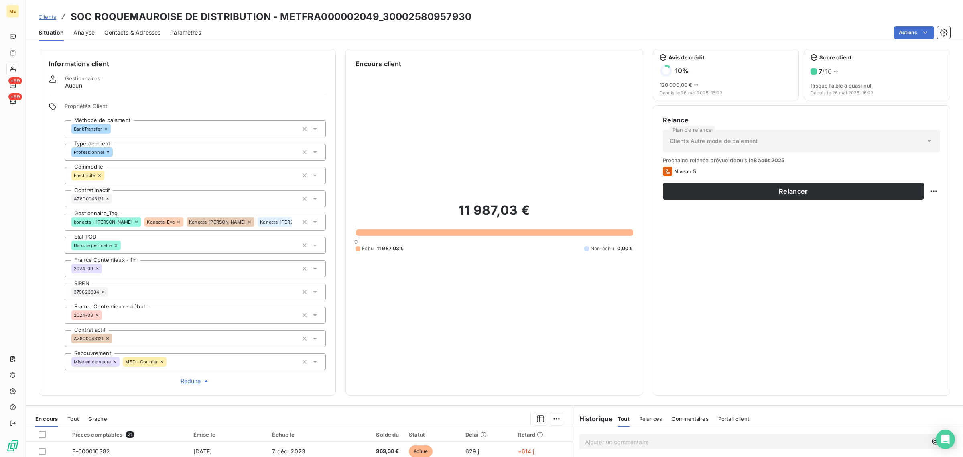
click at [247, 222] on icon at bounding box center [249, 222] width 5 height 5
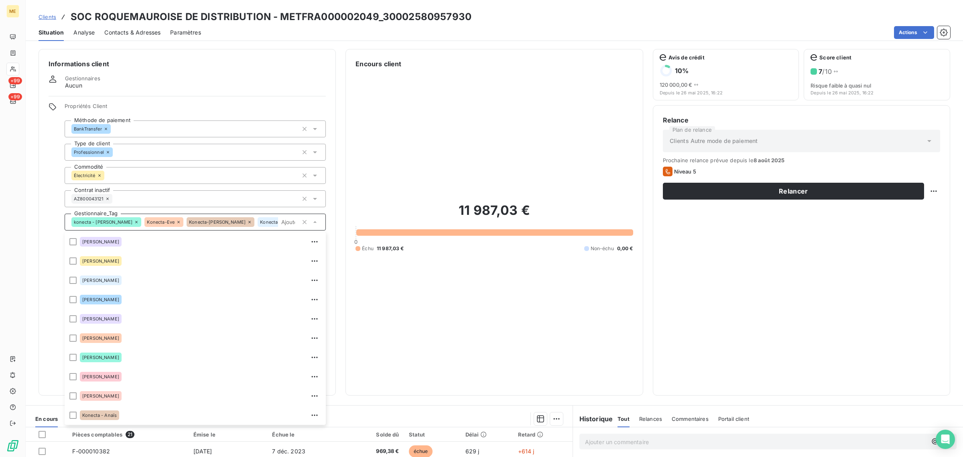
click at [177, 222] on icon at bounding box center [178, 222] width 2 height 2
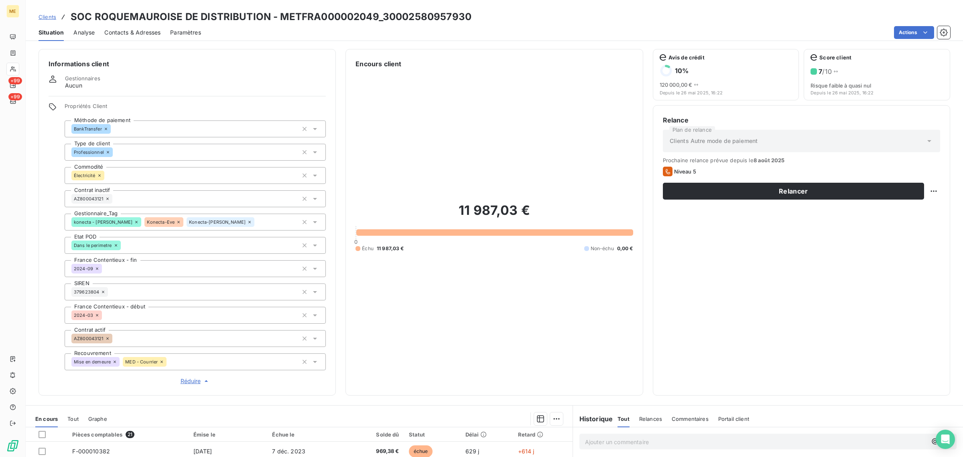
click at [134, 221] on icon at bounding box center [136, 222] width 5 height 5
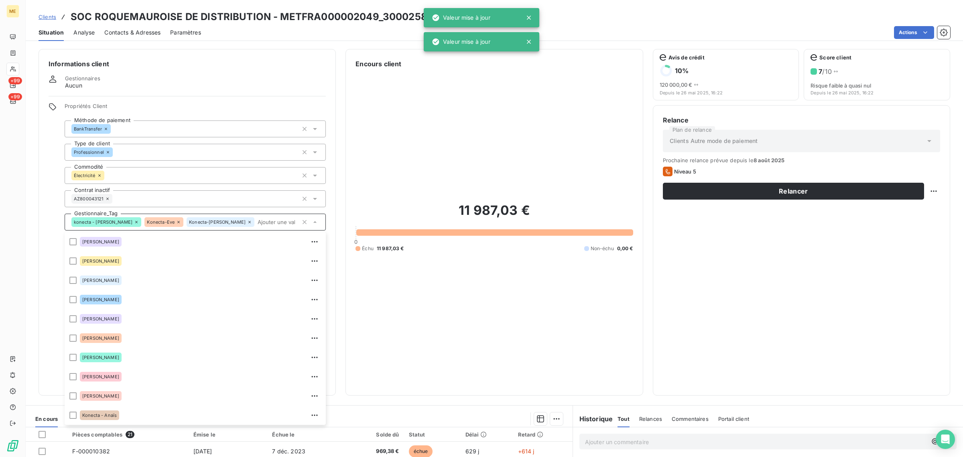
click at [189, 221] on span "Konecta-[PERSON_NAME]" at bounding box center [217, 222] width 57 height 5
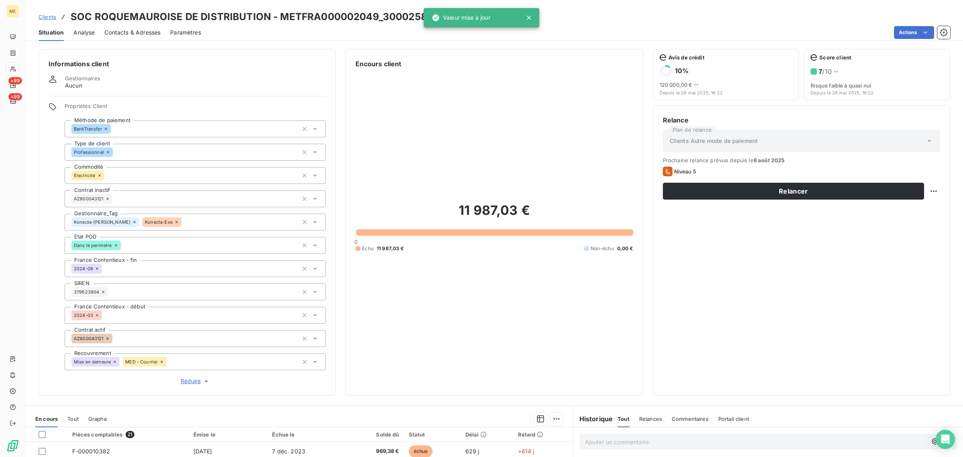
click at [145, 223] on span "Konecta-Eve" at bounding box center [159, 222] width 28 height 5
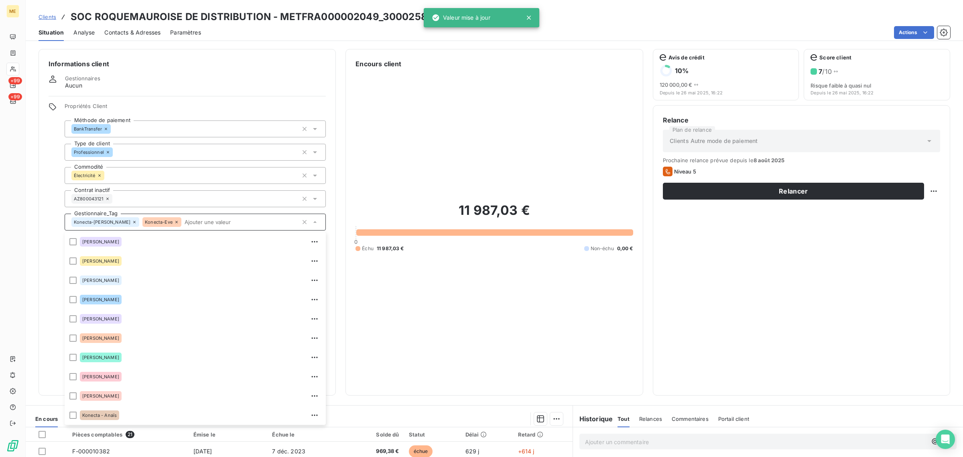
scroll to position [134, 0]
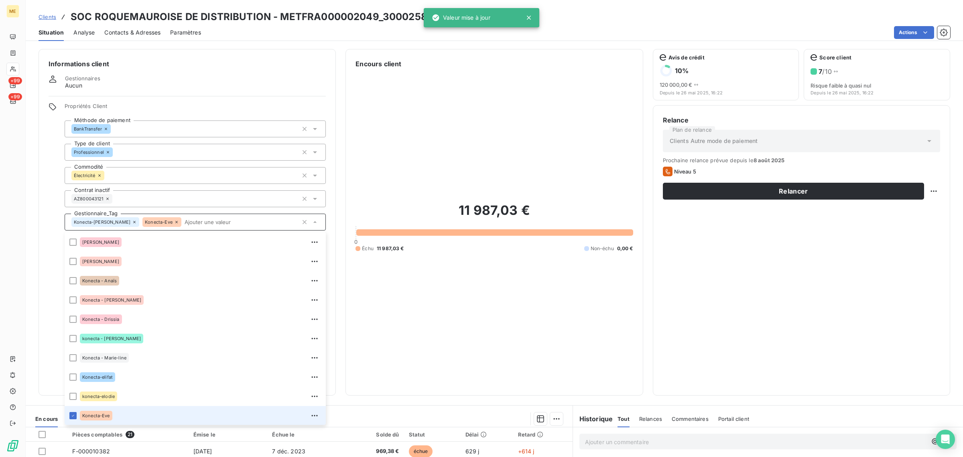
click at [174, 222] on icon at bounding box center [176, 222] width 5 height 5
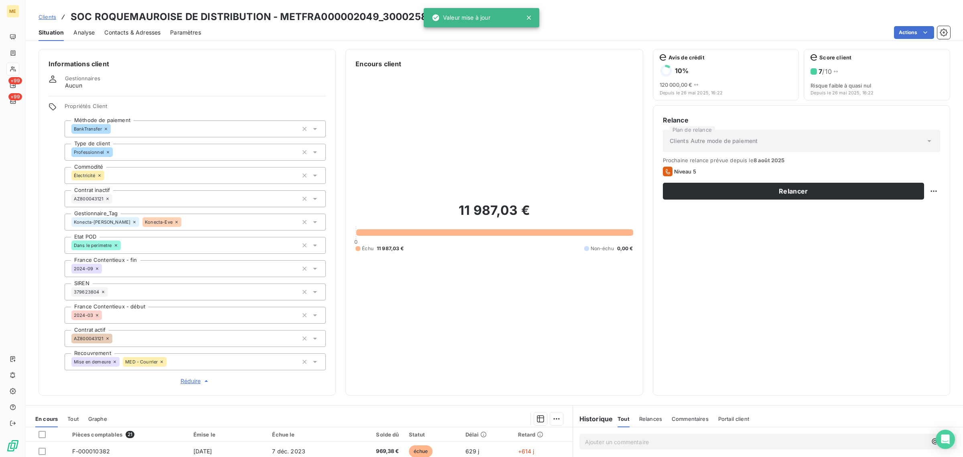
click at [155, 222] on div "Konecta-Sylvain Konecta-Eve" at bounding box center [195, 222] width 261 height 17
click at [201, 216] on div "Konecta-Sylvain Konecta-Eve" at bounding box center [195, 222] width 261 height 17
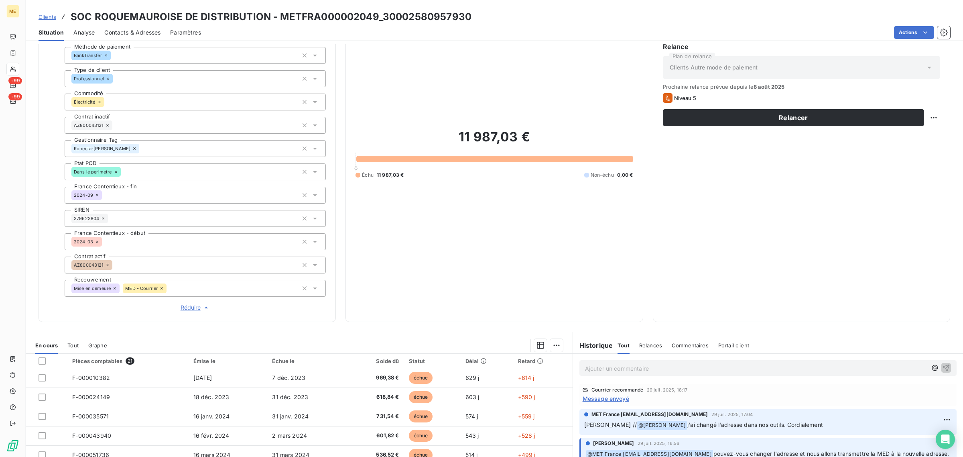
scroll to position [0, 0]
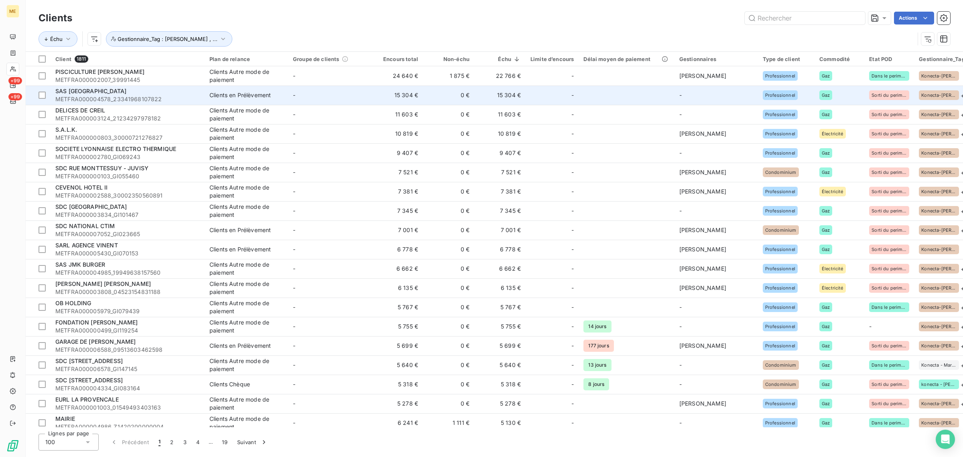
click at [588, 99] on td at bounding box center [627, 95] width 96 height 19
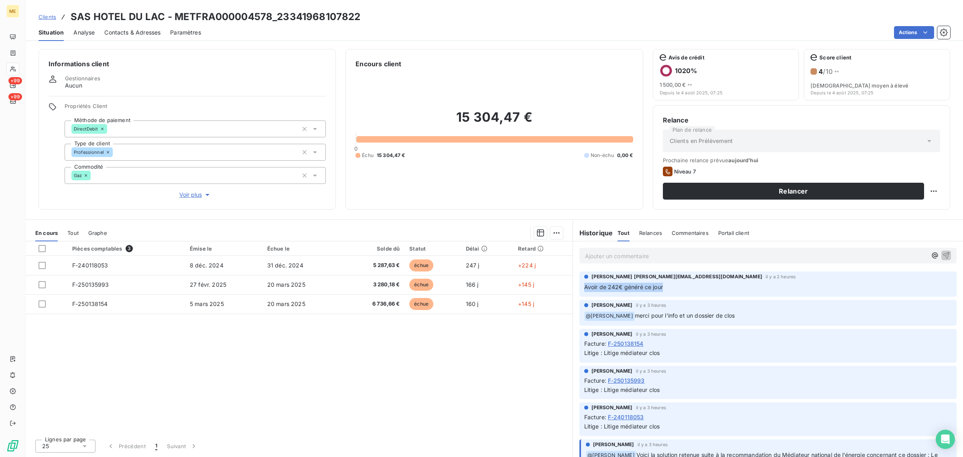
drag, startPoint x: 605, startPoint y: 289, endPoint x: 668, endPoint y: 289, distance: 62.2
click at [668, 289] on div "[PERSON_NAME] [PERSON_NAME][EMAIL_ADDRESS][DOMAIN_NAME] il y a 2 heures Avoir d…" at bounding box center [768, 283] width 377 height 25
click at [191, 198] on span "Voir plus" at bounding box center [195, 195] width 32 height 8
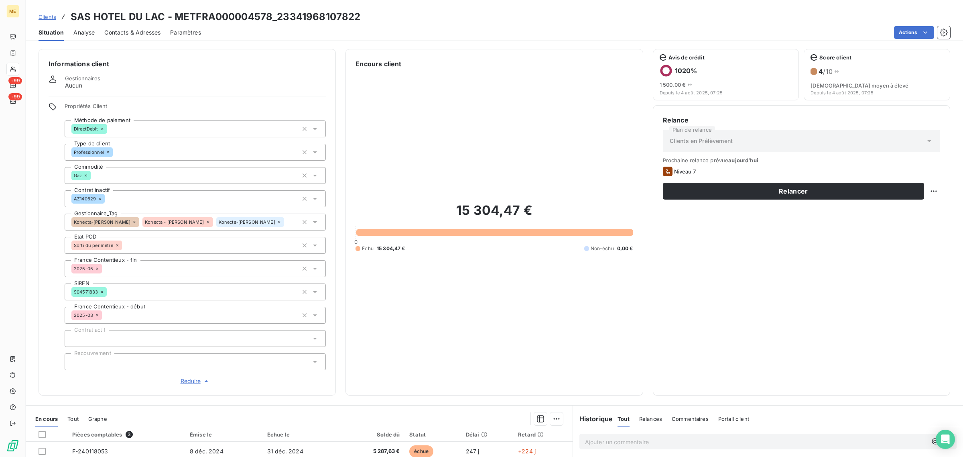
click at [206, 222] on icon at bounding box center [208, 222] width 5 height 5
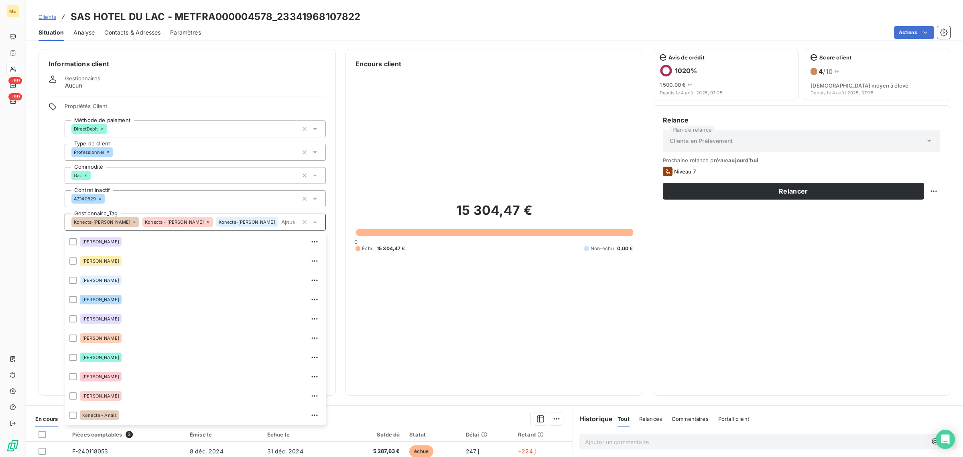
click at [132, 221] on icon at bounding box center [134, 222] width 5 height 5
click at [132, 222] on icon at bounding box center [134, 222] width 5 height 5
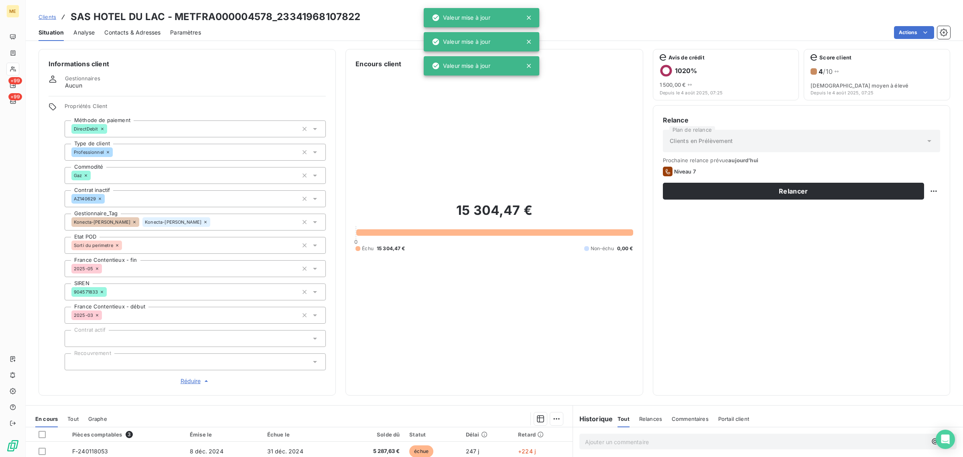
click at [132, 221] on icon at bounding box center [134, 222] width 5 height 5
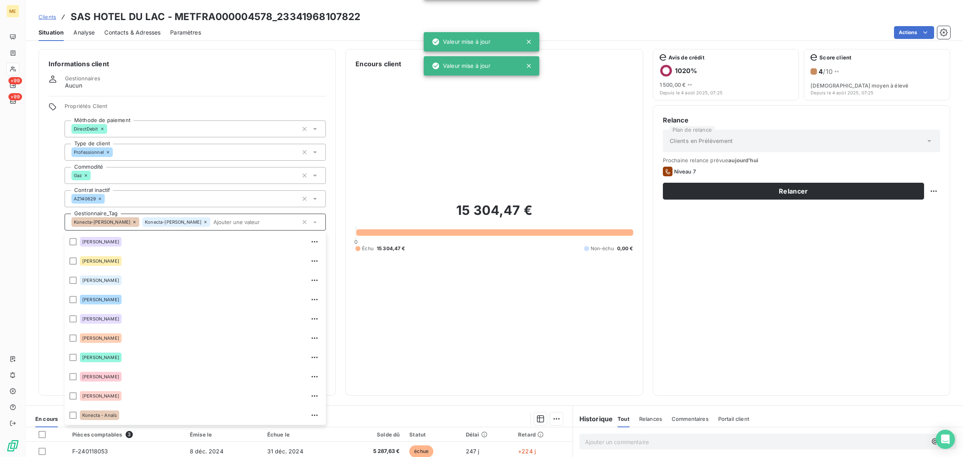
scroll to position [154, 0]
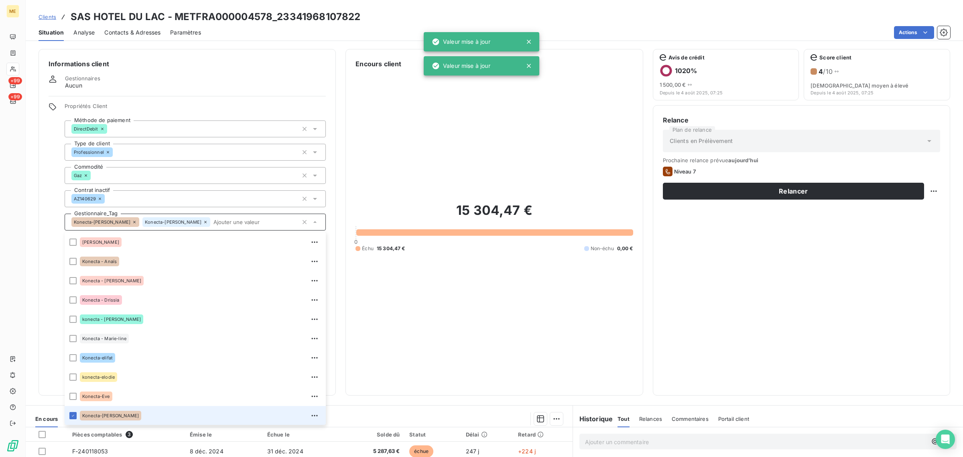
click at [132, 221] on icon at bounding box center [134, 222] width 5 height 5
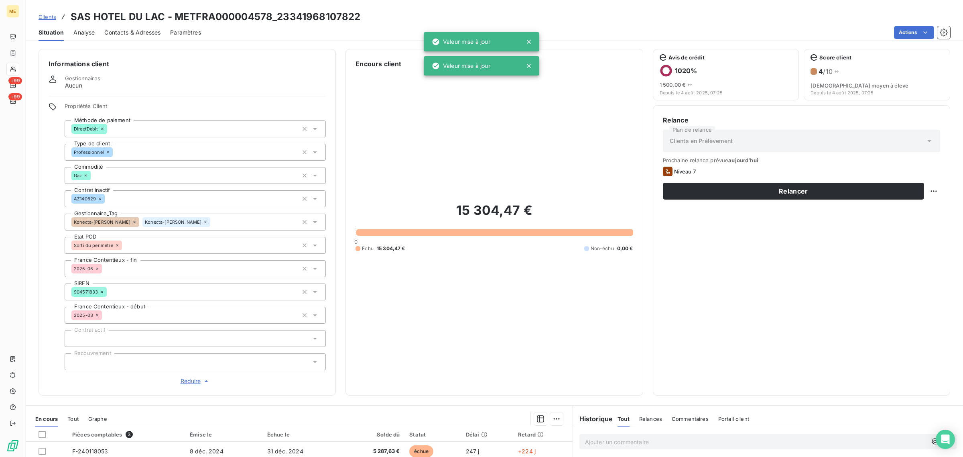
click at [132, 221] on icon at bounding box center [134, 222] width 5 height 5
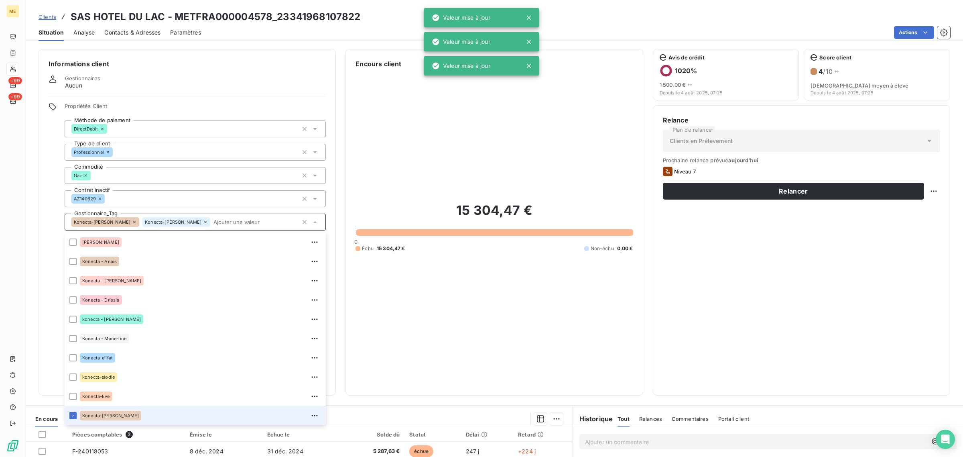
click at [203, 221] on icon at bounding box center [205, 222] width 5 height 5
click at [397, 206] on h2 "15 304,47 €" at bounding box center [494, 214] width 277 height 24
